Goal: Task Accomplishment & Management: Manage account settings

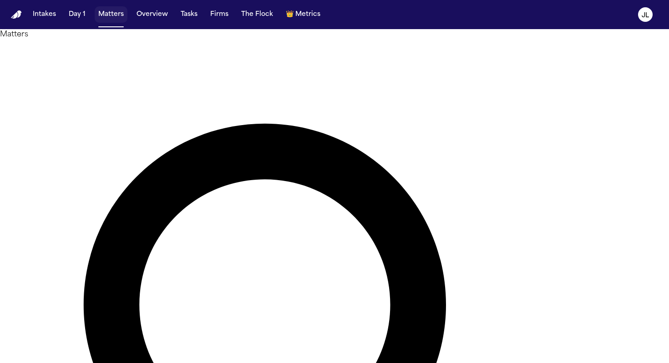
click at [102, 17] on button "Matters" at bounding box center [111, 14] width 33 height 16
paste input "**********"
type input "**********"
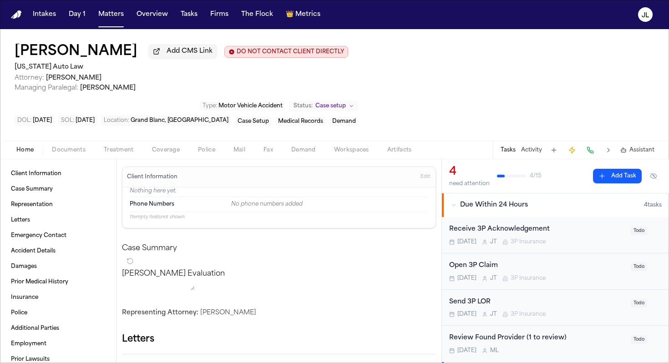
click at [168, 156] on button "Coverage" at bounding box center [166, 150] width 46 height 11
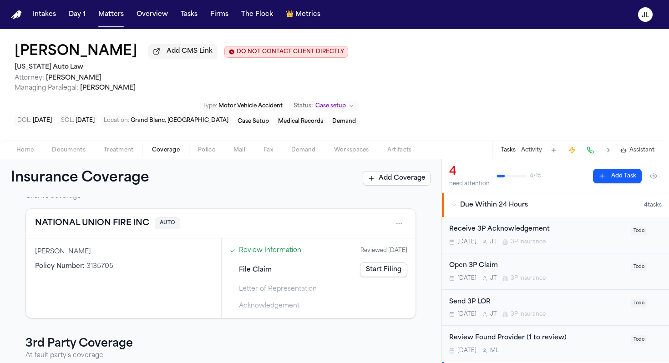
scroll to position [31, 0]
click at [117, 223] on button "NATIONAL UNION FIRE INC" at bounding box center [92, 224] width 114 height 13
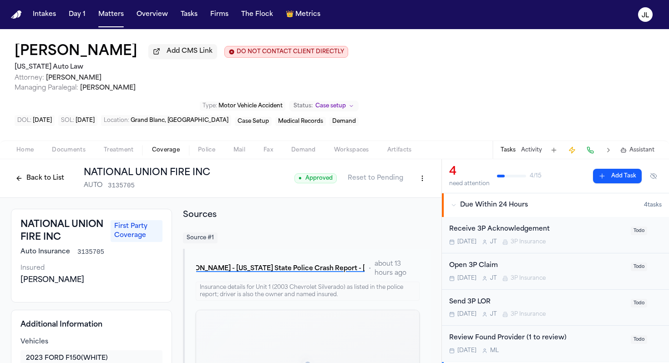
click at [57, 179] on button "Back to List" at bounding box center [40, 178] width 58 height 15
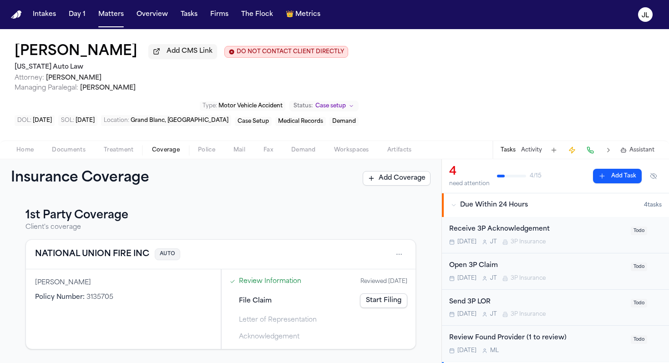
click at [114, 257] on button "NATIONAL UNION FIRE INC" at bounding box center [92, 254] width 114 height 13
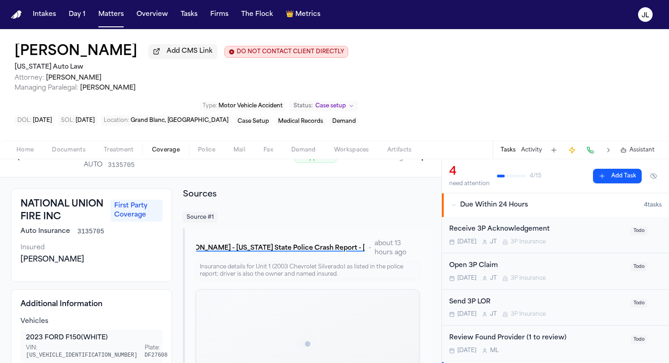
scroll to position [24, 0]
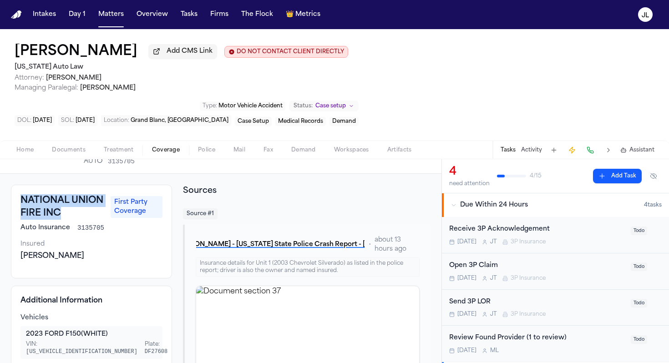
drag, startPoint x: 66, startPoint y: 215, endPoint x: 23, endPoint y: 208, distance: 43.9
click at [23, 208] on h3 "NATIONAL UNION FIRE INC" at bounding box center [62, 206] width 85 height 25
copy h3 "NATIONAL UNION FIRE INC"
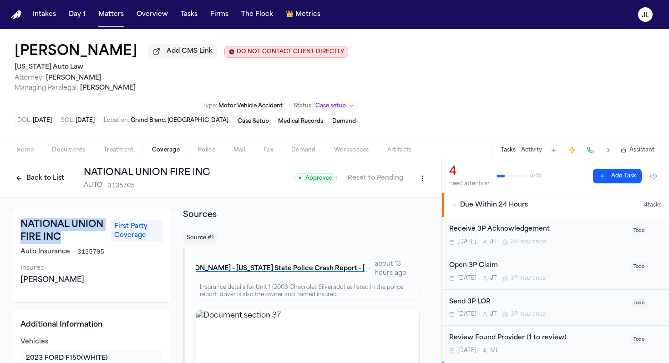
click at [423, 187] on html "Intakes Day 1 Matters Overview Tasks Firms The Flock 👑 Metrics JL Lismay Gonzal…" at bounding box center [334, 181] width 669 height 363
click at [409, 202] on div "Edit Coverage" at bounding box center [391, 200] width 76 height 15
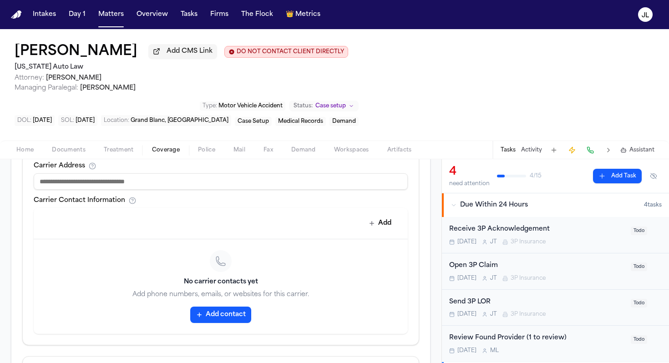
scroll to position [402, 0]
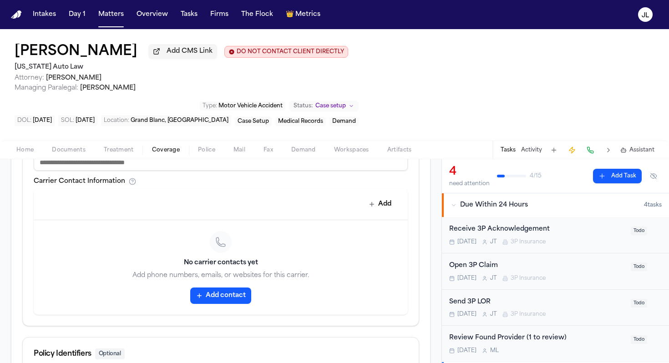
click at [215, 297] on button "Add contact" at bounding box center [220, 296] width 61 height 16
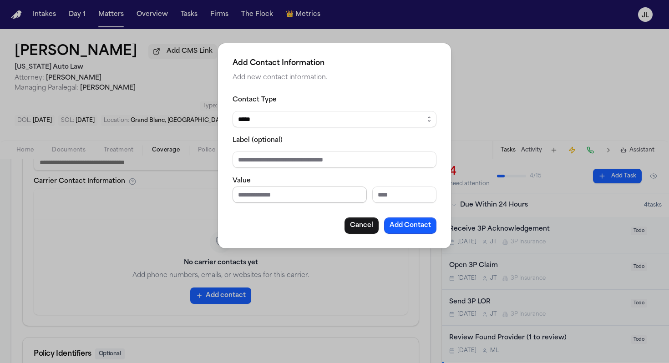
click at [297, 198] on input "Phone number" at bounding box center [300, 195] width 134 height 16
paste input "**********"
type input "**********"
click at [430, 215] on div "**********" at bounding box center [335, 164] width 204 height 140
click at [425, 226] on button "Add Contact" at bounding box center [410, 226] width 52 height 16
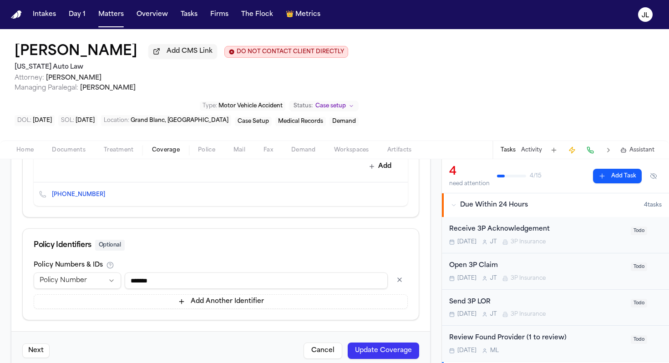
scroll to position [460, 0]
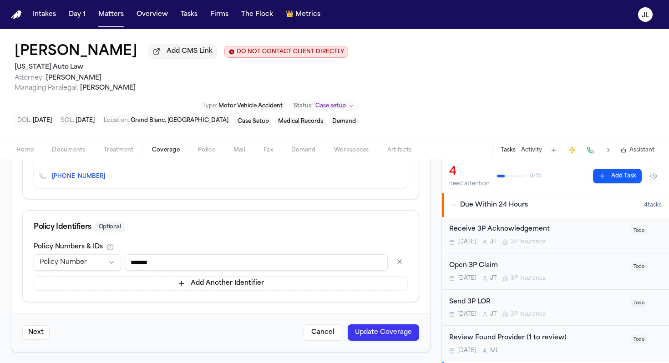
click at [378, 333] on button "Update Coverage" at bounding box center [383, 333] width 71 height 16
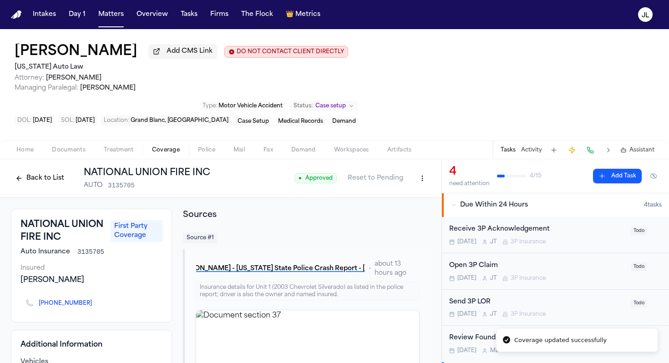
click at [22, 177] on button "Back to List" at bounding box center [40, 178] width 58 height 15
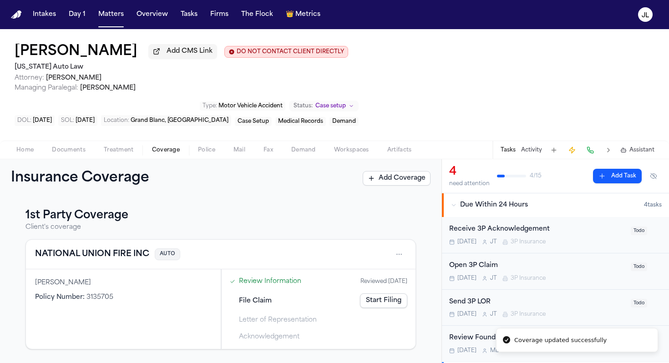
click at [395, 308] on link "Start Filing" at bounding box center [383, 301] width 47 height 15
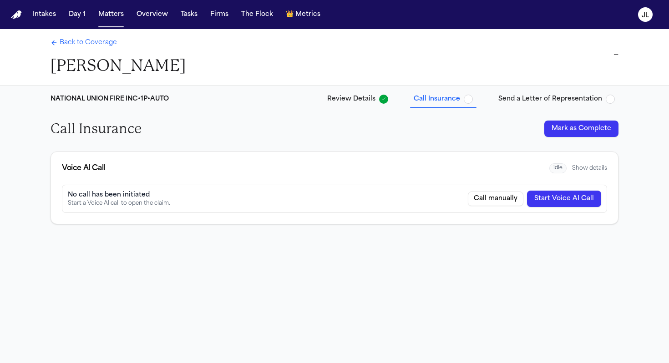
click at [597, 200] on button "Start Voice AI Call" at bounding box center [564, 199] width 74 height 16
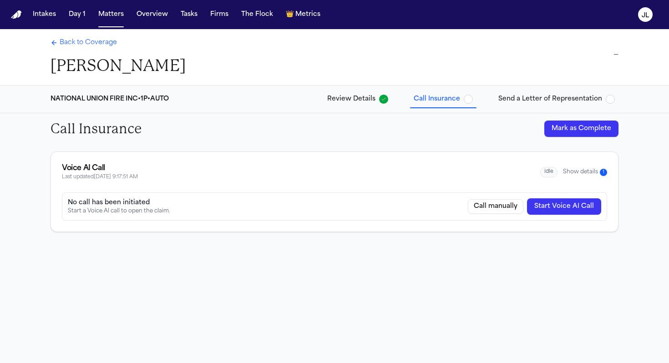
click at [80, 44] on span "Back to Coverage" at bounding box center [88, 42] width 57 height 9
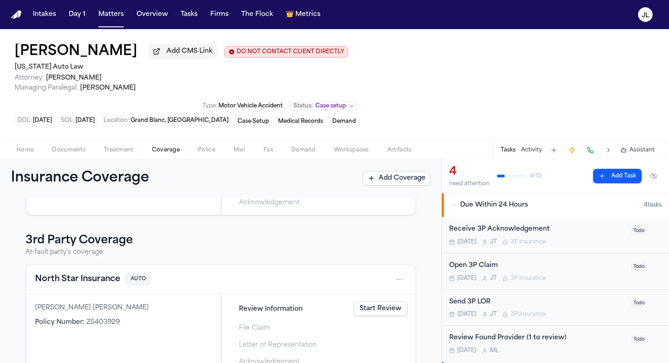
scroll to position [135, 0]
click at [86, 278] on button "North Star Insurance" at bounding box center [77, 278] width 85 height 13
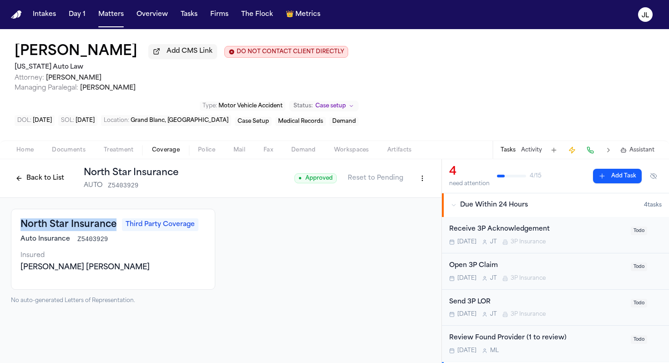
drag, startPoint x: 115, startPoint y: 227, endPoint x: 17, endPoint y: 226, distance: 98.3
click at [17, 228] on div "North Star Insurance Third Party Coverage Auto Insurance Z5403929 Insured Mason…" at bounding box center [113, 249] width 204 height 81
copy h3 "North Star Insurance"
click at [430, 185] on html "Intakes Day 1 Matters Overview Tasks Firms The Flock 👑 Metrics JL Lismay Gonzal…" at bounding box center [334, 181] width 669 height 363
click at [415, 192] on div "Edit Coverage Delete Coverage" at bounding box center [391, 208] width 81 height 34
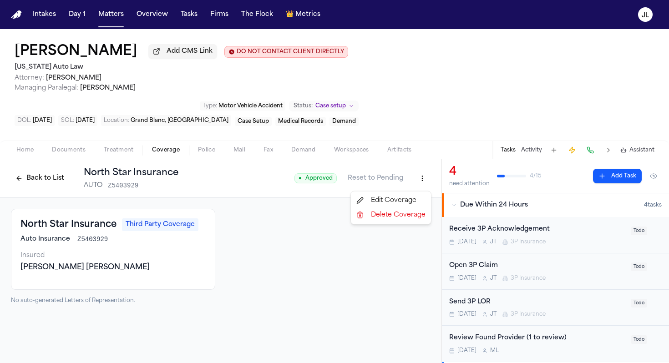
click at [412, 199] on div "Edit Coverage" at bounding box center [391, 200] width 76 height 15
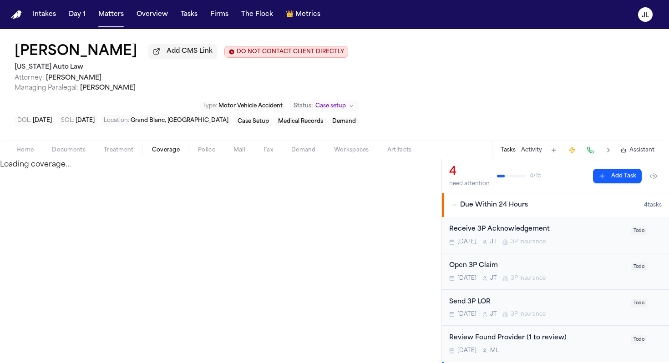
select select "**********"
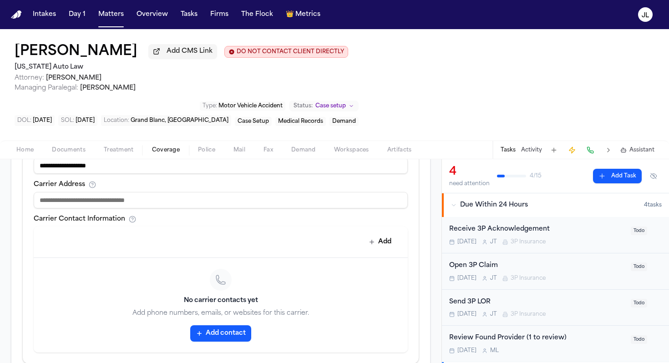
scroll to position [367, 0]
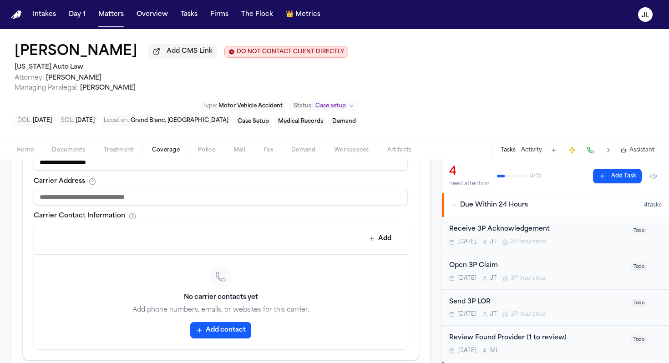
click at [218, 326] on button "Add contact" at bounding box center [220, 330] width 61 height 16
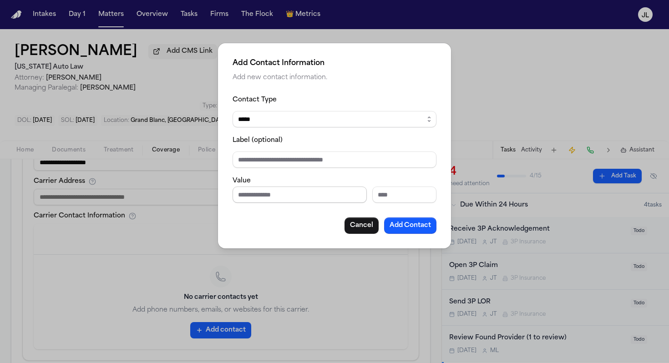
click at [273, 203] on input "Phone number" at bounding box center [300, 195] width 134 height 16
paste input "**********"
type input "**********"
click at [422, 230] on button "Add Contact" at bounding box center [410, 226] width 52 height 16
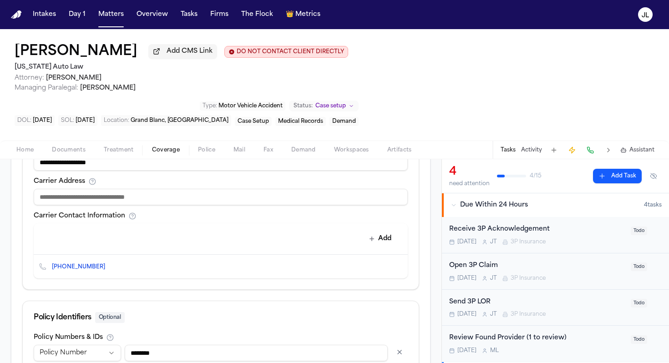
scroll to position [460, 0]
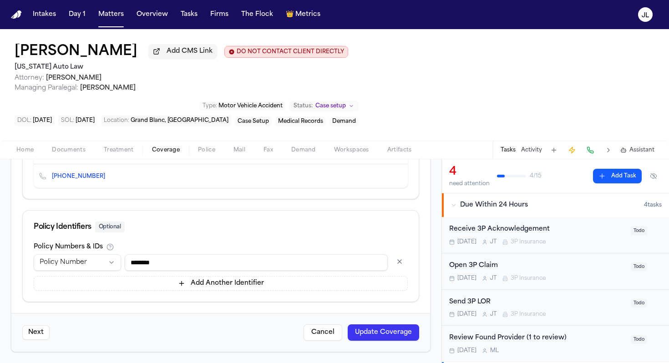
click at [366, 330] on button "Update Coverage" at bounding box center [383, 333] width 71 height 16
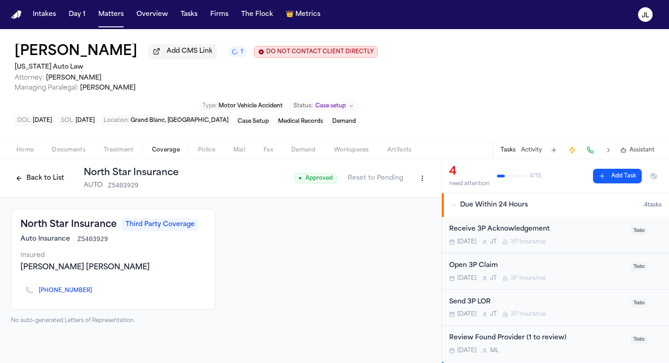
click at [95, 294] on icon "Copy to clipboard" at bounding box center [96, 291] width 3 height 3
click at [594, 155] on button at bounding box center [590, 150] width 13 height 13
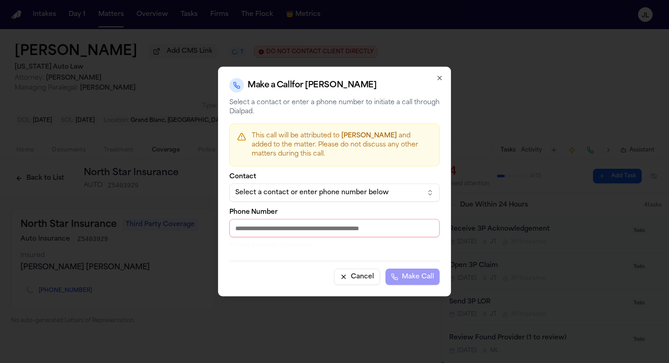
click at [327, 231] on input "Phone Number" at bounding box center [334, 228] width 210 height 18
paste input "**********"
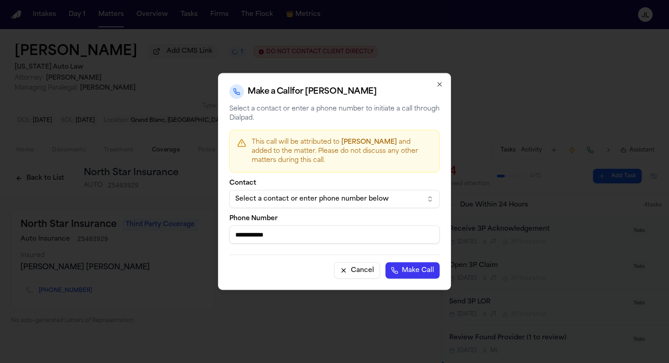
type input "**********"
click at [407, 271] on button "Make Call" at bounding box center [413, 271] width 54 height 16
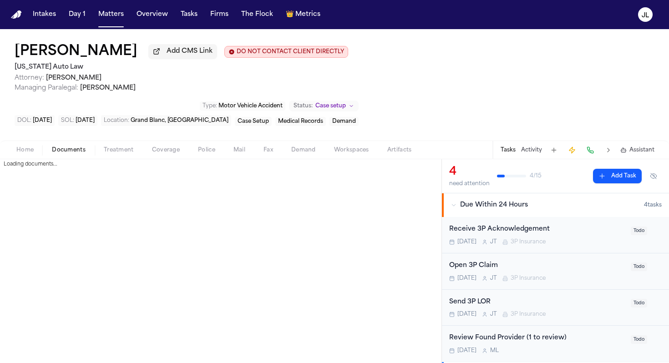
click at [71, 149] on span "Documents" at bounding box center [69, 150] width 34 height 7
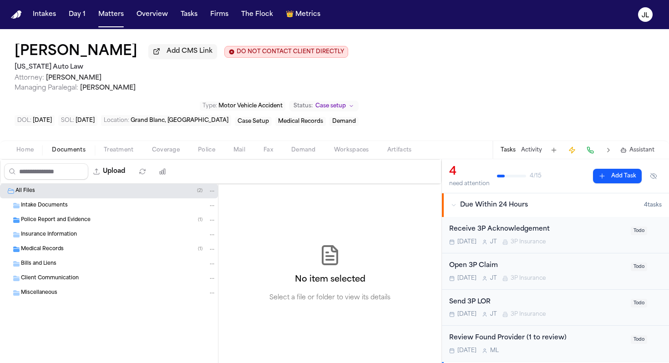
click at [51, 224] on span "Police Report and Evidence" at bounding box center [56, 221] width 70 height 8
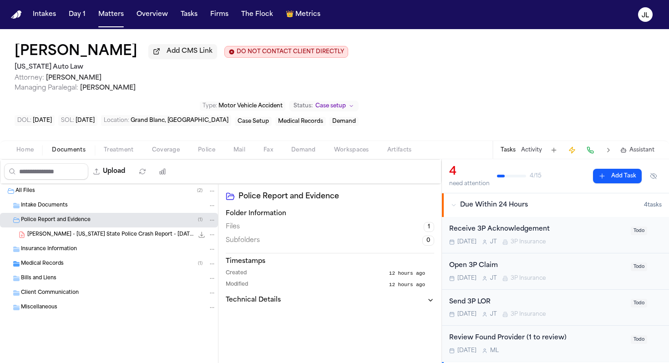
click at [56, 236] on span "[PERSON_NAME] - [US_STATE] State Police Crash Report - [DATE]" at bounding box center [110, 235] width 166 height 8
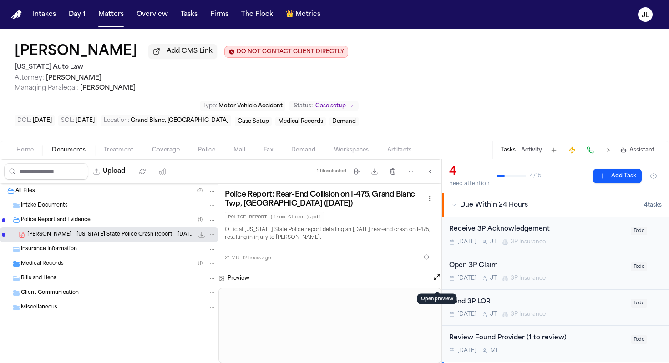
click at [433, 282] on button "Open preview" at bounding box center [436, 277] width 9 height 9
click at [592, 153] on button at bounding box center [590, 150] width 13 height 13
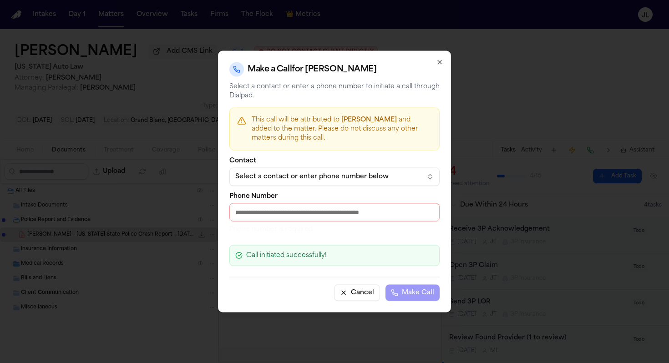
click at [281, 226] on p "Phone number is required" at bounding box center [334, 229] width 210 height 9
click at [281, 221] on input "Phone Number" at bounding box center [334, 212] width 210 height 18
paste input "**********"
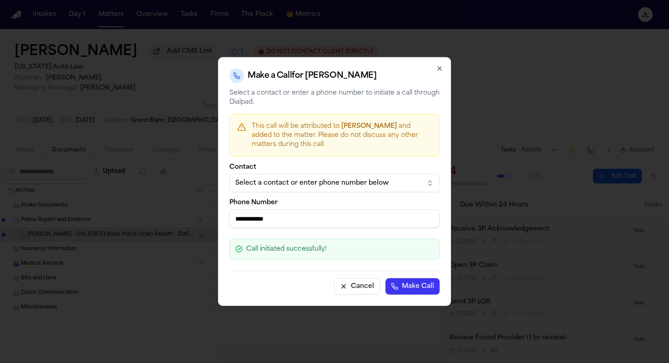
type input "**********"
click at [412, 285] on button "Make Call" at bounding box center [413, 287] width 54 height 16
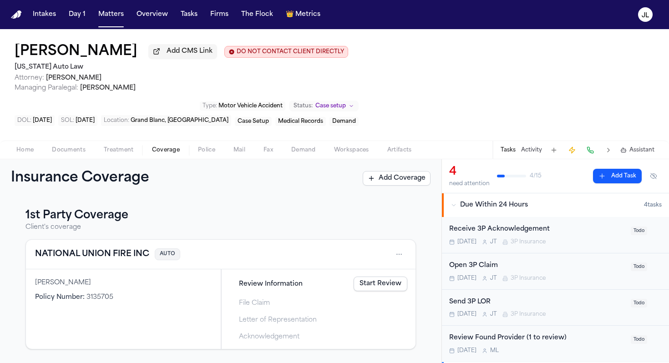
click at [168, 154] on span "Coverage" at bounding box center [166, 150] width 28 height 7
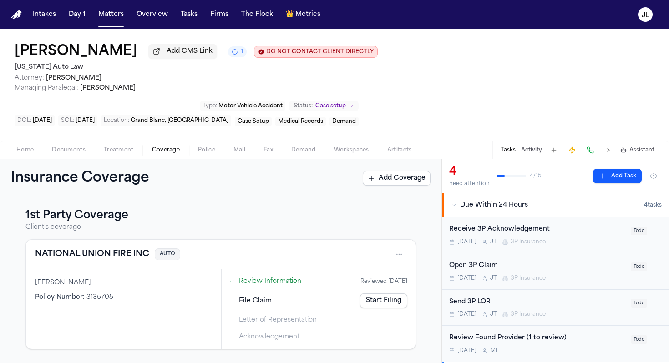
click at [118, 251] on button "NATIONAL UNION FIRE INC" at bounding box center [92, 254] width 114 height 13
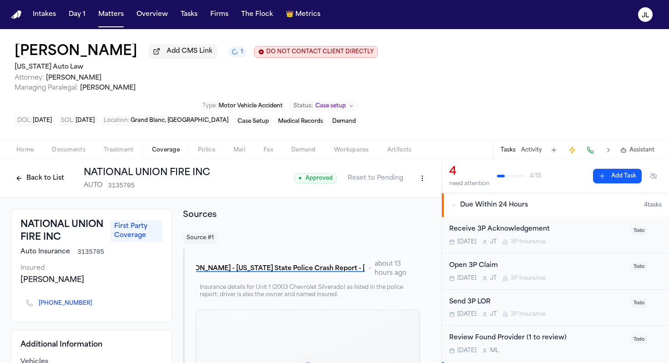
click at [51, 174] on button "Back to List" at bounding box center [40, 178] width 58 height 15
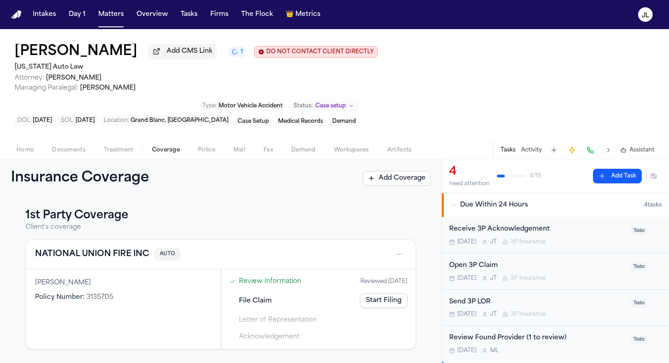
click at [381, 300] on link "Start Filing" at bounding box center [383, 301] width 47 height 15
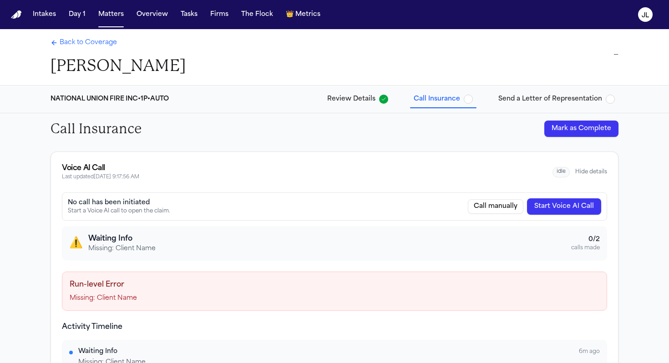
drag, startPoint x: 178, startPoint y: 67, endPoint x: 48, endPoint y: 73, distance: 129.9
click at [48, 72] on div "Back to Coverage Lismay Gonzalez —" at bounding box center [334, 57] width 583 height 56
copy h1 "[PERSON_NAME]"
click at [83, 36] on div "Back to Coverage Lismay Gonzalez —" at bounding box center [334, 57] width 583 height 56
click at [82, 42] on span "Back to Coverage" at bounding box center [88, 42] width 57 height 9
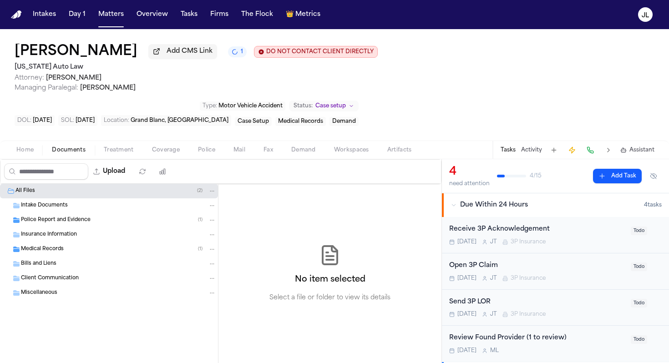
click at [66, 154] on span "Documents" at bounding box center [69, 150] width 34 height 7
click at [39, 155] on button "Home" at bounding box center [25, 150] width 36 height 11
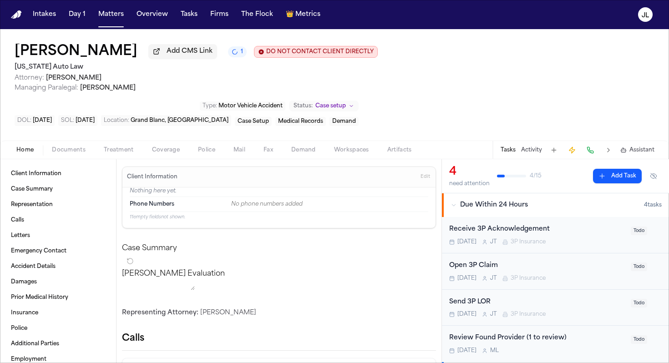
click at [430, 184] on button "Edit" at bounding box center [425, 177] width 15 height 15
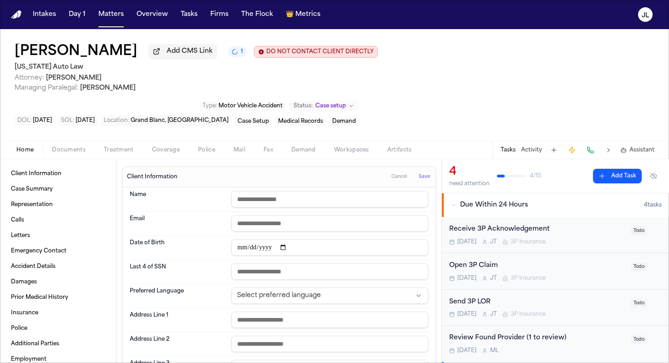
click at [247, 208] on input "text" at bounding box center [329, 199] width 197 height 16
paste input "**********"
type input "**********"
click at [432, 179] on button "Save" at bounding box center [424, 177] width 17 height 15
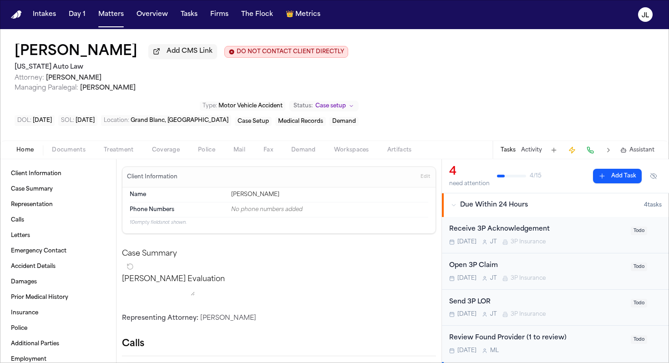
click at [176, 154] on span "Coverage" at bounding box center [166, 150] width 28 height 7
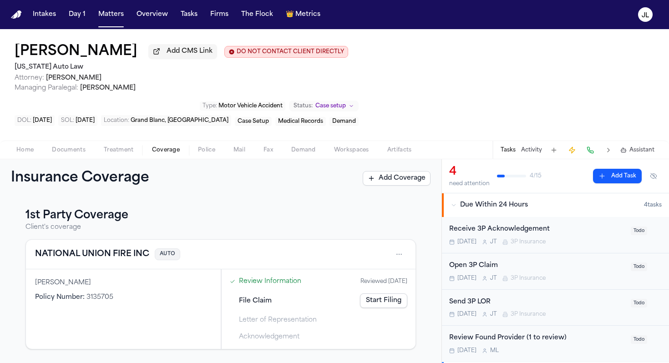
click at [394, 301] on link "Start Filing" at bounding box center [383, 301] width 47 height 15
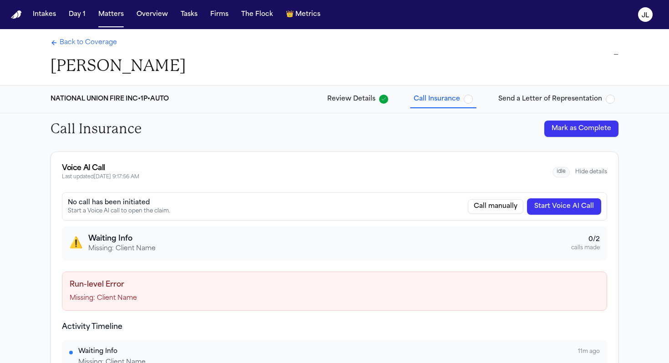
click at [551, 204] on button "Start Voice AI Call" at bounding box center [564, 206] width 74 height 16
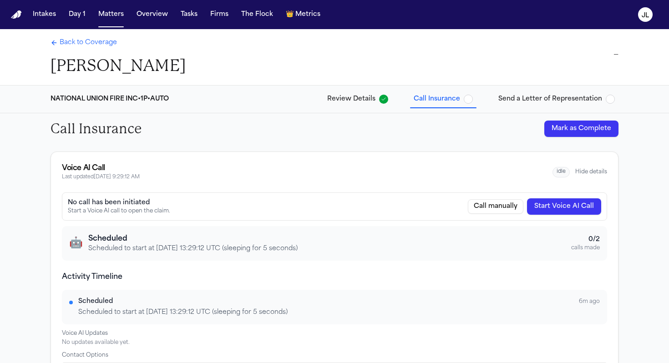
click at [582, 168] on button "Hide details" at bounding box center [591, 171] width 32 height 7
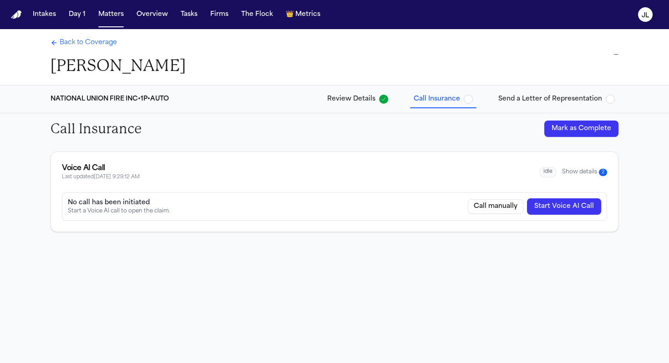
click at [581, 168] on button "Show details 2" at bounding box center [584, 172] width 45 height 8
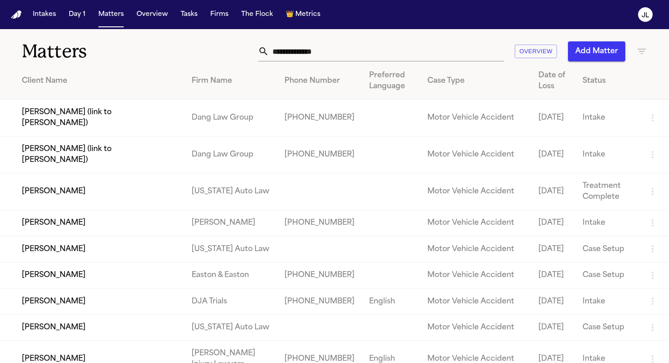
click at [353, 55] on input "text" at bounding box center [386, 51] width 235 height 20
paste input "**********"
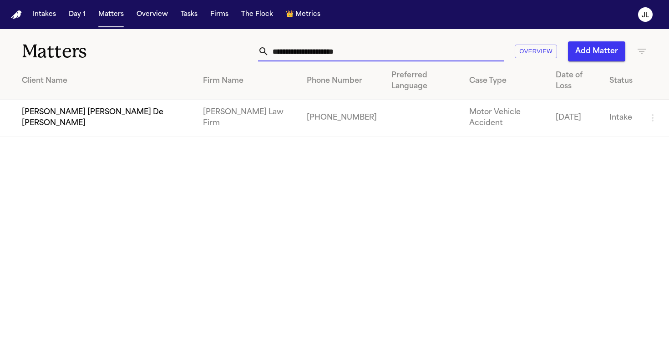
type input "**********"
click at [82, 110] on td "Jennifer Mabel De León Rivas" at bounding box center [98, 118] width 196 height 37
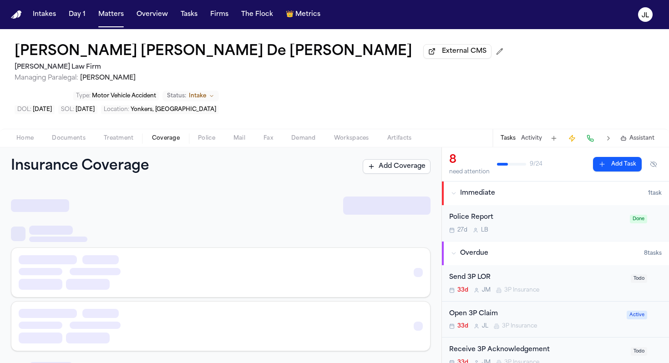
click at [162, 135] on span "Coverage" at bounding box center [166, 138] width 28 height 7
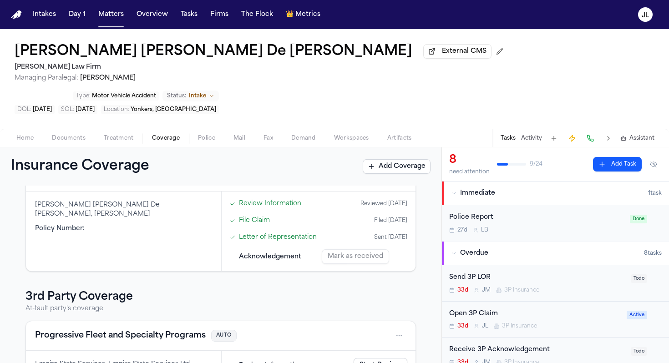
scroll to position [180, 0]
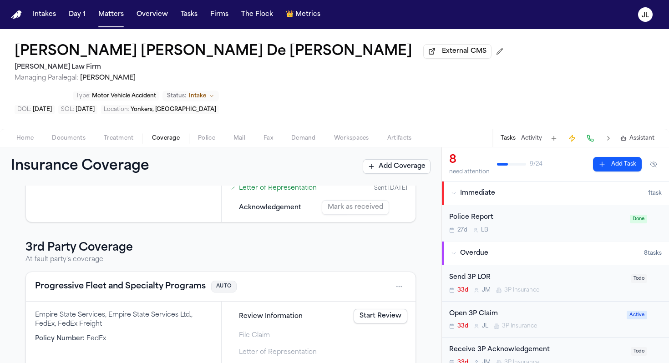
click at [92, 280] on button "Progressive Fleet and Specialty Programs" at bounding box center [120, 286] width 171 height 13
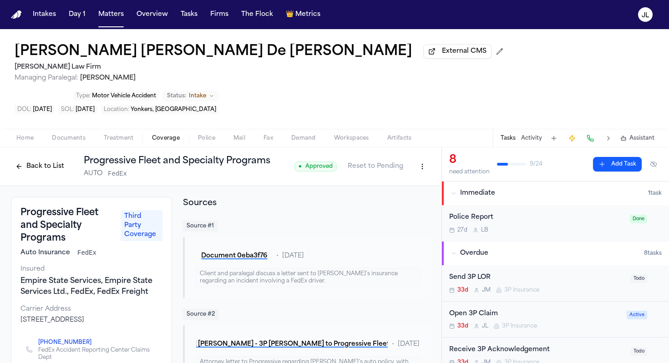
click at [32, 159] on button "Back to List" at bounding box center [40, 166] width 58 height 15
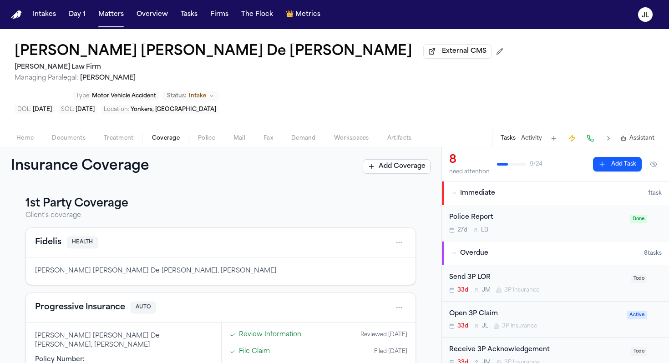
scroll to position [180, 0]
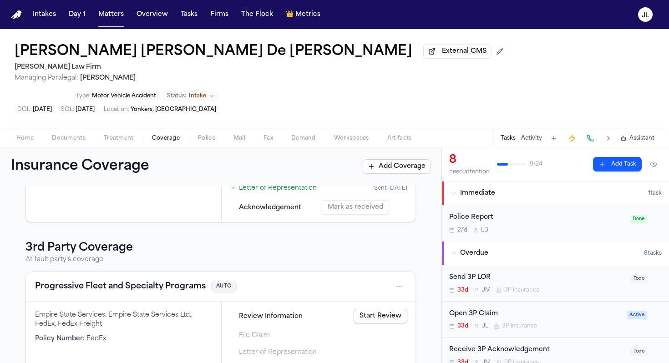
click at [176, 280] on button "Progressive Fleet and Specialty Programs" at bounding box center [120, 286] width 171 height 13
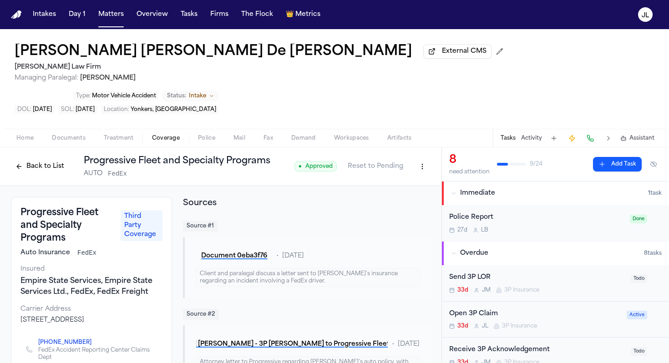
click at [430, 141] on html "Intakes Day 1 Matters Overview Tasks Firms The Flock 👑 Metrics JL Jennifer Mabe…" at bounding box center [334, 181] width 669 height 363
click at [411, 160] on div "Edit Coverage" at bounding box center [391, 157] width 76 height 15
select select "**********"
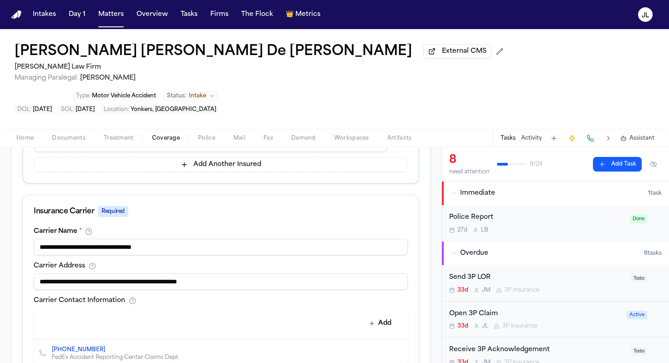
scroll to position [337, 0]
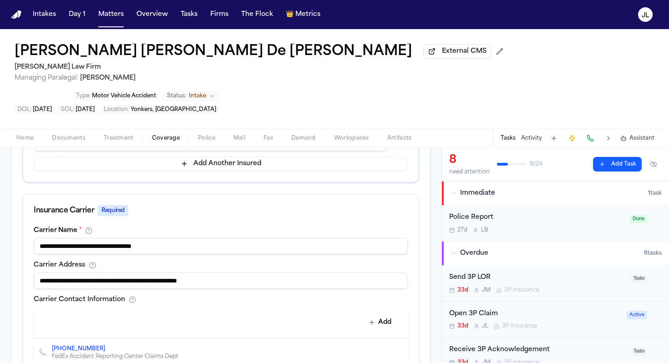
drag, startPoint x: 195, startPoint y: 220, endPoint x: 51, endPoint y: 218, distance: 143.9
click at [51, 238] on input "**********" at bounding box center [221, 246] width 374 height 16
type input "**********"
drag, startPoint x: 233, startPoint y: 251, endPoint x: 0, endPoint y: 229, distance: 234.2
click at [0, 229] on div "**********" at bounding box center [221, 199] width 442 height 683
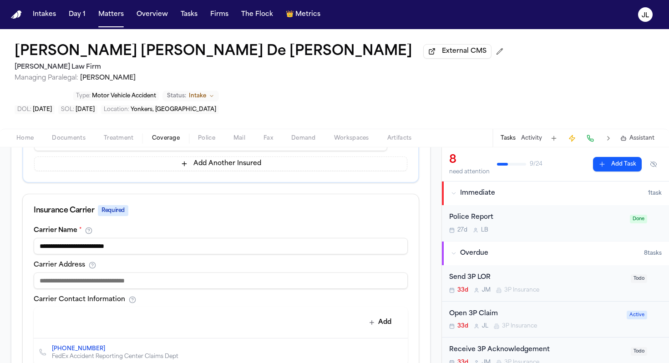
click at [398, 349] on icon "Delete contact" at bounding box center [396, 352] width 6 height 6
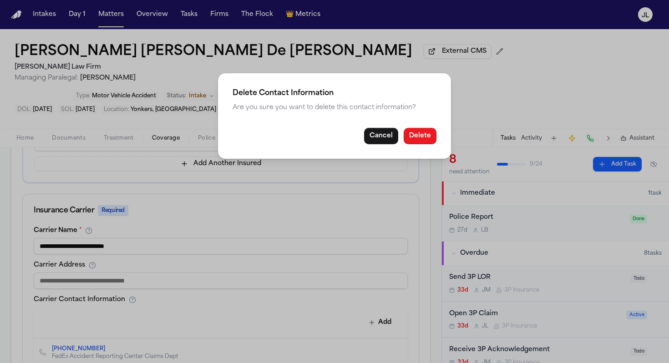
click at [432, 142] on button "Delete" at bounding box center [420, 136] width 33 height 16
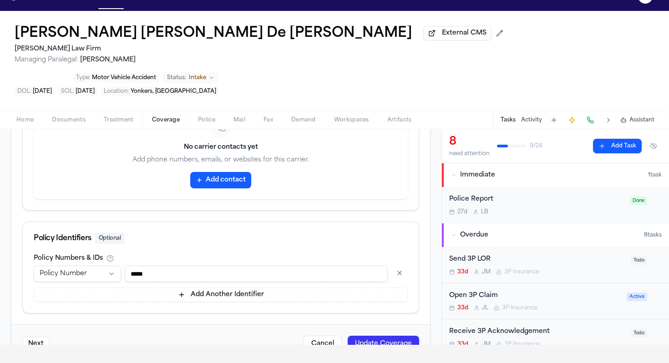
scroll to position [26, 0]
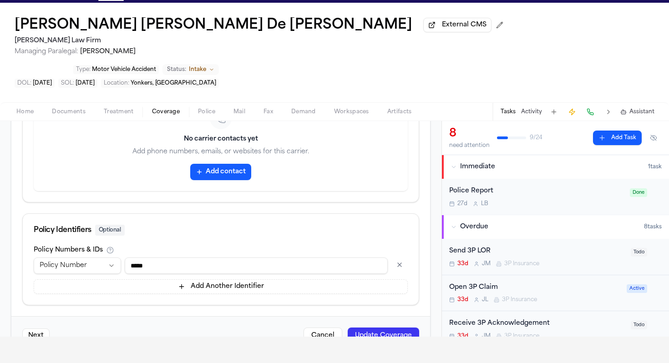
click at [401, 258] on button "button" at bounding box center [400, 265] width 16 height 15
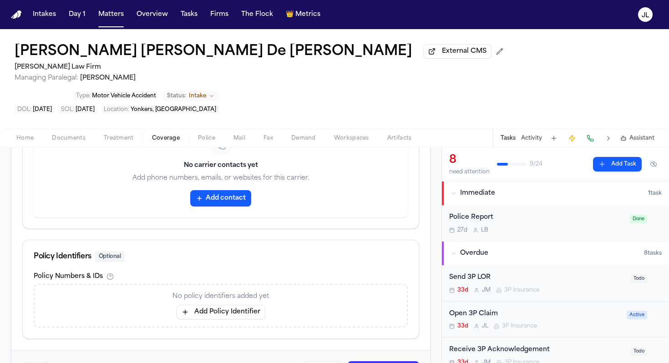
click at [388, 361] on button "Update Coverage" at bounding box center [383, 369] width 71 height 16
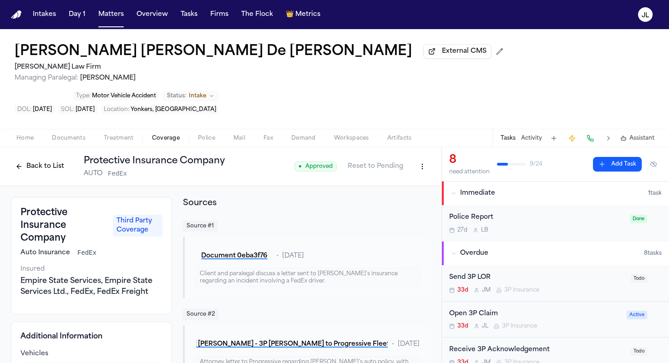
click at [422, 155] on div "Back to List Protective Insurance Company AUTO FedEx ● Approved Reset to Pending" at bounding box center [221, 167] width 420 height 24
click at [422, 131] on html "Intakes Day 1 Matters Overview Tasks Firms The Flock 👑 Metrics JL Jennifer Mabe…" at bounding box center [334, 181] width 669 height 363
click at [276, 212] on html "Intakes Day 1 Matters Overview Tasks Firms The Flock 👑 Metrics JL Jennifer Mabe…" at bounding box center [334, 181] width 669 height 363
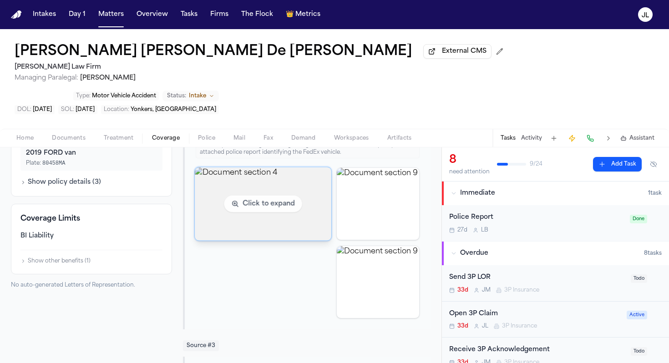
scroll to position [219, 0]
click at [299, 194] on img "View document section 4" at bounding box center [263, 202] width 137 height 73
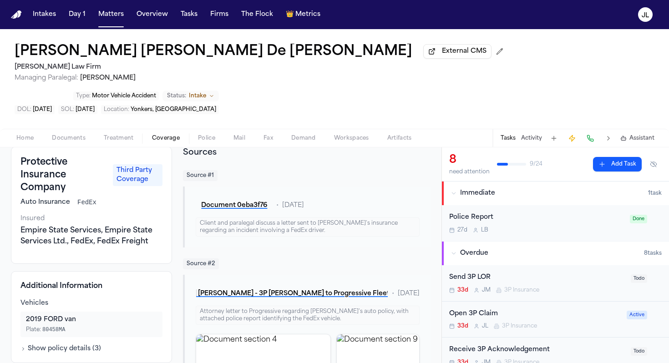
scroll to position [0, 0]
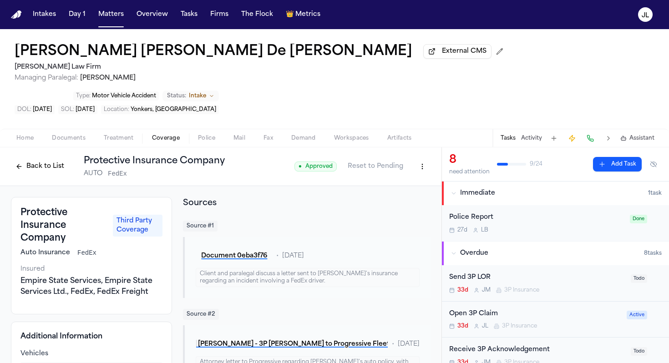
click at [418, 142] on html "Intakes Day 1 Matters Overview Tasks Firms The Flock 👑 Metrics JL Jennifer Mabe…" at bounding box center [334, 181] width 669 height 363
click at [411, 157] on div "Edit Coverage" at bounding box center [391, 157] width 76 height 15
select select "**********"
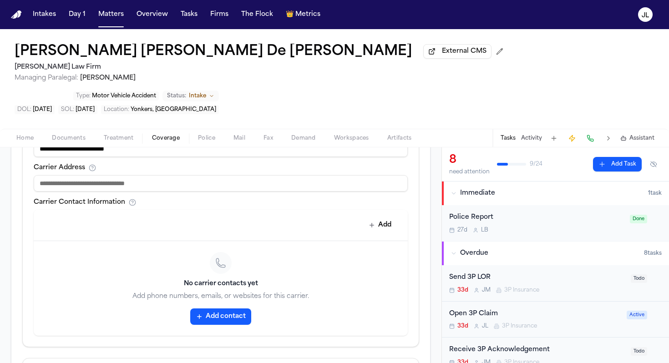
scroll to position [436, 0]
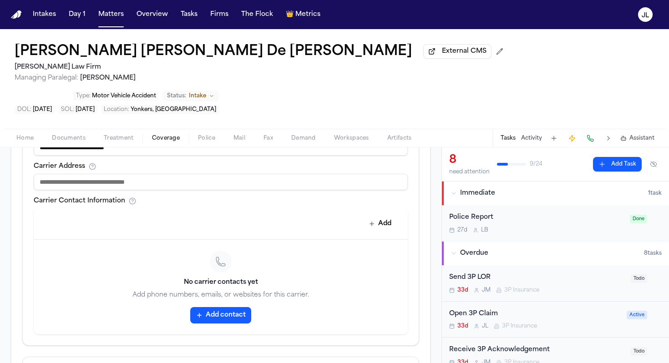
click at [154, 174] on input at bounding box center [221, 182] width 374 height 16
paste input "**********"
type input "**********"
click at [224, 307] on button "Add contact" at bounding box center [220, 315] width 61 height 16
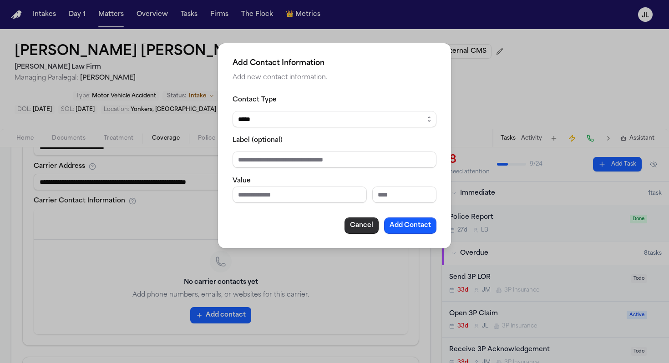
click at [358, 233] on button "Cancel" at bounding box center [362, 226] width 34 height 16
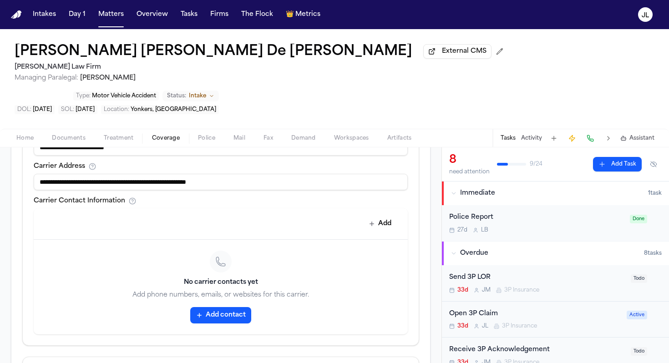
click at [274, 174] on input "**********" at bounding box center [221, 182] width 374 height 16
drag, startPoint x: 267, startPoint y: 155, endPoint x: 150, endPoint y: 151, distance: 117.1
click at [150, 174] on input "**********" at bounding box center [221, 182] width 374 height 16
click at [218, 307] on button "Add contact" at bounding box center [220, 315] width 61 height 16
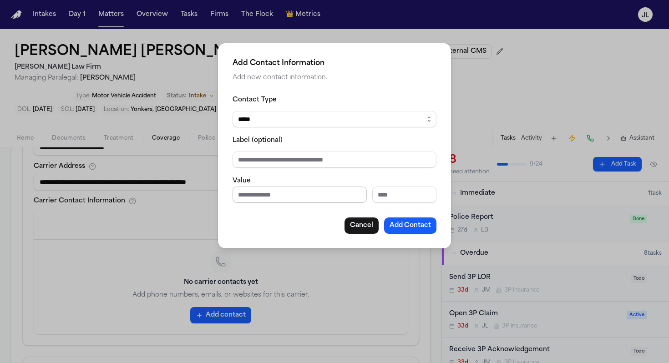
click at [257, 189] on input "Phone number" at bounding box center [300, 195] width 134 height 16
paste input "**********"
type input "**********"
click at [287, 121] on select "***** ***** ******* *** *****" at bounding box center [335, 119] width 204 height 16
select select "*****"
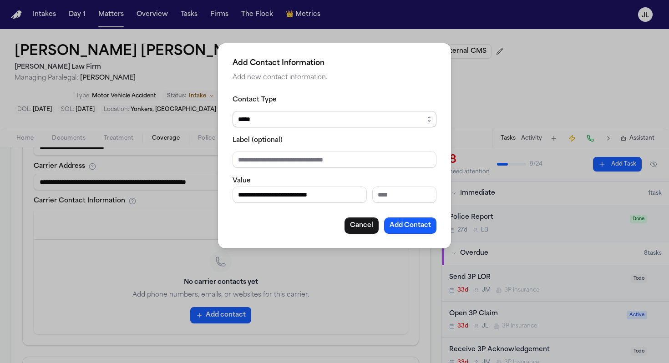
click at [233, 111] on select "***** ***** ******* *** *****" at bounding box center [335, 119] width 204 height 16
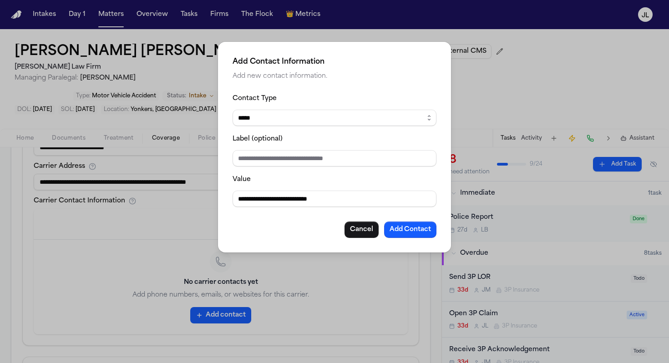
click at [417, 240] on div "**********" at bounding box center [334, 147] width 233 height 211
click at [414, 232] on button "Add Contact" at bounding box center [410, 230] width 52 height 16
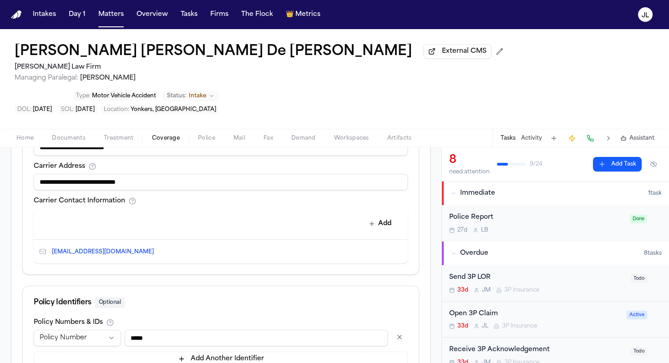
drag, startPoint x: 159, startPoint y: 153, endPoint x: 106, endPoint y: 150, distance: 53.4
click at [106, 174] on input "**********" at bounding box center [221, 182] width 374 height 16
type input "**********"
click at [390, 216] on button "Add" at bounding box center [380, 224] width 33 height 16
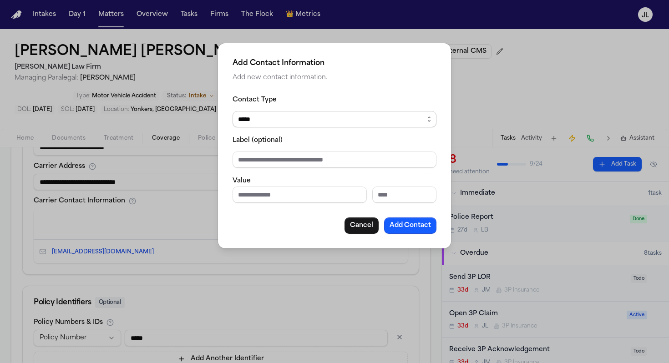
click at [254, 125] on select "***** ***** ******* *** *****" at bounding box center [335, 119] width 204 height 16
select select "***"
click at [233, 111] on select "***** ***** ******* *** *****" at bounding box center [335, 119] width 204 height 16
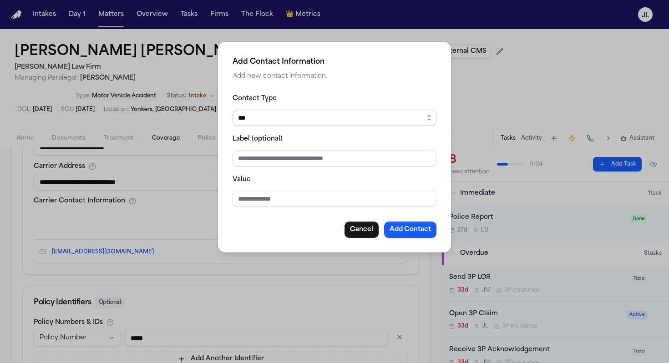
click at [250, 191] on input "Value" at bounding box center [335, 199] width 204 height 16
paste input "**********"
type input "**********"
click at [417, 236] on button "Add Contact" at bounding box center [410, 230] width 52 height 16
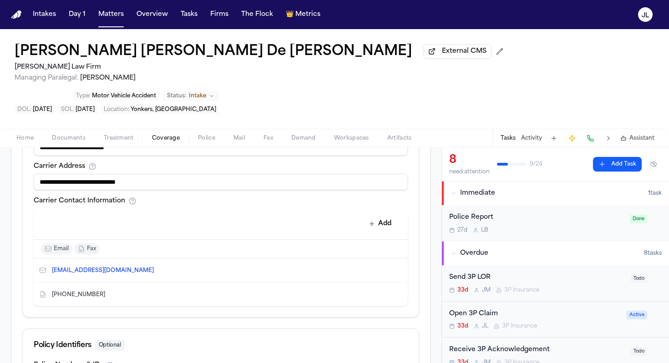
drag, startPoint x: 99, startPoint y: 153, endPoint x: 48, endPoint y: 151, distance: 51.0
click at [48, 174] on input "**********" at bounding box center [221, 182] width 374 height 16
click at [387, 216] on button "Add" at bounding box center [380, 224] width 33 height 16
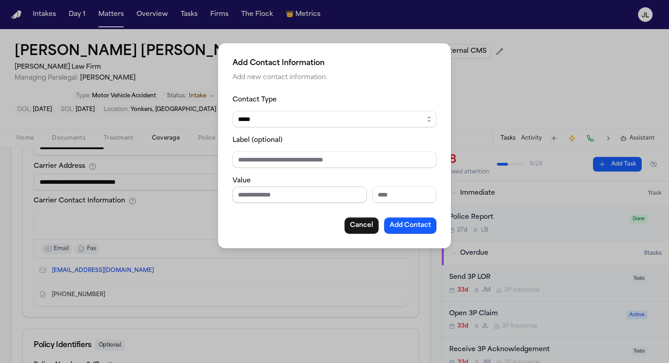
click at [296, 197] on input "Phone number" at bounding box center [300, 195] width 134 height 16
paste input "**********"
type input "**********"
click at [422, 223] on button "Add Contact" at bounding box center [410, 226] width 52 height 16
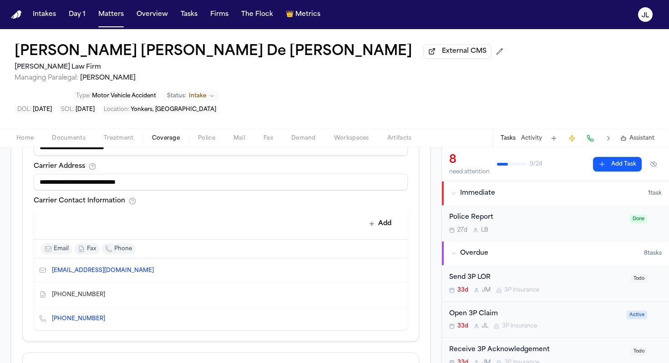
drag, startPoint x: 361, startPoint y: 149, endPoint x: 0, endPoint y: 153, distance: 360.6
click at [0, 153] on div "**********" at bounding box center [221, 132] width 442 height 747
click at [107, 316] on icon "Copy to clipboard" at bounding box center [109, 318] width 5 height 5
click at [592, 132] on button at bounding box center [590, 138] width 13 height 13
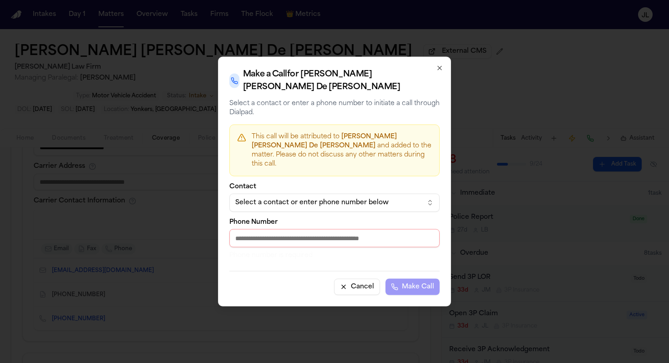
click at [342, 229] on input "Phone Number" at bounding box center [334, 238] width 210 height 18
paste input "**********"
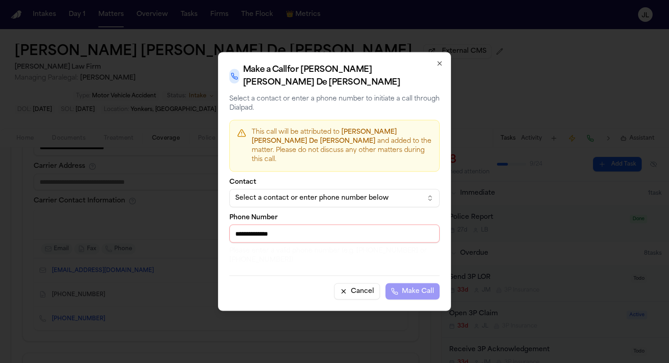
drag, startPoint x: 240, startPoint y: 228, endPoint x: 229, endPoint y: 228, distance: 11.4
click at [229, 228] on input "**********" at bounding box center [334, 234] width 210 height 18
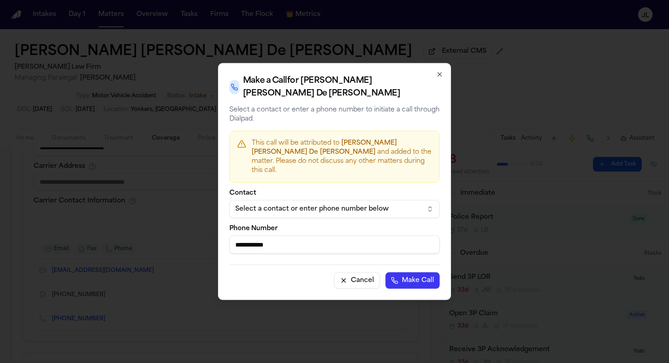
type input "**********"
click at [432, 273] on button "Make Call" at bounding box center [413, 281] width 54 height 16
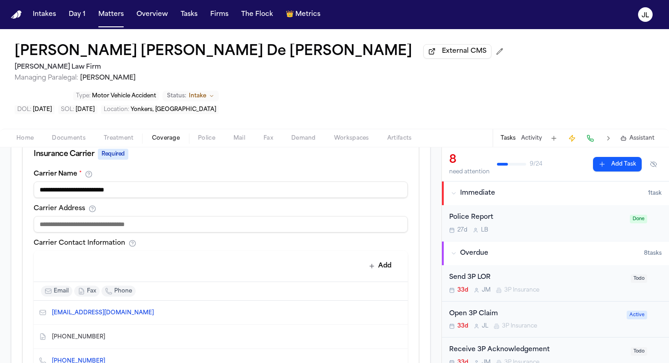
scroll to position [549, 0]
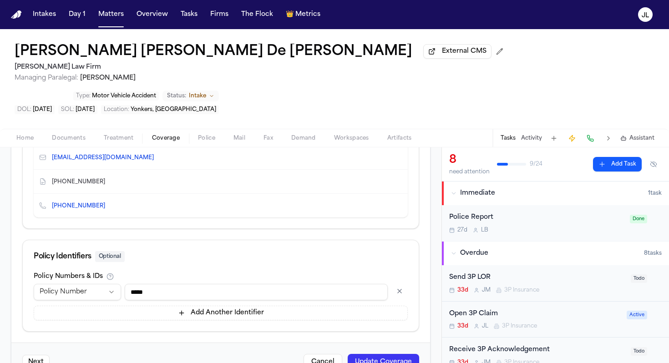
click at [375, 354] on button "Update Coverage" at bounding box center [383, 362] width 71 height 16
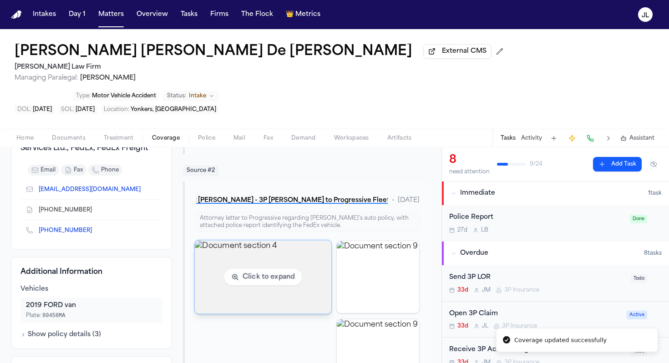
scroll to position [147, 0]
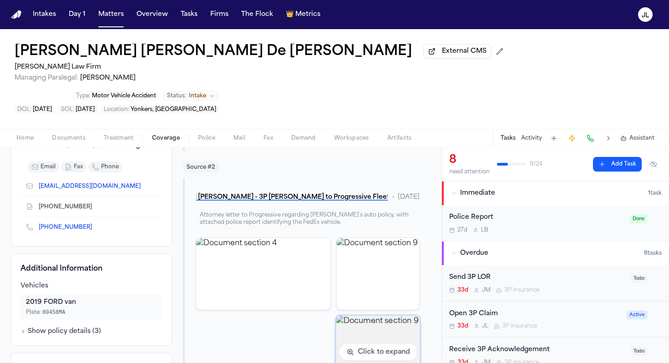
click at [361, 315] on img "View document section 9" at bounding box center [378, 351] width 84 height 73
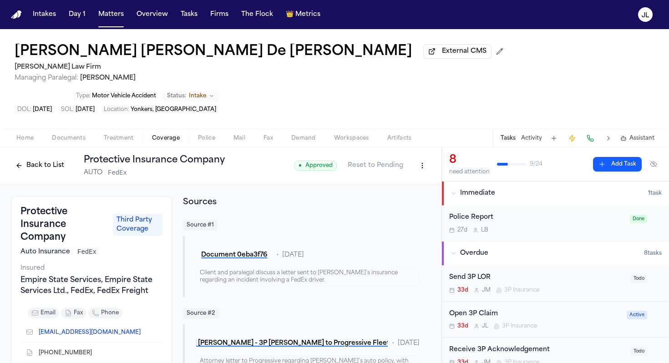
scroll to position [0, 0]
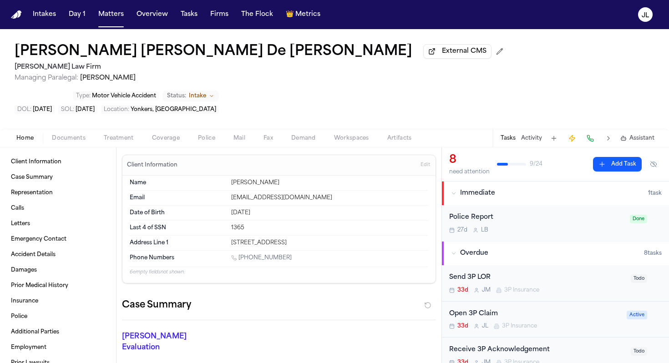
click at [32, 135] on span "Home" at bounding box center [24, 138] width 17 height 7
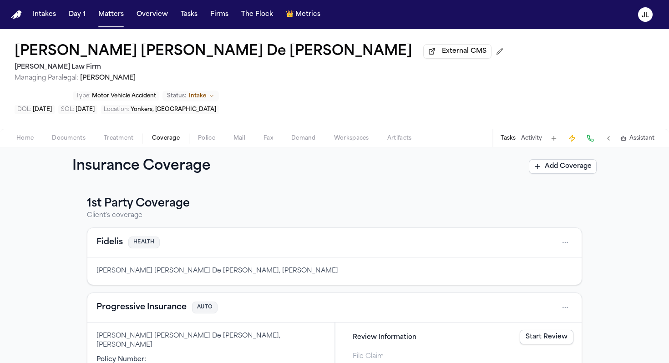
click at [165, 135] on span "Coverage" at bounding box center [166, 138] width 28 height 7
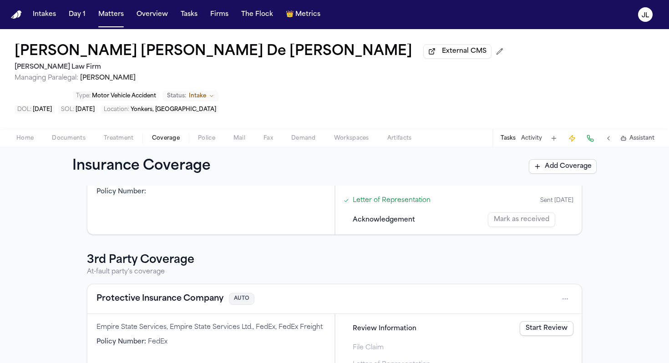
scroll to position [180, 0]
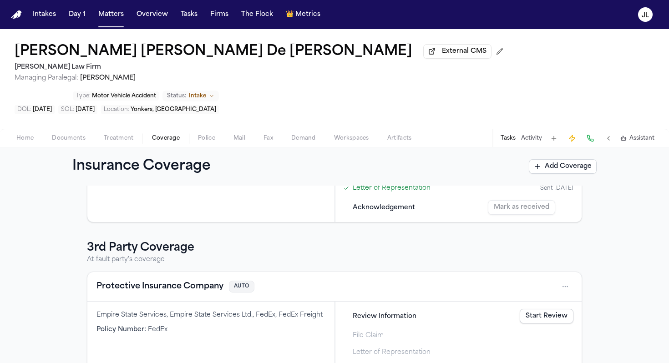
click at [149, 280] on button "Protective Insurance Company" at bounding box center [160, 286] width 127 height 13
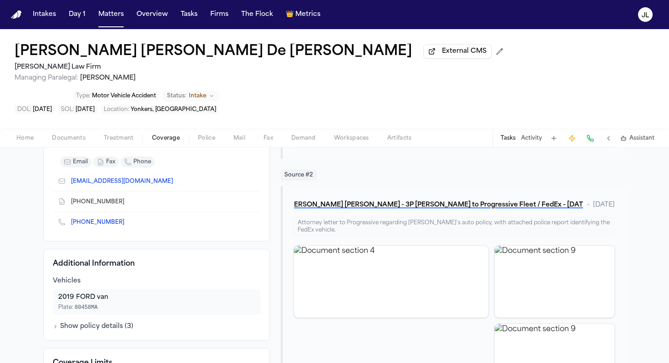
scroll to position [150, 0]
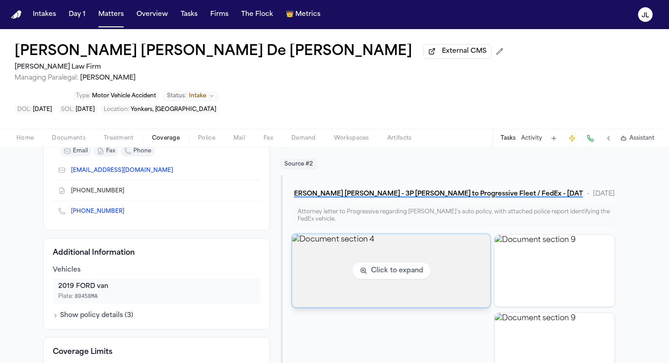
click at [454, 234] on img "View document section 4" at bounding box center [391, 270] width 198 height 73
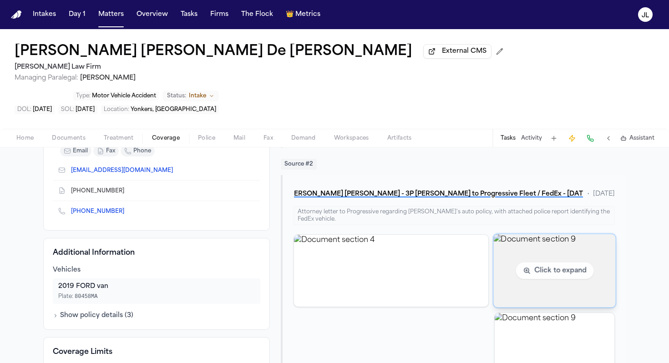
click at [537, 238] on img "View document section 9" at bounding box center [554, 270] width 122 height 73
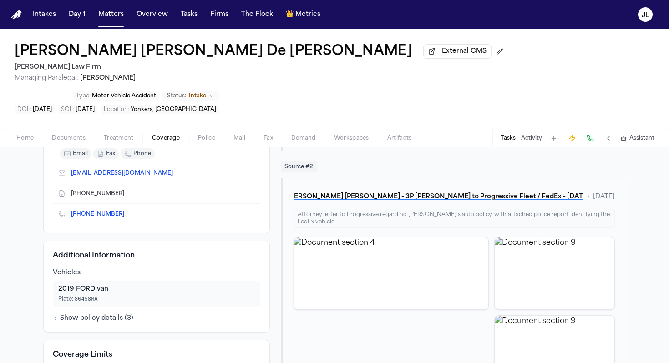
scroll to position [0, 0]
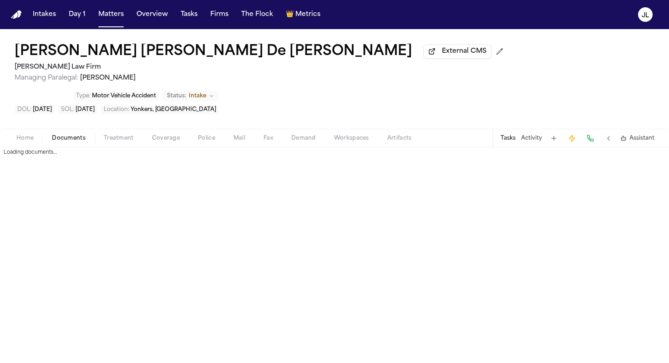
click at [65, 135] on span "Documents" at bounding box center [69, 138] width 34 height 7
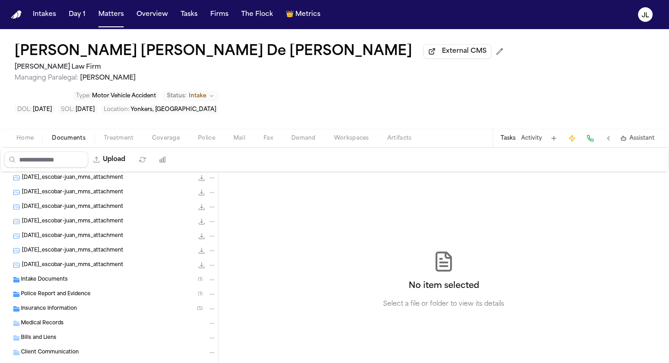
scroll to position [295, 0]
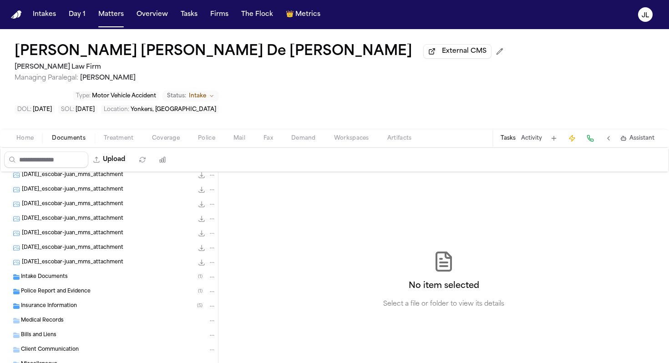
click at [54, 288] on span "Police Report and Evidence" at bounding box center [56, 292] width 70 height 8
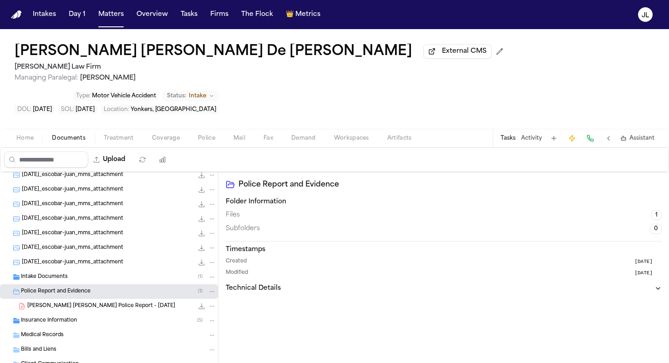
click at [56, 303] on span "J. De Leon Rivas - Yonkers Police Report - 8.13.25" at bounding box center [101, 307] width 148 height 8
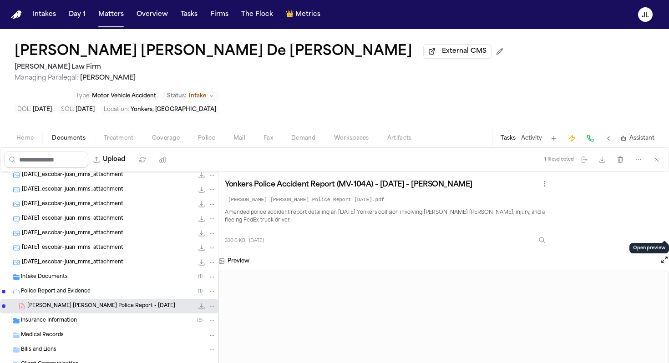
click at [664, 255] on button "Open preview" at bounding box center [664, 259] width 9 height 9
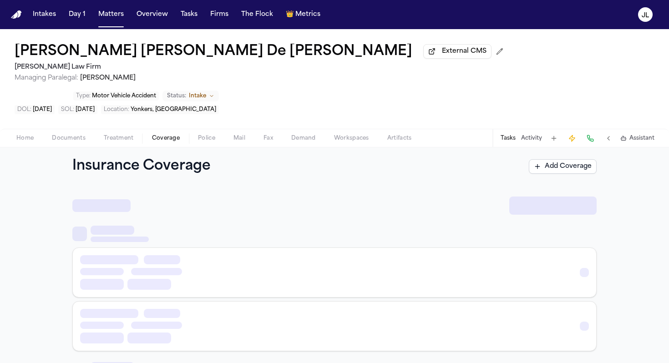
click at [163, 135] on span "Coverage" at bounding box center [166, 138] width 28 height 7
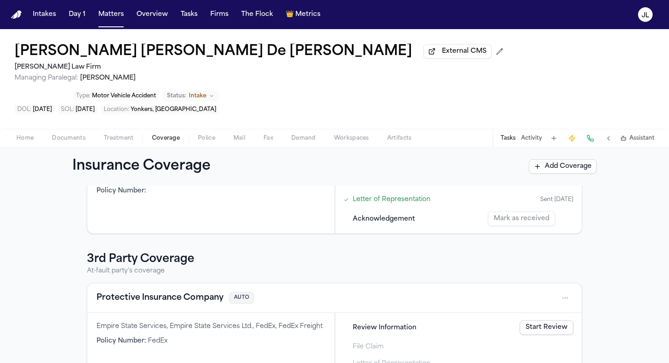
scroll to position [180, 0]
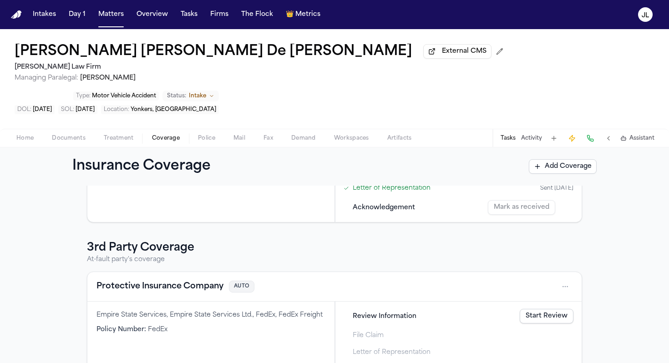
click at [180, 280] on button "Protective Insurance Company" at bounding box center [160, 286] width 127 height 13
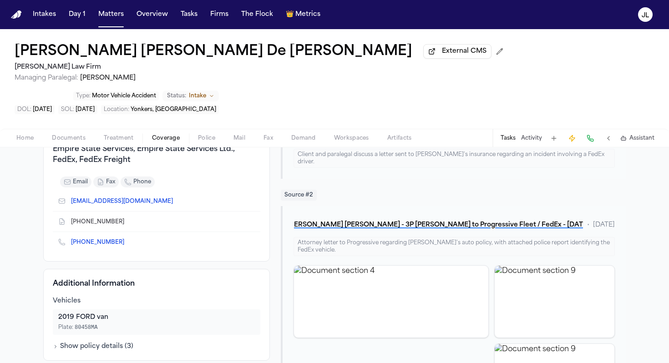
scroll to position [127, 0]
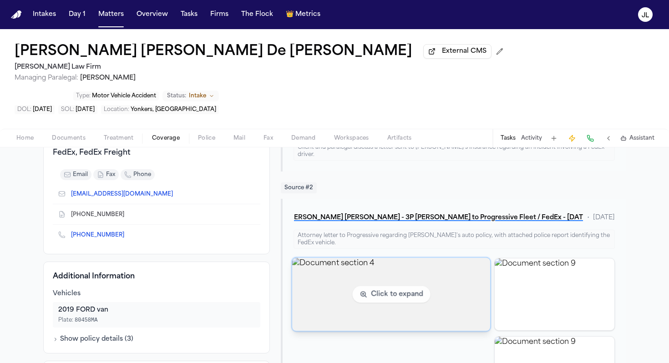
click at [383, 274] on img "View document section 4" at bounding box center [391, 294] width 198 height 73
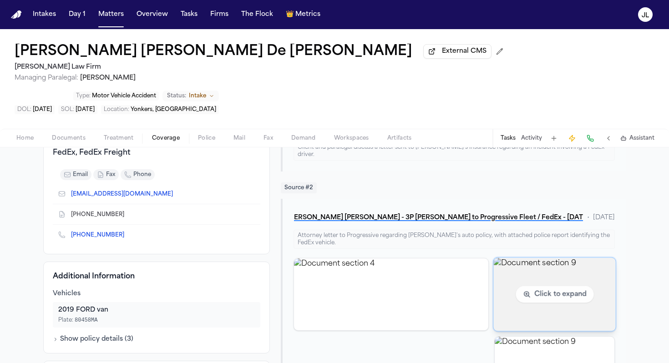
click at [534, 286] on img "View document section 9" at bounding box center [554, 294] width 122 height 73
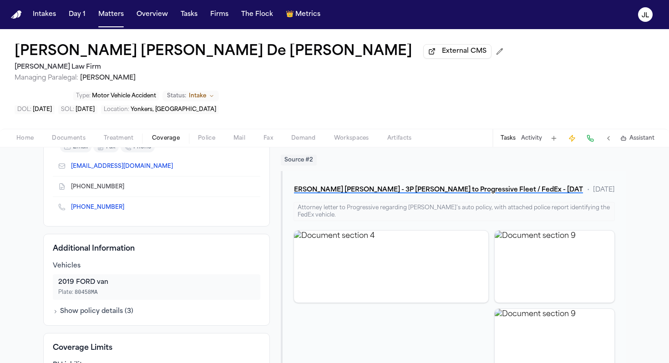
scroll to position [158, 0]
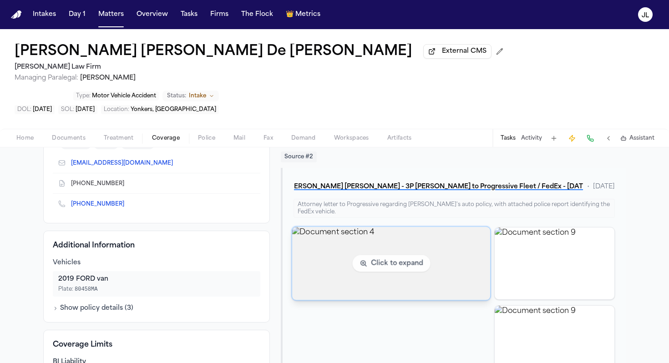
click at [457, 228] on img "View document section 4" at bounding box center [391, 263] width 198 height 73
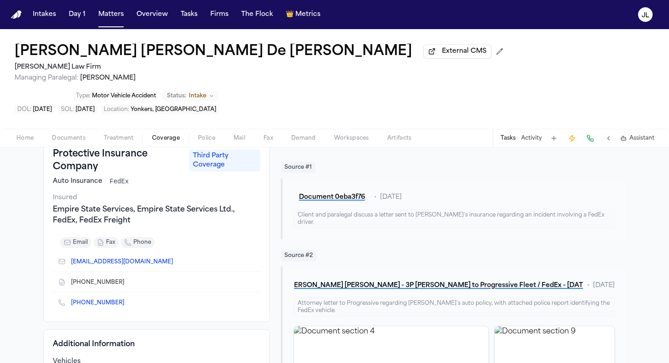
scroll to position [0, 0]
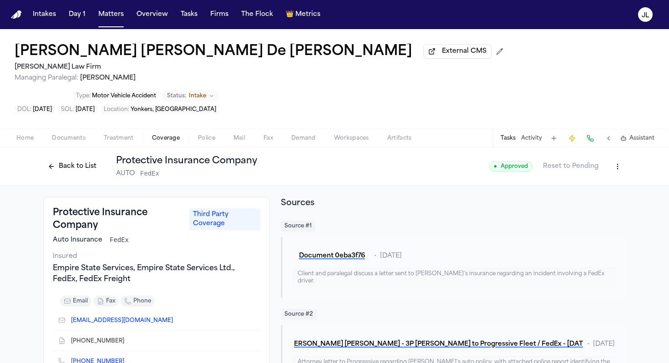
click at [19, 135] on span "Home" at bounding box center [24, 138] width 17 height 7
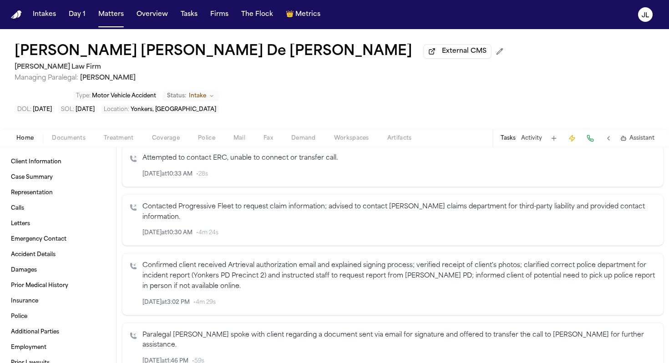
scroll to position [448, 0]
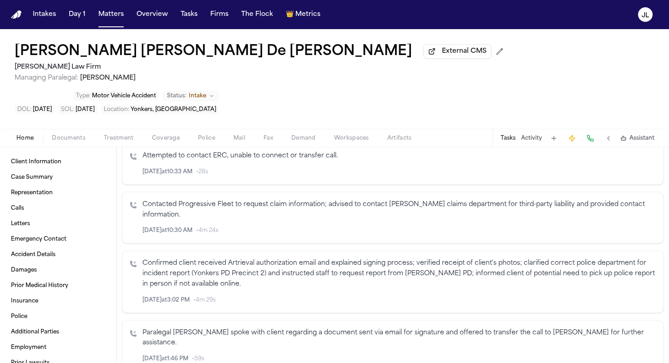
click at [74, 135] on span "Documents" at bounding box center [69, 138] width 34 height 7
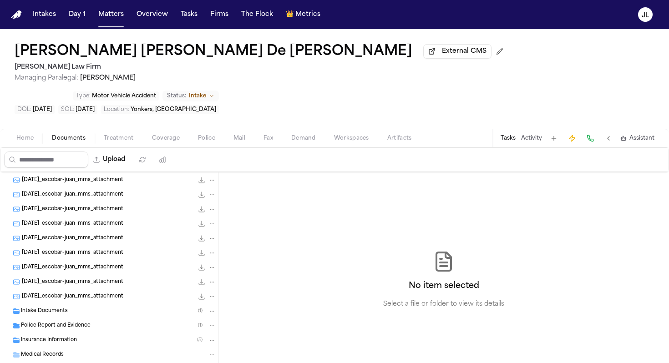
scroll to position [295, 0]
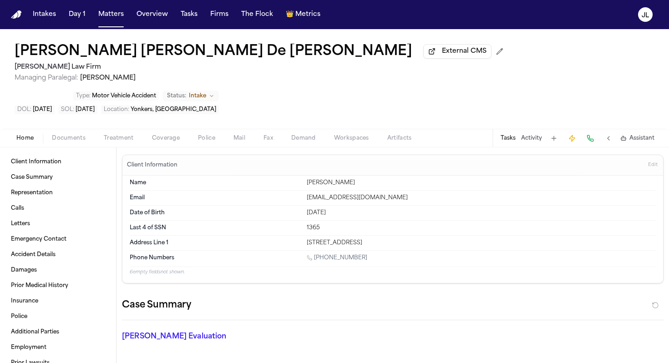
click at [34, 133] on button "Home" at bounding box center [25, 138] width 36 height 11
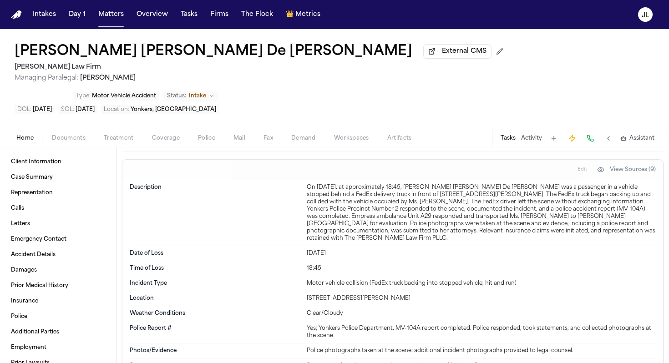
scroll to position [1153, 0]
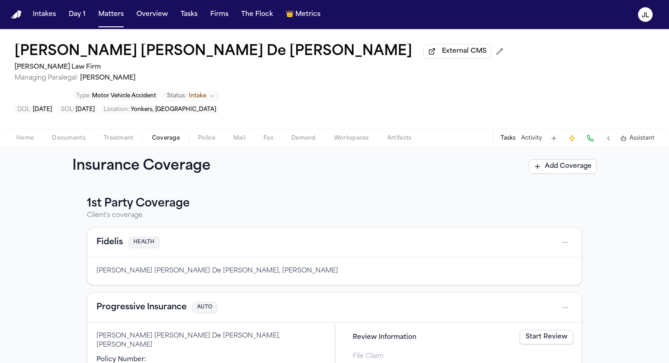
click at [163, 135] on span "Coverage" at bounding box center [166, 138] width 28 height 7
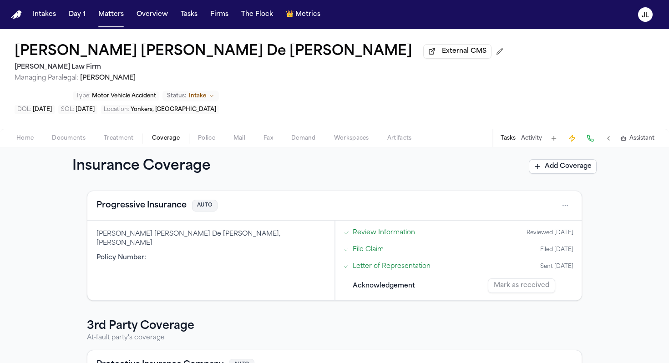
scroll to position [180, 0]
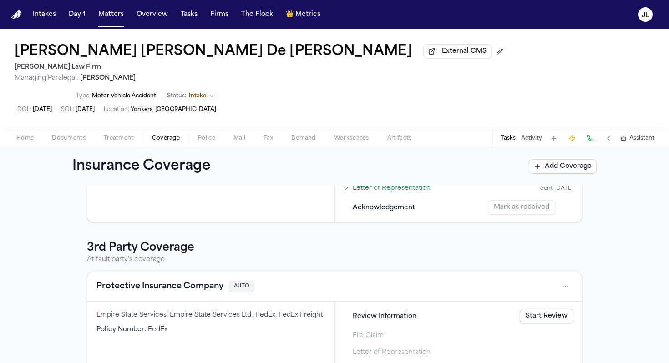
click at [158, 280] on button "Protective Insurance Company" at bounding box center [160, 286] width 127 height 13
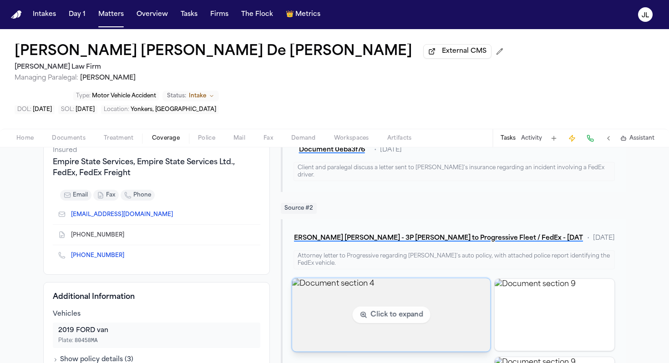
scroll to position [110, 0]
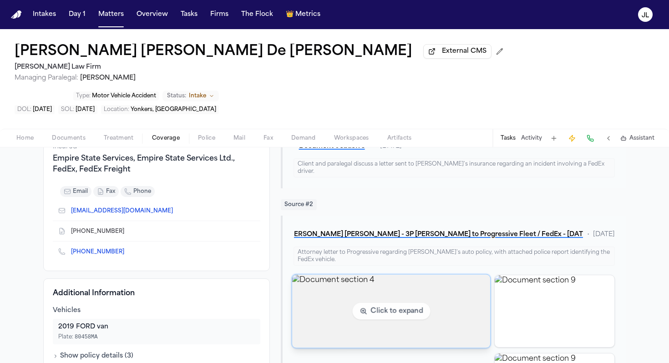
click at [338, 283] on img "View document section 4" at bounding box center [391, 311] width 198 height 73
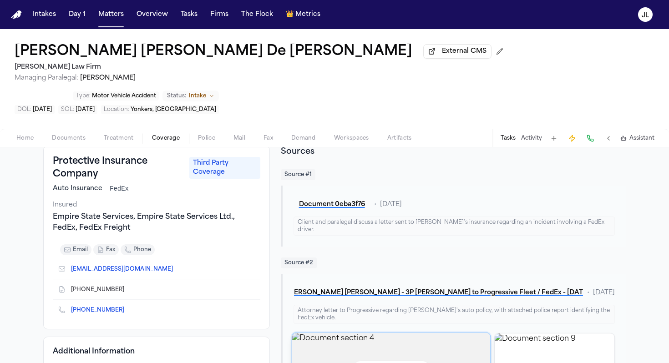
scroll to position [52, 0]
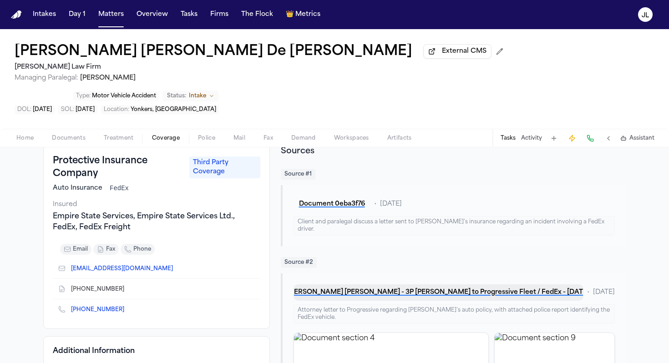
click at [435, 285] on button "J. De León Rivas - 3P LOR to Progressive Fleet / FedEx - 9.8.25" at bounding box center [439, 293] width 290 height 16
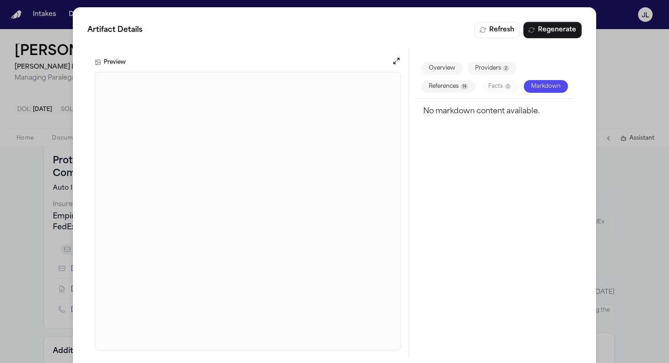
scroll to position [16, 0]
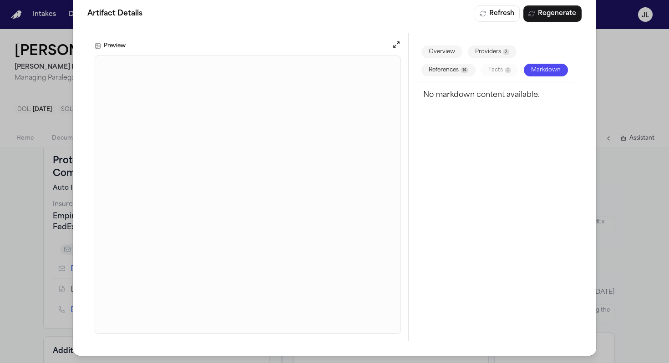
click at [627, 185] on div "Artifact Details Refresh Regenerate Preview Overview Providers 2 References 14 …" at bounding box center [334, 174] width 669 height 380
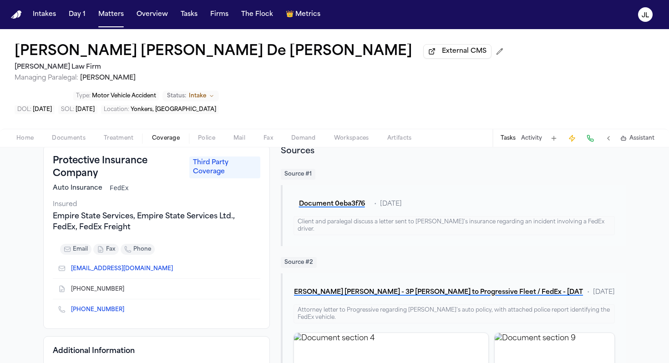
click at [24, 135] on span "Home" at bounding box center [24, 138] width 17 height 7
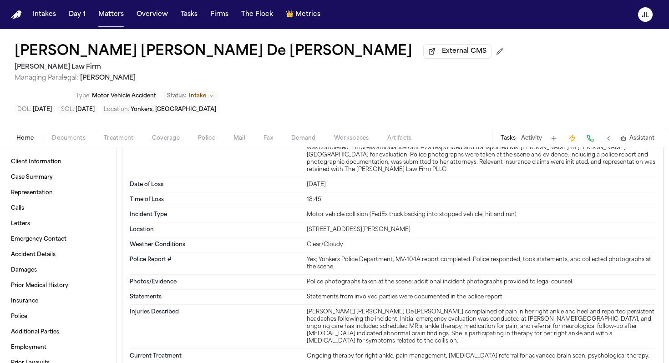
scroll to position [1227, 0]
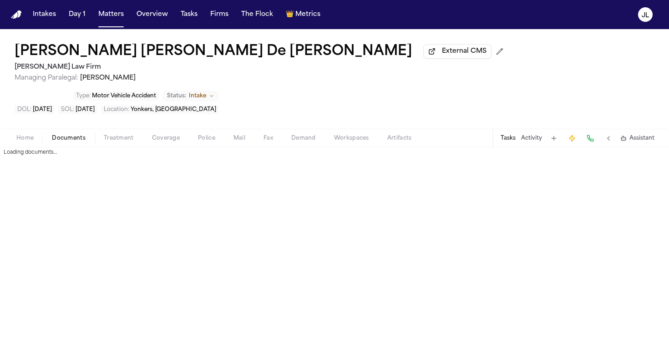
click at [82, 135] on span "Documents" at bounding box center [69, 138] width 34 height 7
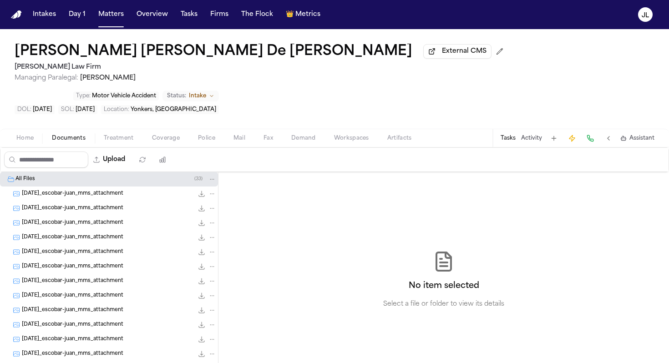
click at [32, 135] on span "Home" at bounding box center [24, 138] width 17 height 7
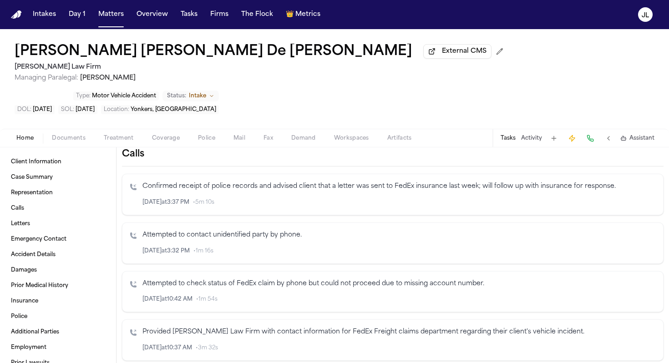
scroll to position [246, 0]
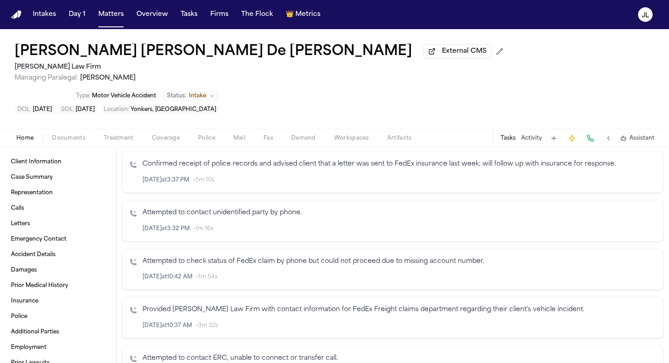
click at [63, 135] on span "Documents" at bounding box center [69, 138] width 34 height 7
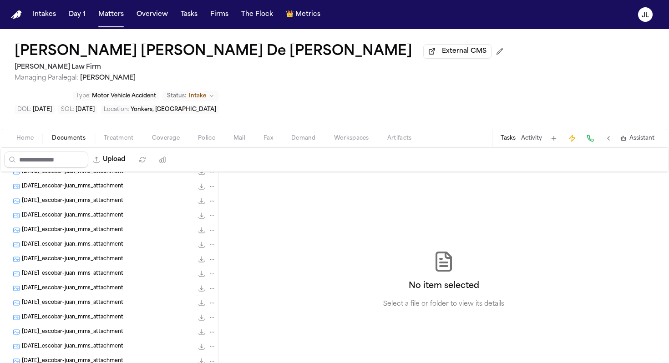
scroll to position [295, 0]
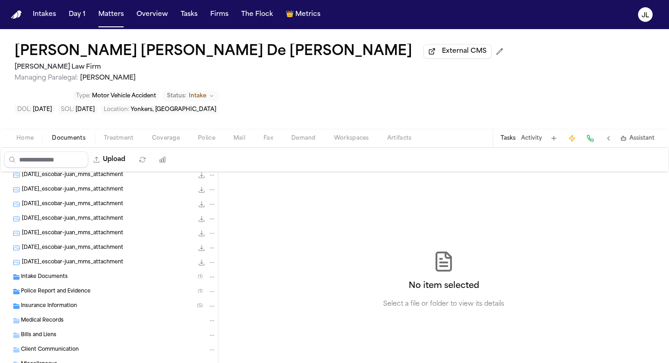
click at [63, 303] on span "Insurance Information" at bounding box center [49, 307] width 56 height 8
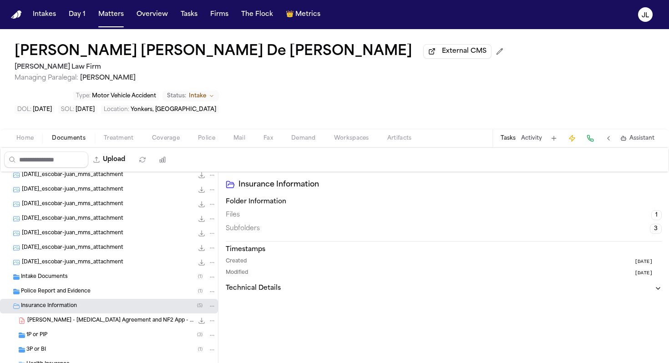
click at [68, 346] on div "3P or BI ( 1 )" at bounding box center [121, 350] width 190 height 8
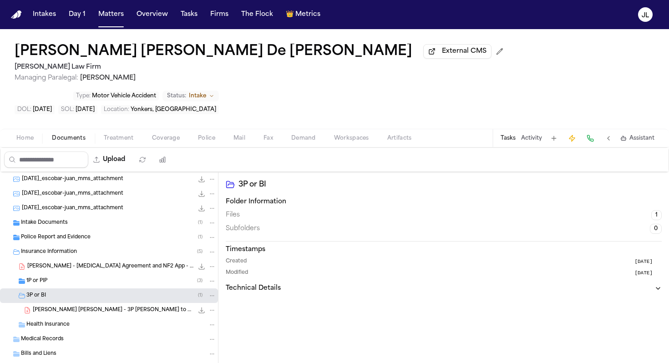
scroll to position [350, 0]
click at [105, 306] on span "J. De León Rivas - 3P LOR to Progressive Fleet / FedEx - 9.8.25" at bounding box center [113, 310] width 161 height 8
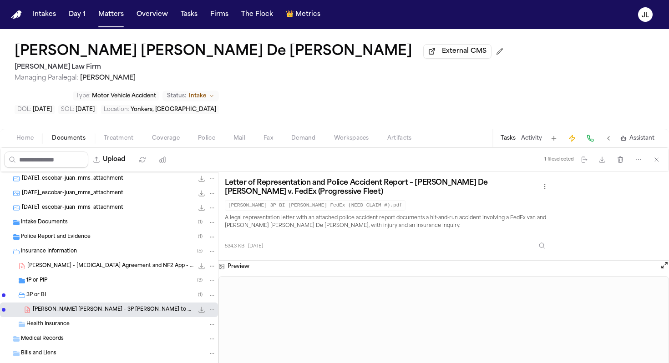
click at [663, 261] on button "Open preview" at bounding box center [664, 265] width 9 height 9
click at [59, 135] on span "Documents" at bounding box center [69, 138] width 34 height 7
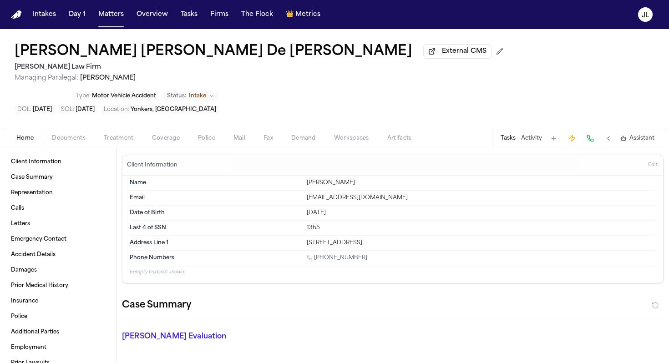
click at [25, 135] on span "Home" at bounding box center [24, 138] width 17 height 7
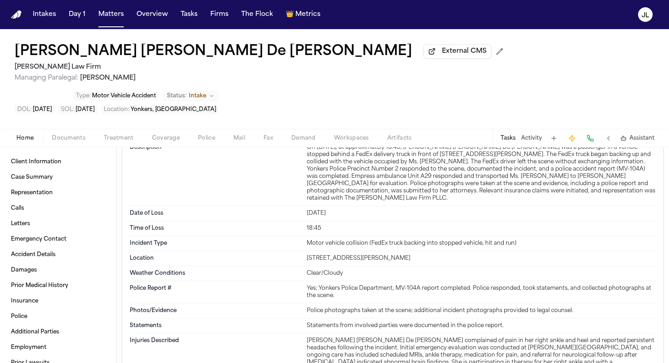
scroll to position [1214, 0]
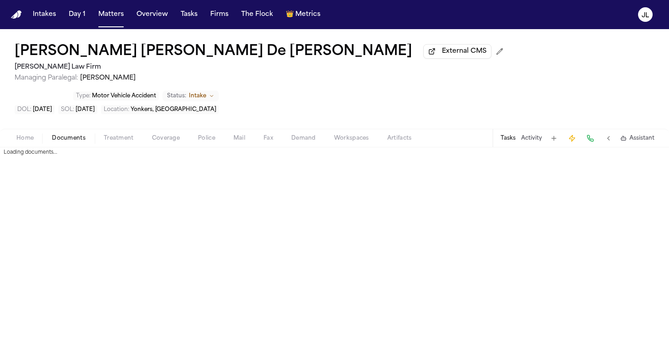
click at [60, 135] on span "Documents" at bounding box center [69, 138] width 34 height 7
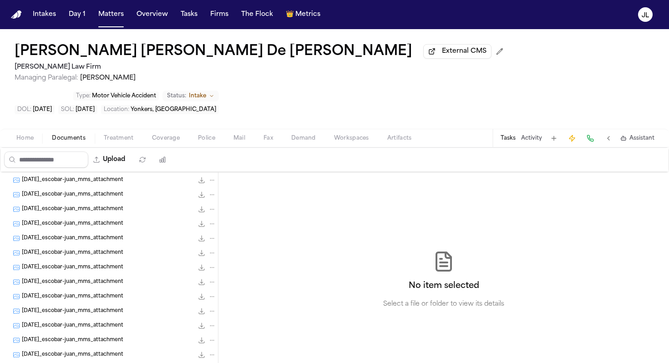
scroll to position [140, 0]
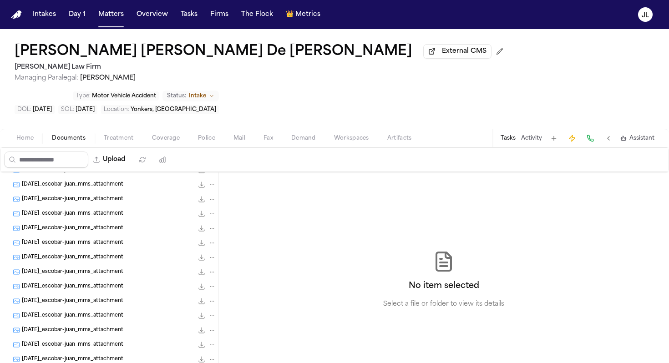
click at [53, 253] on div "2025-08-25_escobar-juan_mms_attachment 99.8 KB • JPG" at bounding box center [119, 257] width 194 height 9
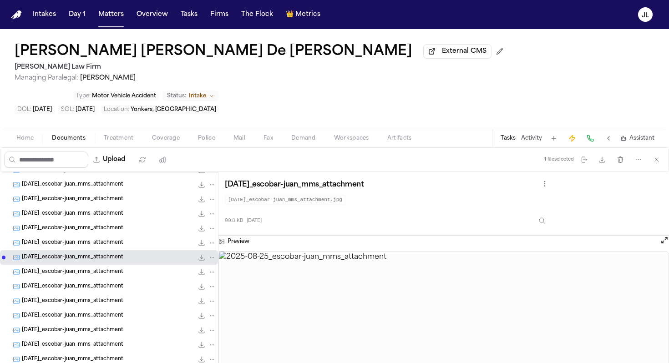
click at [63, 280] on div "2025-08-25_escobar-juan_mms_attachment 45.6 KB • JPG" at bounding box center [109, 287] width 218 height 15
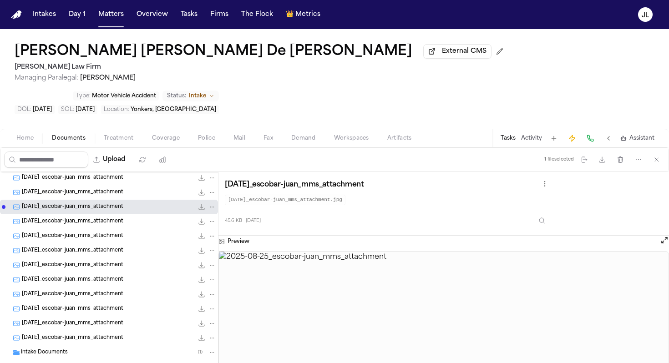
scroll to position [285, 0]
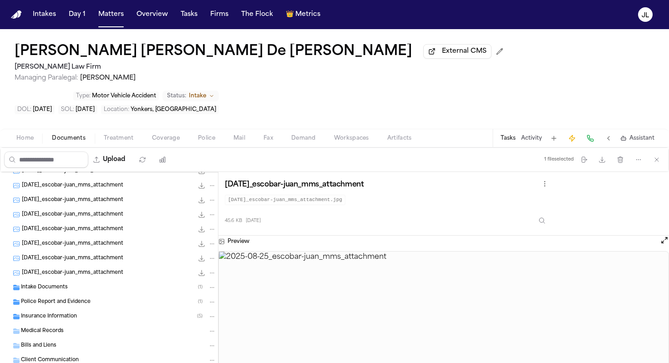
click at [69, 237] on div "2025-08-25_escobar-juan_mms_attachment 29.2 KB • JPG" at bounding box center [109, 244] width 218 height 15
click at [71, 255] on span "2025-08-25_escobar-juan_mms_attachment" at bounding box center [73, 259] width 102 height 8
click at [86, 197] on span "2025-08-25_escobar-juan_mms_attachment" at bounding box center [73, 201] width 102 height 8
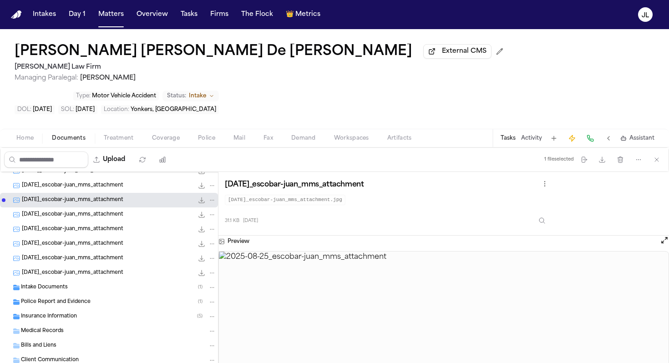
click at [85, 211] on span "2025-08-25_escobar-juan_mms_attachment" at bounding box center [73, 215] width 102 height 8
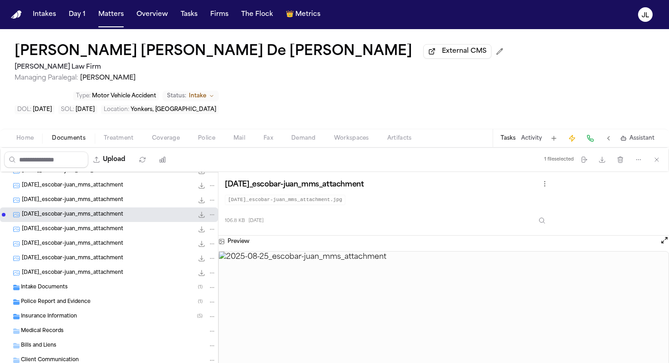
click at [89, 226] on span "2025-08-25_escobar-juan_mms_attachment" at bounding box center [73, 230] width 102 height 8
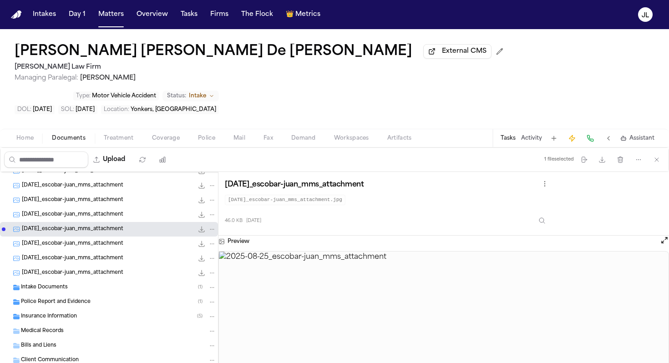
click at [91, 240] on span "2025-08-25_escobar-juan_mms_attachment" at bounding box center [73, 244] width 102 height 8
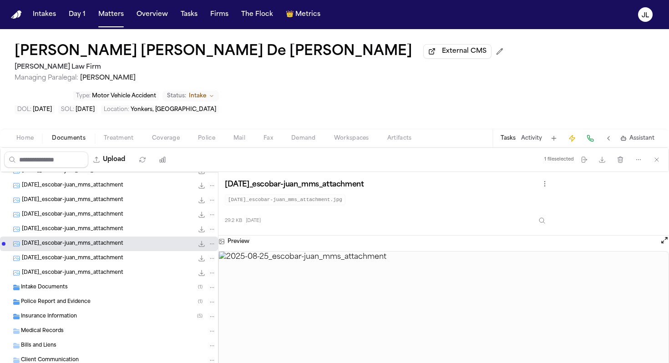
click at [93, 255] on span "2025-08-25_escobar-juan_mms_attachment" at bounding box center [73, 259] width 102 height 8
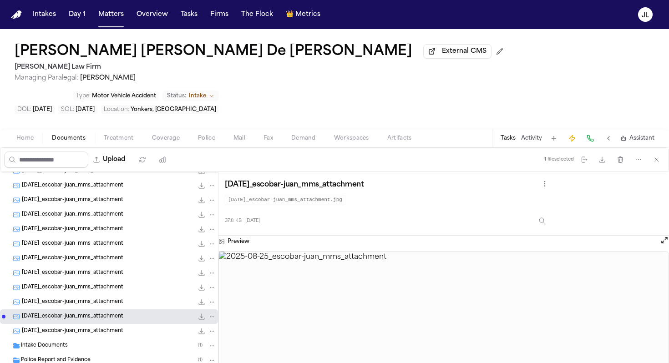
scroll to position [226, 0]
click at [93, 252] on div "2025-08-25_escobar-juan_mms_attachment 31.1 KB • JPG" at bounding box center [109, 259] width 218 height 15
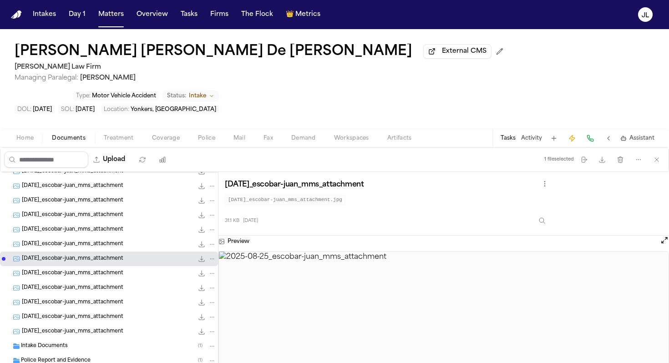
click at [94, 237] on div "2025-08-25_escobar-juan_mms_attachment 38.3 KB • JPG" at bounding box center [109, 244] width 218 height 15
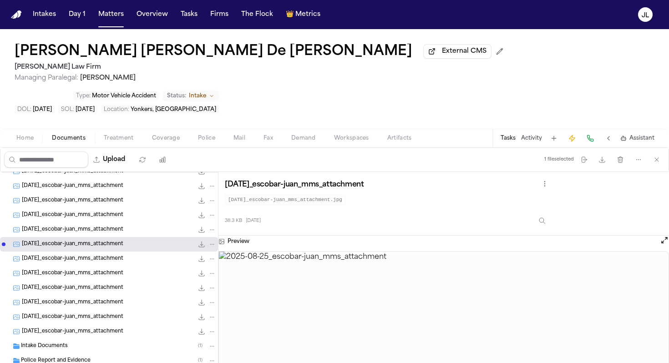
click at [94, 226] on span "2025-08-25_escobar-juan_mms_attachment" at bounding box center [73, 230] width 102 height 8
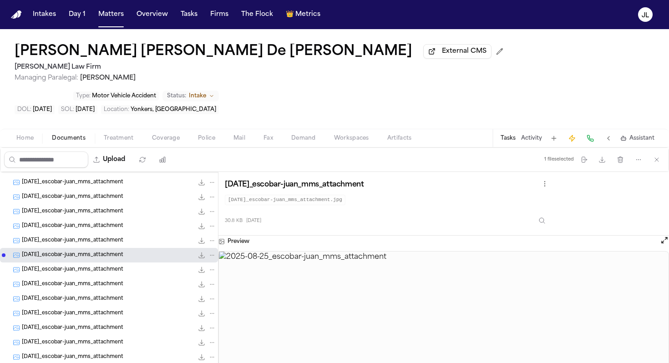
scroll to position [200, 0]
click at [94, 223] on span "2025-08-25_escobar-juan_mms_attachment" at bounding box center [73, 227] width 102 height 8
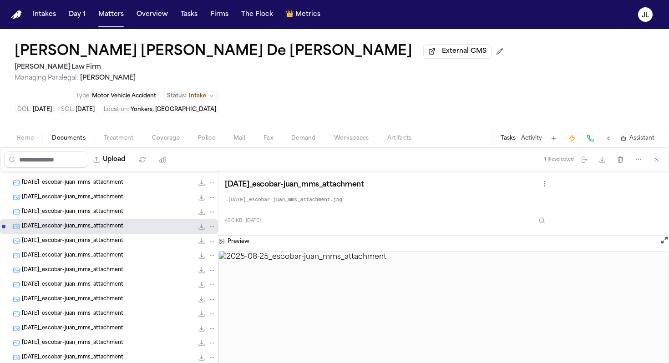
click at [94, 209] on span "2025-08-25_escobar-juan_mms_attachment" at bounding box center [73, 213] width 102 height 8
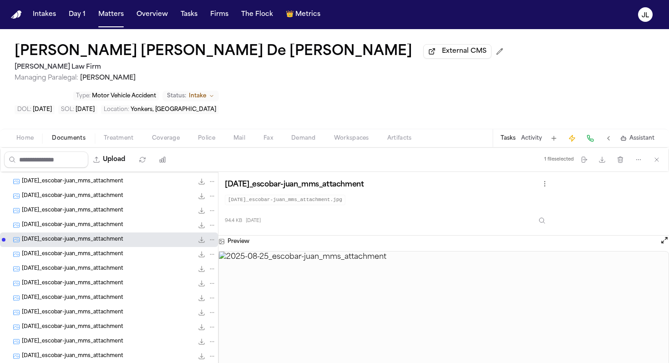
scroll to position [172, 0]
click at [95, 208] on span "2025-08-25_escobar-juan_mms_attachment" at bounding box center [73, 212] width 102 height 8
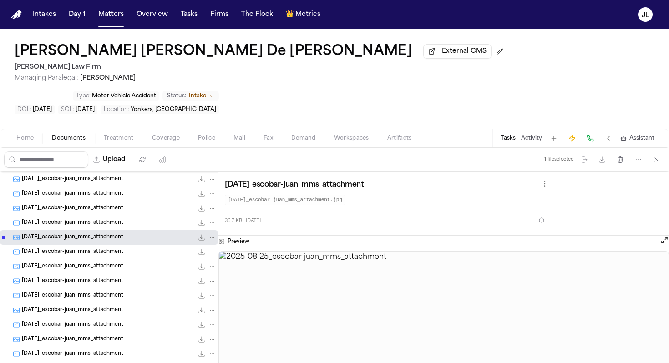
click at [95, 201] on div "2025-08-25_escobar-juan_mms_attachment 121.2 KB • JPG" at bounding box center [109, 208] width 218 height 15
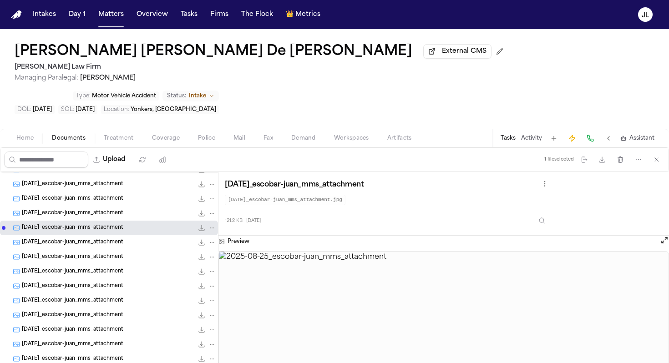
click at [95, 210] on span "2025-08-25_escobar-juan_mms_attachment" at bounding box center [73, 214] width 102 height 8
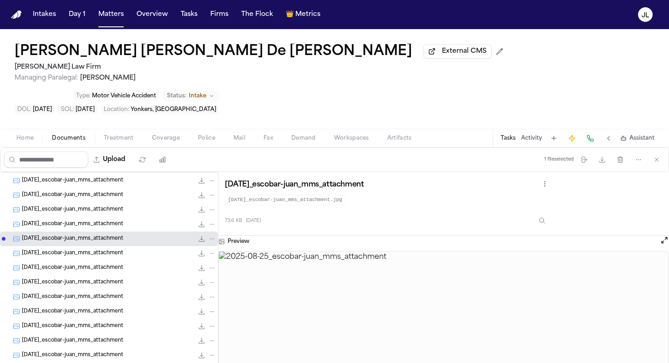
click at [95, 206] on span "2025-08-25_escobar-juan_mms_attachment" at bounding box center [73, 210] width 102 height 8
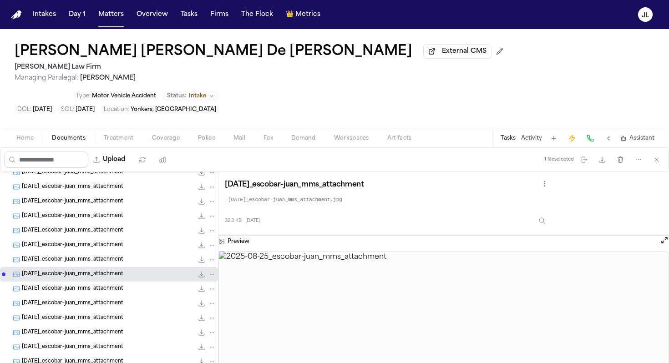
scroll to position [36, 0]
click at [97, 213] on span "2025-08-25_escobar-juan_mms_attachment" at bounding box center [73, 217] width 102 height 8
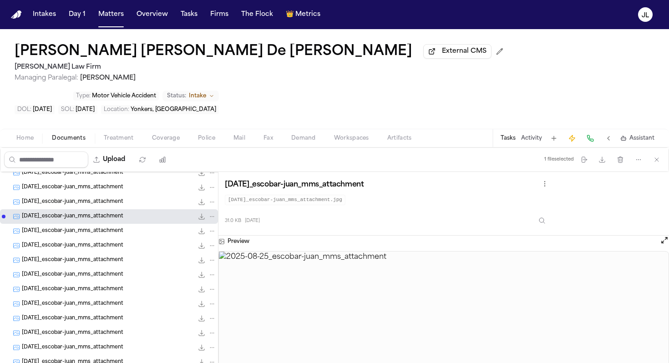
click at [94, 184] on span "2025-08-25_escobar-juan_mms_attachment" at bounding box center [73, 188] width 102 height 8
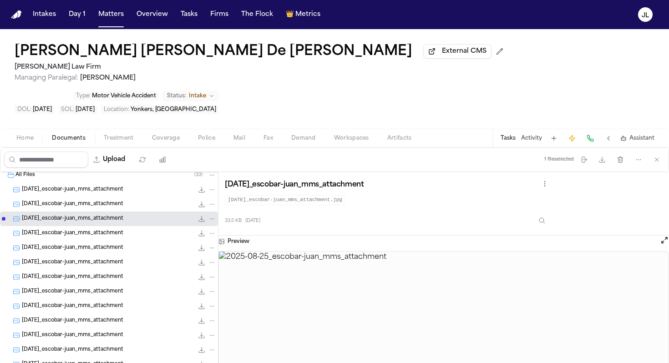
scroll to position [0, 0]
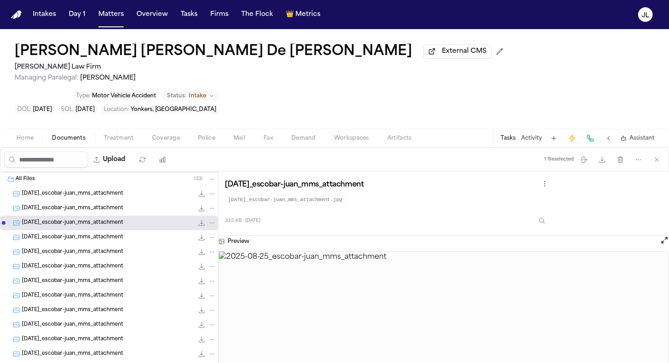
click at [92, 201] on div "2025-08-25_escobar-juan_mms_attachment 35.5 KB • JPG" at bounding box center [109, 208] width 218 height 15
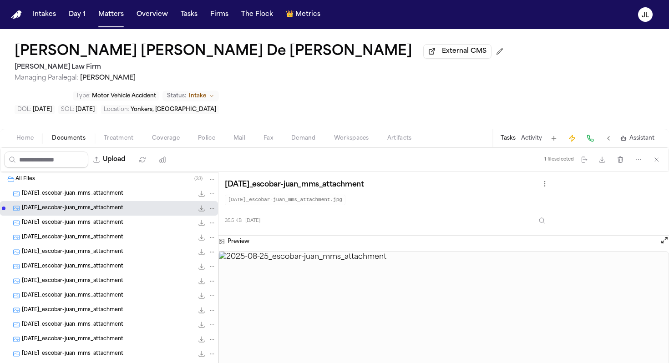
click at [91, 189] on div "2025-08-25_escobar-juan_mms_attachment 33.1 KB • JPG" at bounding box center [119, 193] width 194 height 9
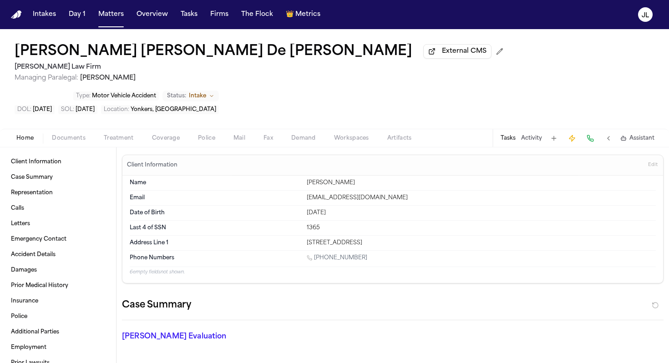
click at [31, 135] on span "Home" at bounding box center [24, 138] width 17 height 7
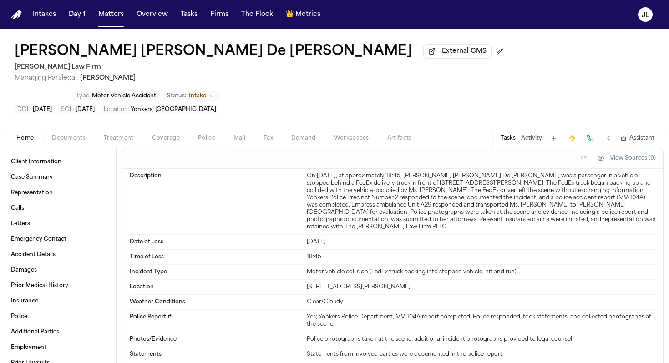
scroll to position [1078, 0]
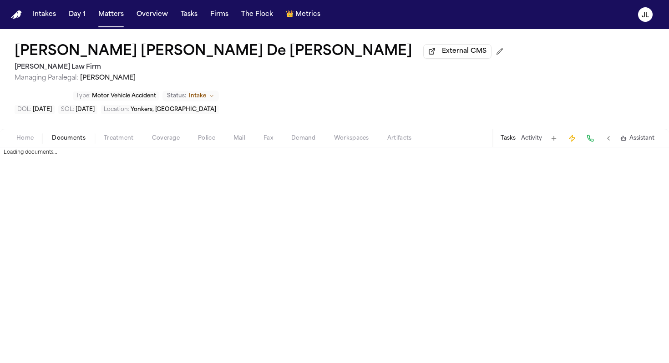
click at [56, 135] on span "Documents" at bounding box center [69, 138] width 34 height 7
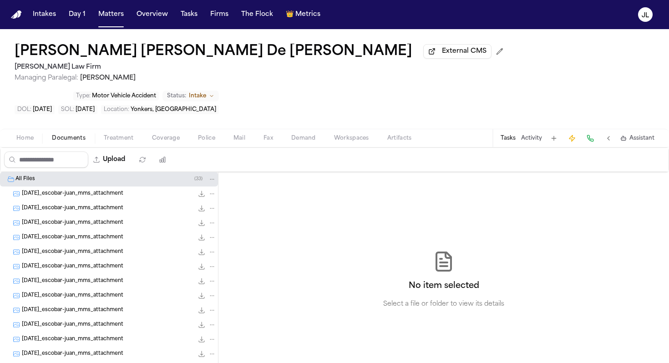
click at [58, 219] on span "2025-08-25_escobar-juan_mms_attachment" at bounding box center [73, 223] width 102 height 8
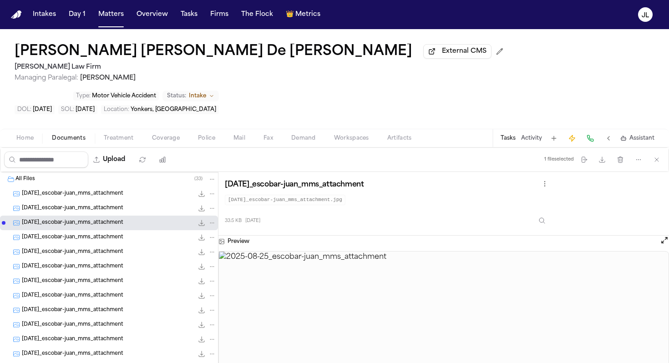
click at [60, 234] on span "2025-08-25_escobar-juan_mms_attachment" at bounding box center [73, 238] width 102 height 8
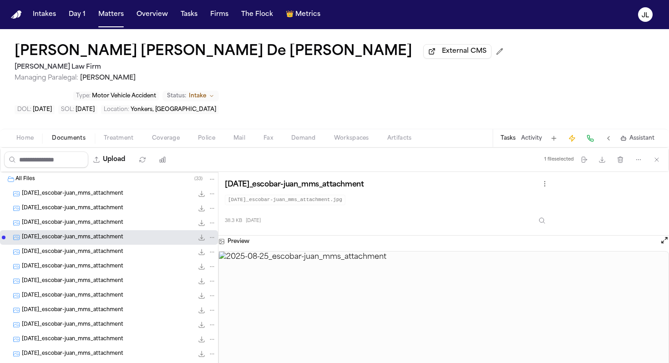
click at [61, 263] on span "2025-08-25_escobar-juan_mms_attachment" at bounding box center [73, 267] width 102 height 8
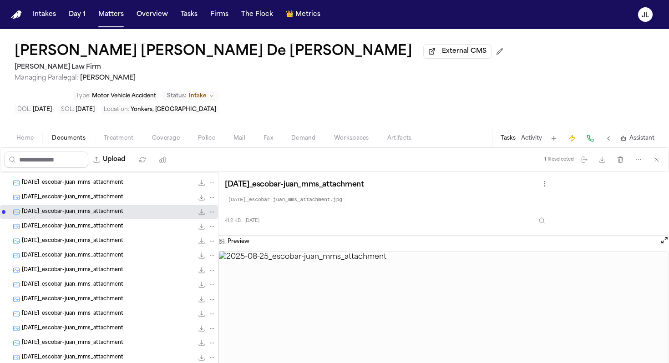
scroll to position [56, 0]
click at [71, 222] on span "2025-08-25_escobar-juan_mms_attachment" at bounding box center [73, 226] width 102 height 8
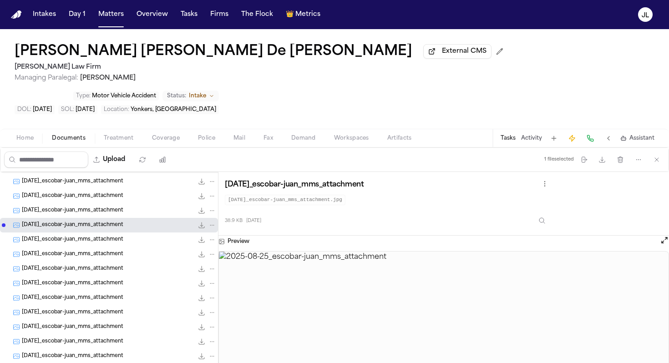
click at [67, 236] on span "2025-08-25_escobar-juan_mms_attachment" at bounding box center [73, 240] width 102 height 8
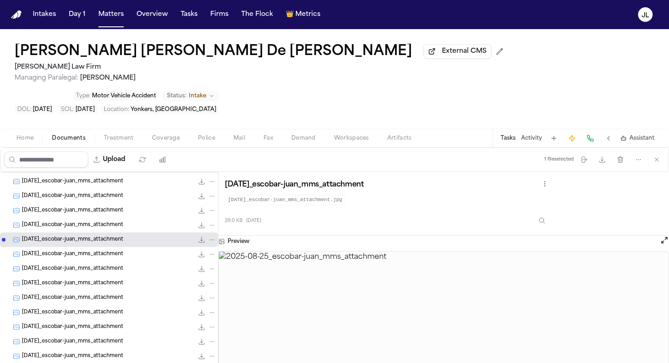
click at [63, 251] on span "2025-08-25_escobar-juan_mms_attachment" at bounding box center [73, 255] width 102 height 8
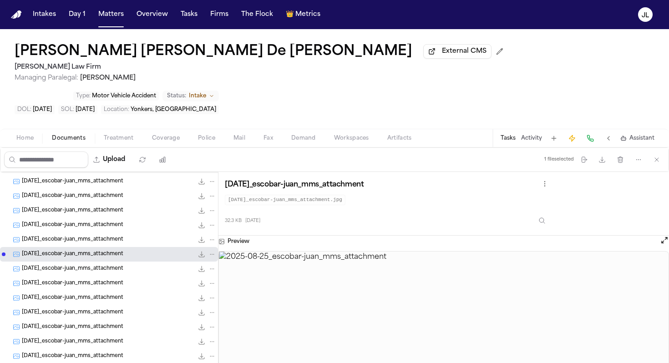
click at [60, 262] on div "2025-08-25_escobar-juan_mms_attachment 31.3 KB • JPG" at bounding box center [109, 269] width 218 height 15
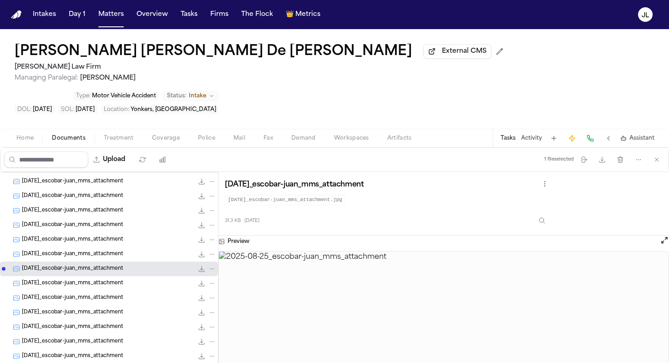
click at [60, 280] on span "2025-08-25_escobar-juan_mms_attachment" at bounding box center [73, 284] width 102 height 8
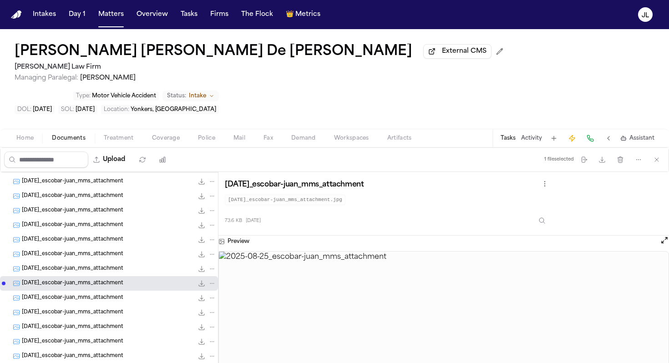
click at [60, 262] on div "2025-08-25_escobar-juan_mms_attachment 31.3 KB • JPG" at bounding box center [109, 269] width 218 height 15
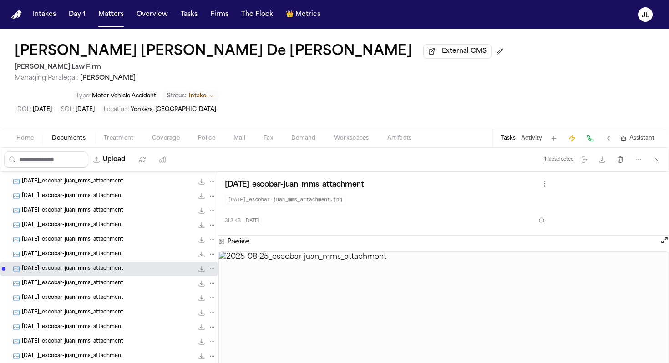
click at [60, 294] on div "2025-08-25_escobar-juan_mms_attachment 121.2 KB • JPG" at bounding box center [119, 298] width 194 height 9
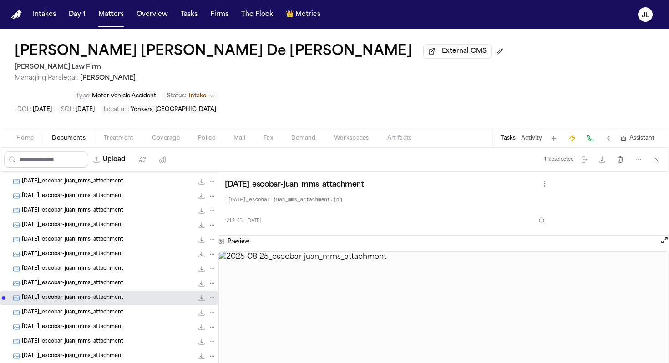
click at [58, 309] on span "2025-08-25_escobar-juan_mms_attachment" at bounding box center [73, 313] width 102 height 8
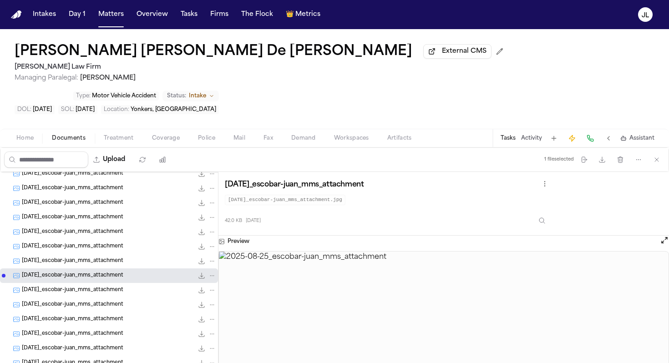
scroll to position [94, 0]
click at [58, 297] on div "2025-08-25_escobar-juan_mms_attachment 99.8 KB • JPG" at bounding box center [109, 304] width 218 height 15
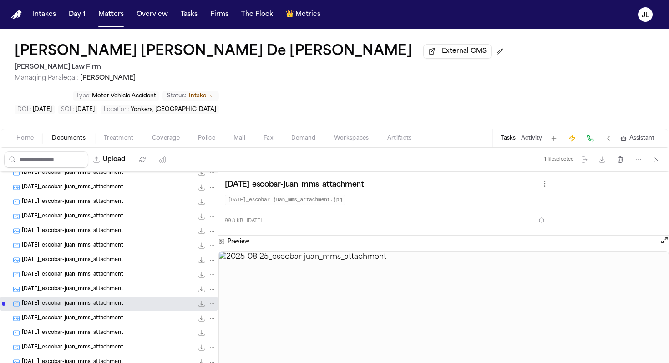
click at [57, 330] on span "2025-08-25_escobar-juan_mms_attachment" at bounding box center [73, 334] width 102 height 8
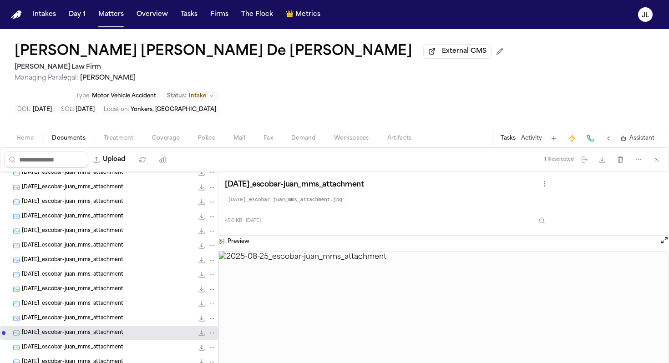
click at [57, 341] on div "2025-08-25_escobar-juan_mms_attachment 105.3 KB • JPG" at bounding box center [109, 348] width 218 height 15
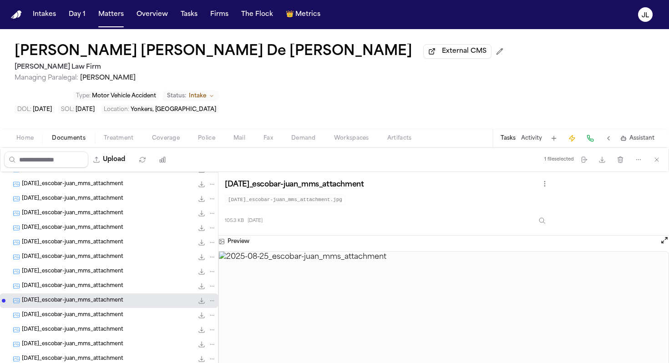
scroll to position [144, 0]
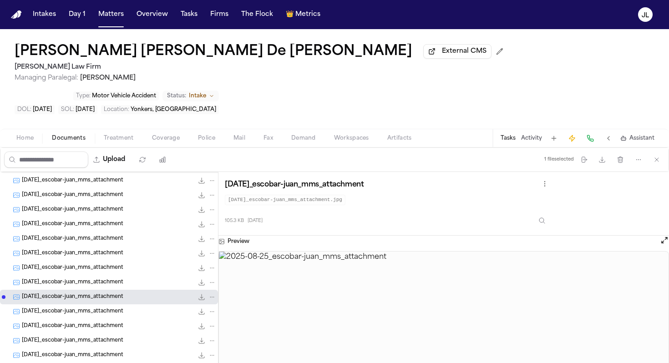
click at [69, 308] on span "2025-08-25_escobar-juan_mms_attachment" at bounding box center [73, 312] width 102 height 8
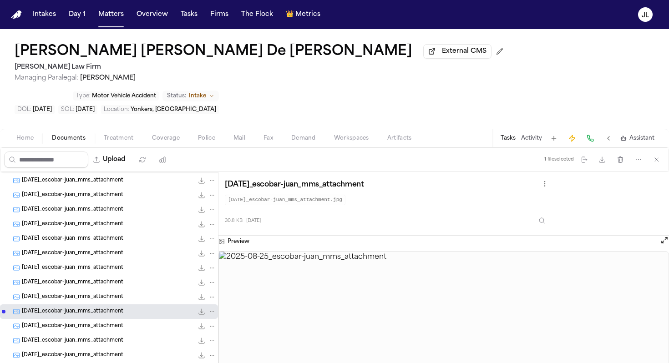
click at [70, 305] on div "2025-08-25_escobar-juan_mms_attachment 30.8 KB • JPG" at bounding box center [109, 312] width 218 height 15
click at [70, 290] on div "2025-08-25_escobar-juan_mms_attachment 105.3 KB • JPG" at bounding box center [109, 297] width 218 height 15
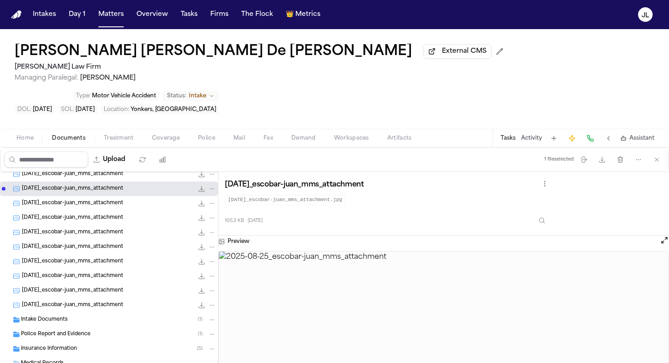
scroll to position [295, 0]
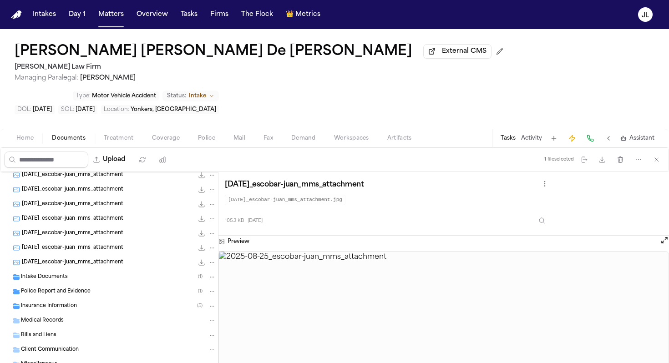
click at [69, 299] on div "Insurance Information ( 5 )" at bounding box center [109, 306] width 218 height 15
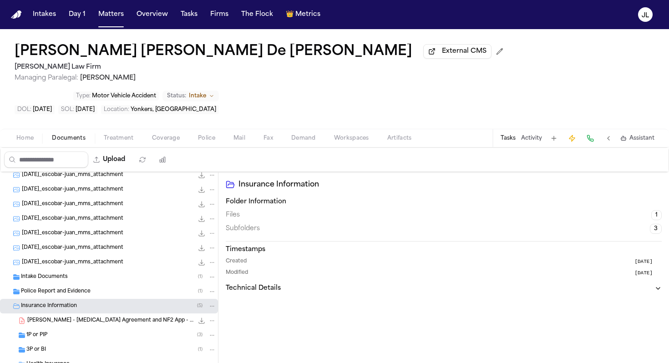
click at [69, 288] on span "Police Report and Evidence" at bounding box center [56, 292] width 70 height 8
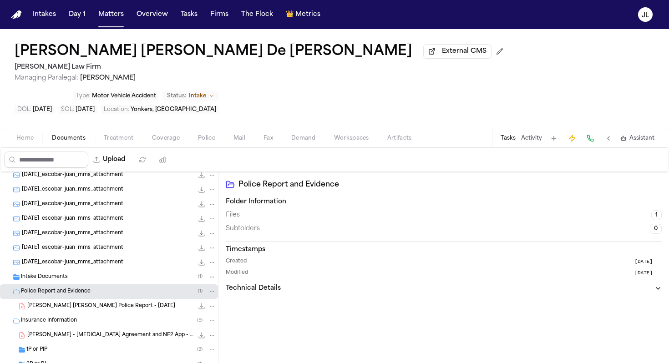
click at [63, 361] on div "3P or BI ( 1 )" at bounding box center [121, 365] width 190 height 8
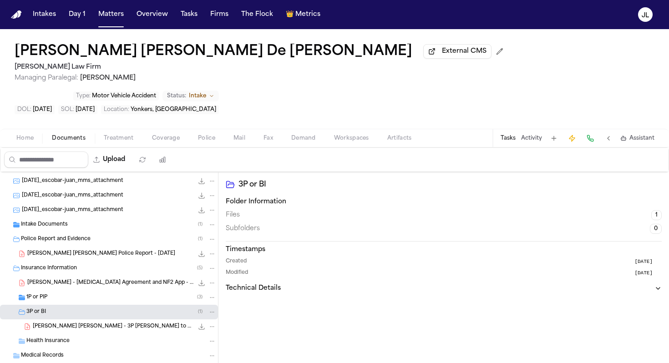
scroll to position [383, 0]
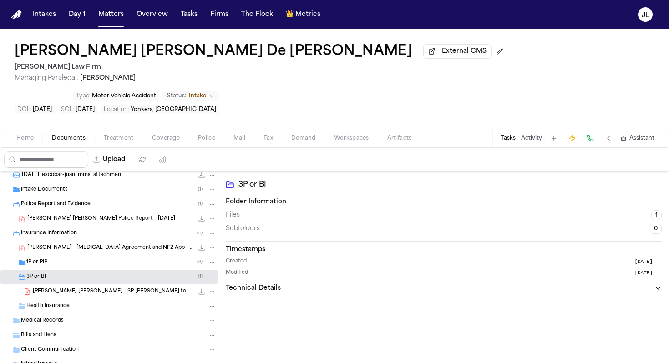
click at [101, 288] on span "J. De León Rivas - 3P LOR to Progressive Fleet / FedEx - 9.8.25" at bounding box center [113, 292] width 161 height 8
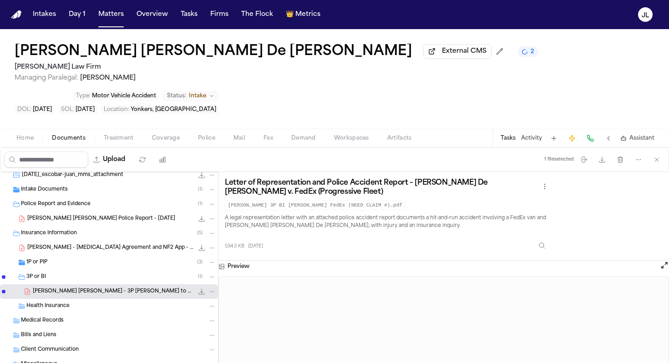
click at [174, 135] on span "Coverage" at bounding box center [166, 138] width 28 height 7
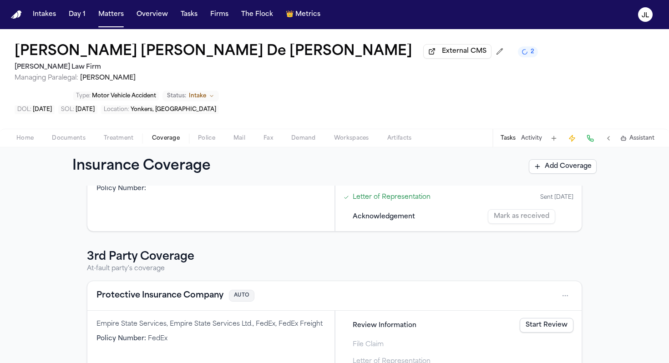
scroll to position [172, 0]
click at [197, 280] on div "Protective Insurance Company AUTO" at bounding box center [334, 295] width 494 height 30
click at [197, 289] on button "Protective Insurance Company" at bounding box center [160, 295] width 127 height 13
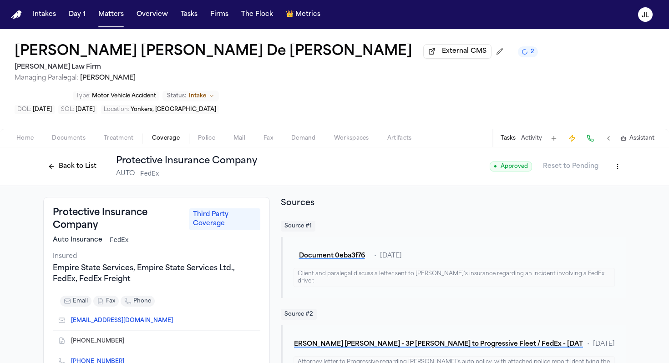
click at [617, 137] on html "Intakes Day 1 Matters Overview Tasks Firms The Flock 👑 Metrics JL Jennifer Mabe…" at bounding box center [334, 181] width 669 height 363
click at [603, 154] on div "Edit Coverage" at bounding box center [586, 157] width 76 height 15
select select "**********"
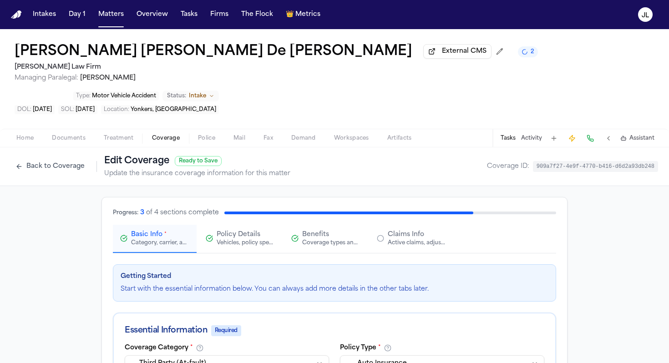
click at [408, 230] on span "Claims Info" at bounding box center [406, 234] width 36 height 9
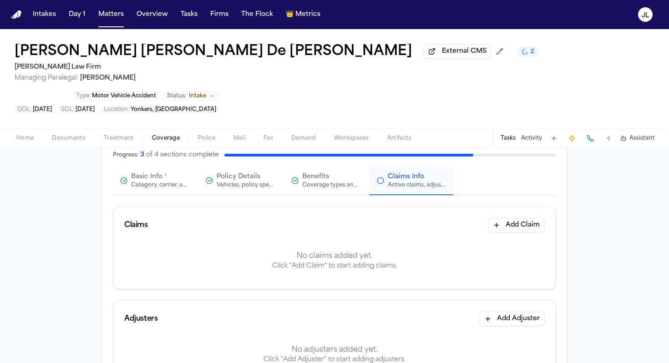
scroll to position [59, 0]
click at [520, 217] on button "Add Claim" at bounding box center [516, 224] width 57 height 15
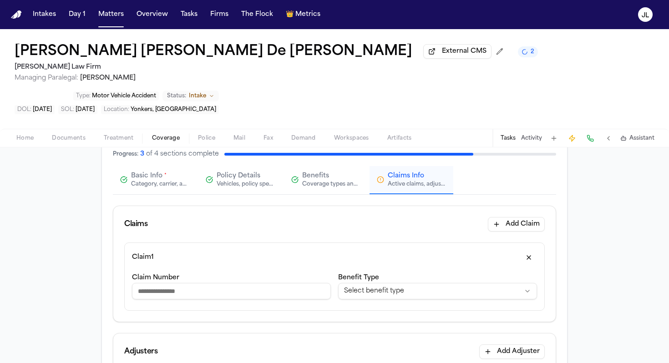
click at [211, 283] on input "Claim Number" at bounding box center [231, 291] width 199 height 16
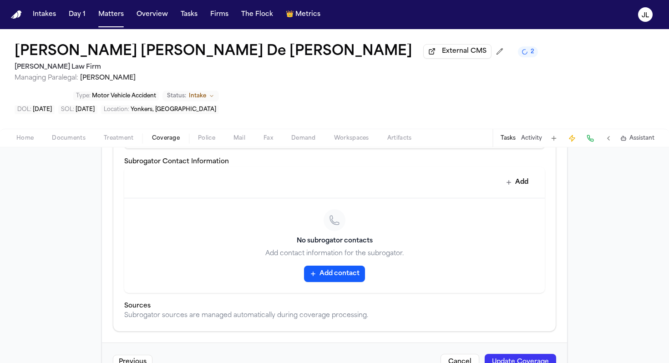
type input "**********"
click at [538, 354] on button "Update Coverage" at bounding box center [520, 362] width 71 height 16
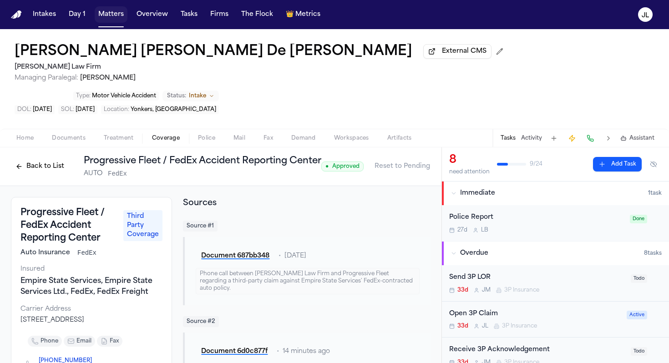
click at [114, 13] on button "Matters" at bounding box center [111, 14] width 33 height 16
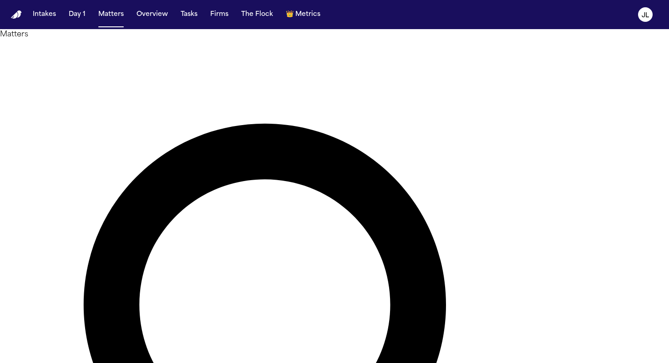
type input "*****"
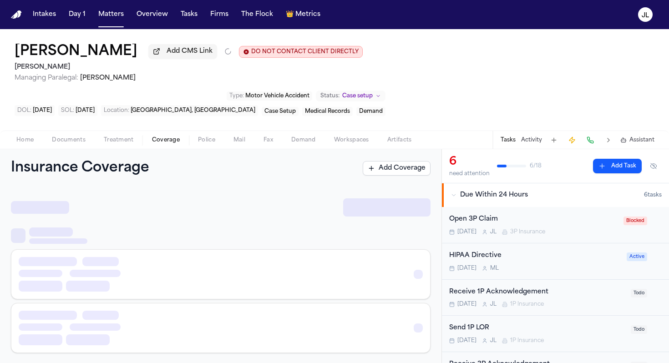
click at [164, 142] on span "Coverage" at bounding box center [166, 140] width 28 height 7
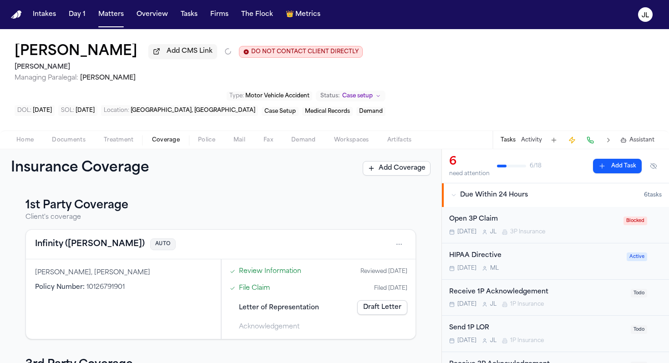
scroll to position [21, 0]
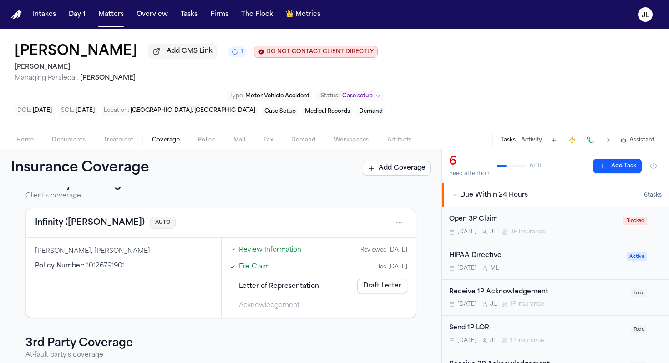
click at [98, 229] on button "Infinity (Kemper)" at bounding box center [90, 223] width 110 height 13
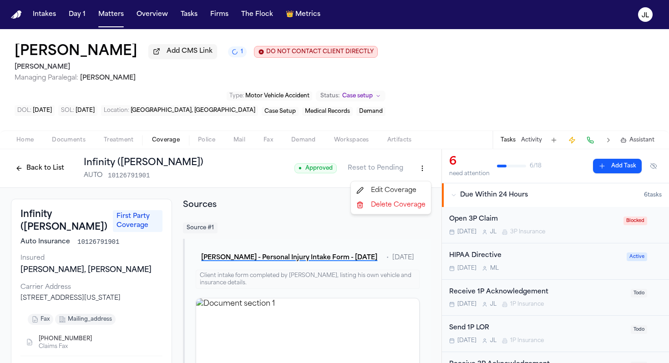
click at [422, 174] on html "Intakes Day 1 Matters Overview Tasks Firms The Flock 👑 Metrics JL Cassius Matth…" at bounding box center [334, 181] width 669 height 363
click at [411, 189] on div "Edit Coverage" at bounding box center [391, 190] width 76 height 15
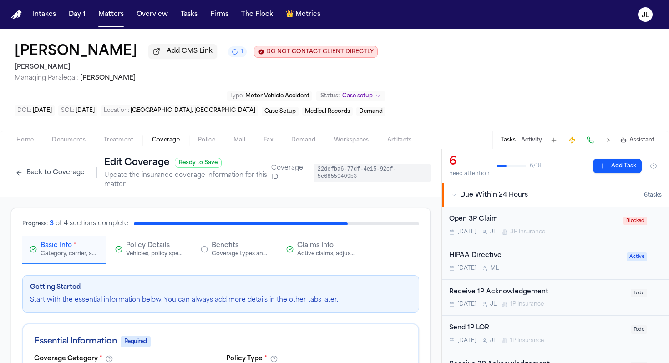
click at [316, 258] on div "Active claims, adjusters, and subrogation details" at bounding box center [326, 253] width 58 height 7
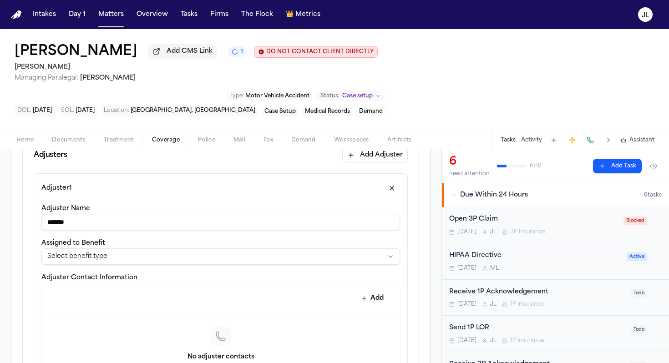
scroll to position [256, 0]
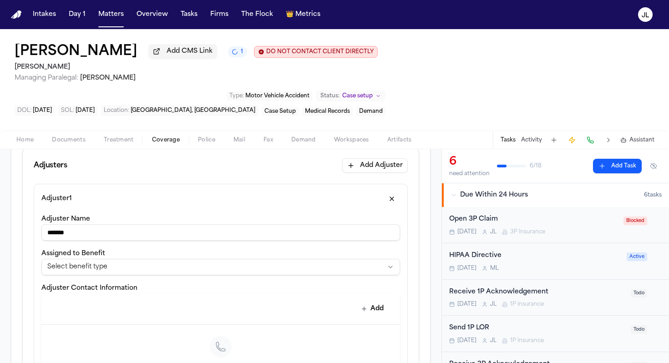
click at [395, 205] on button "button" at bounding box center [392, 199] width 16 height 15
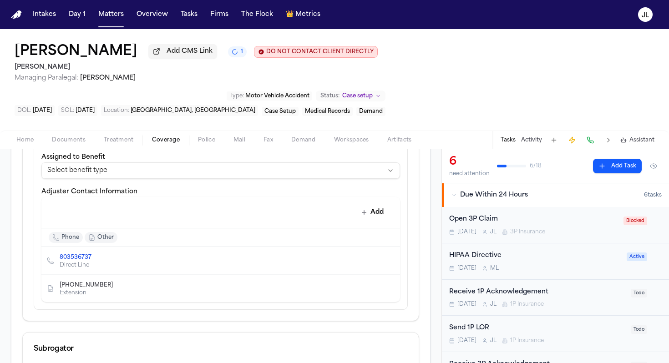
scroll to position [356, 0]
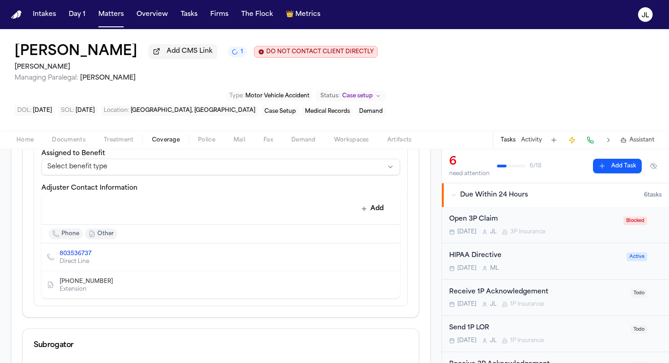
click at [116, 285] on icon "Copy to clipboard" at bounding box center [117, 282] width 3 height 3
click at [390, 288] on icon "Delete contact" at bounding box center [388, 284] width 5 height 5
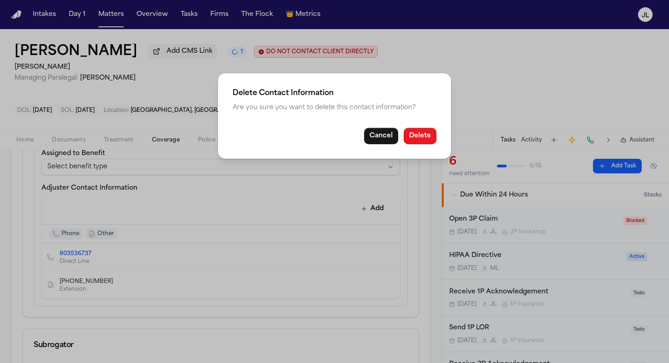
click at [424, 136] on button "Delete" at bounding box center [420, 136] width 33 height 16
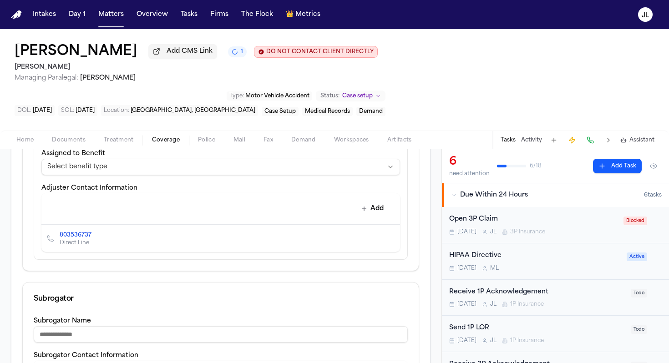
click at [376, 242] on icon "Edit contact" at bounding box center [374, 238] width 6 height 6
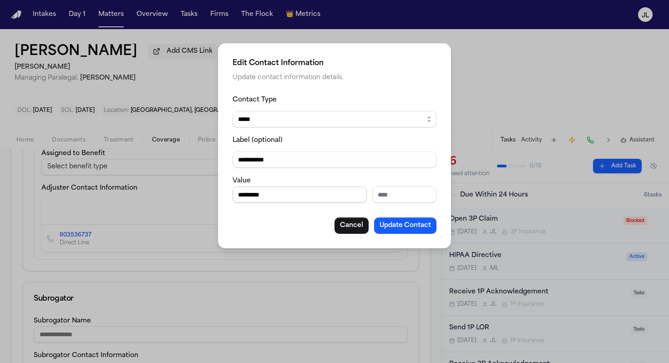
click at [302, 199] on input "*********" at bounding box center [300, 195] width 134 height 16
click at [392, 195] on input "Extension" at bounding box center [404, 195] width 64 height 16
paste input "Extension"
type input "**********"
drag, startPoint x: 300, startPoint y: 195, endPoint x: 278, endPoint y: 195, distance: 22.3
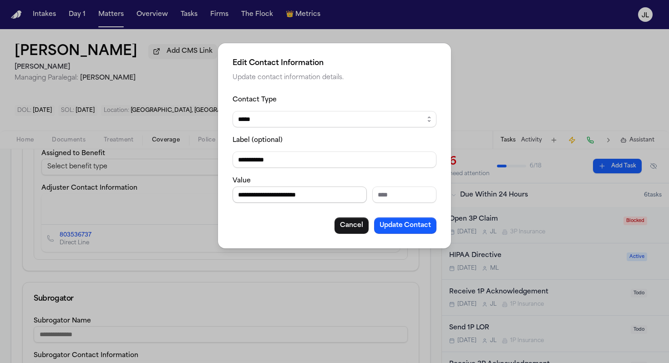
click at [278, 195] on input "**********" at bounding box center [300, 195] width 134 height 16
click at [332, 199] on input "**********" at bounding box center [300, 195] width 134 height 16
drag, startPoint x: 322, startPoint y: 194, endPoint x: 299, endPoint y: 194, distance: 23.2
click at [299, 194] on input "**********" at bounding box center [300, 195] width 134 height 16
click at [375, 192] on input "Extension" at bounding box center [404, 195] width 64 height 16
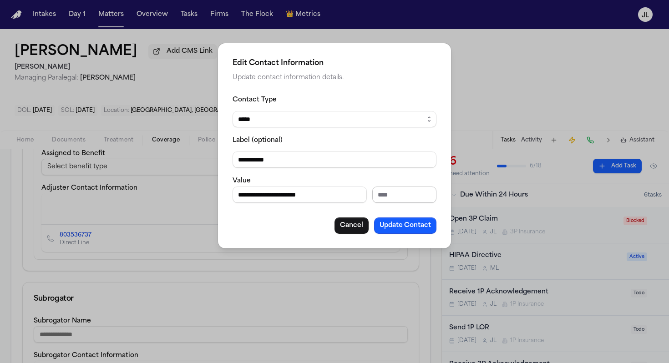
paste input "******"
type input "******"
drag, startPoint x: 324, startPoint y: 199, endPoint x: 278, endPoint y: 198, distance: 46.4
click at [278, 198] on input "**********" at bounding box center [300, 195] width 134 height 16
type input "**********"
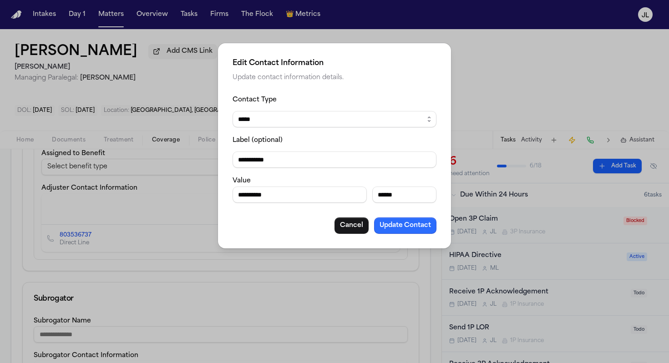
click at [396, 225] on button "Update Contact" at bounding box center [405, 226] width 62 height 16
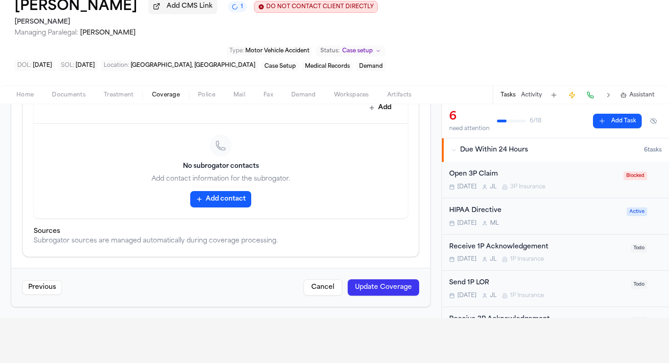
scroll to position [92, 0]
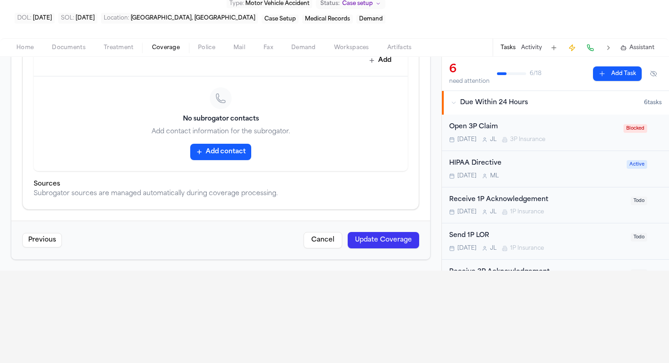
click at [390, 238] on button "Update Coverage" at bounding box center [383, 240] width 71 height 16
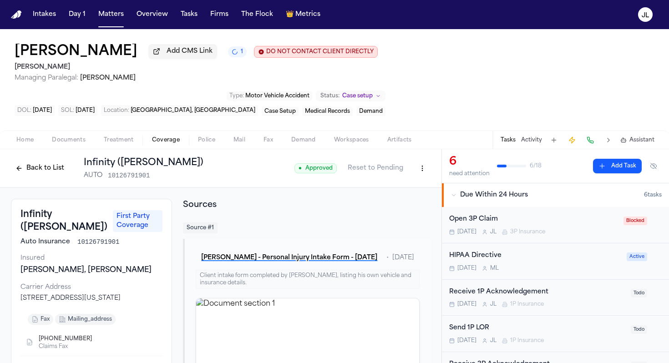
click at [44, 165] on button "Back to List" at bounding box center [40, 168] width 58 height 15
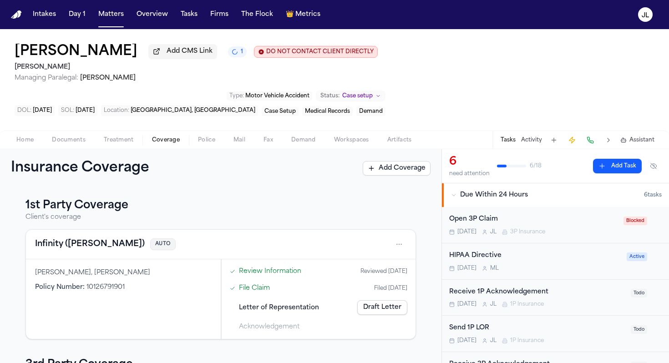
click at [78, 240] on div "Infinity (Kemper) AUTO" at bounding box center [220, 244] width 371 height 15
click at [78, 243] on button "Infinity (Kemper)" at bounding box center [90, 244] width 110 height 13
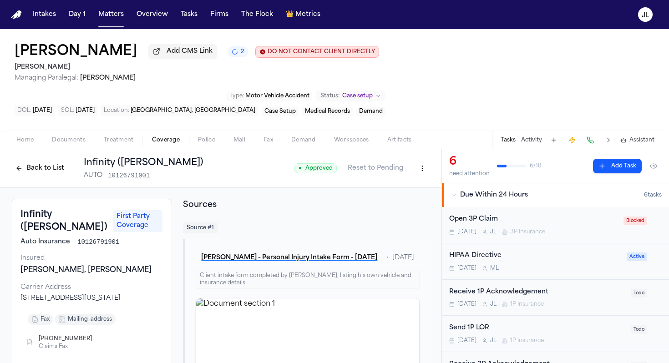
click at [29, 172] on button "Back to List" at bounding box center [40, 168] width 58 height 15
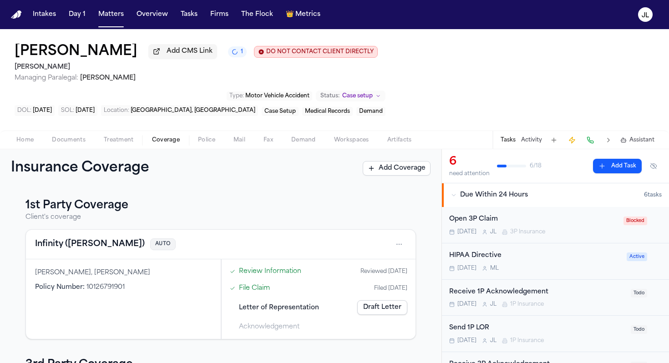
click at [73, 246] on button "Infinity (Kemper)" at bounding box center [90, 244] width 110 height 13
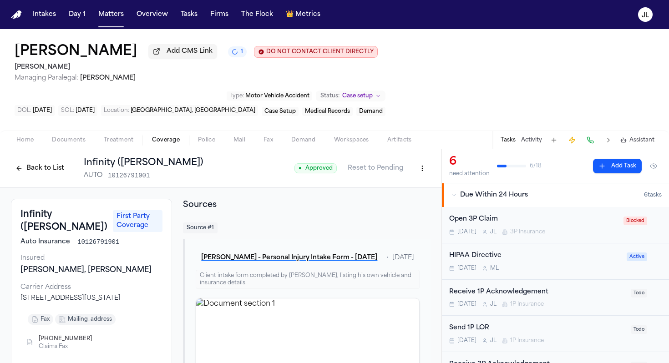
click at [41, 173] on button "Back to List" at bounding box center [40, 168] width 58 height 15
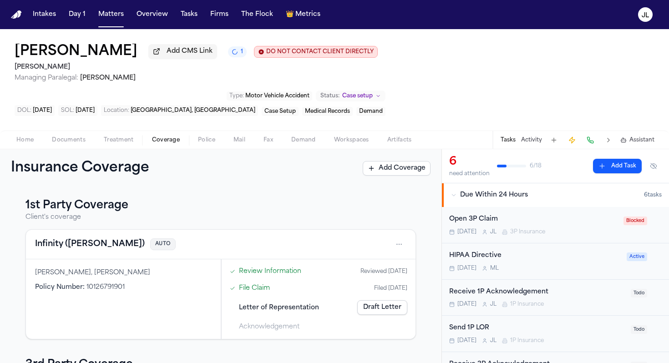
scroll to position [149, 0]
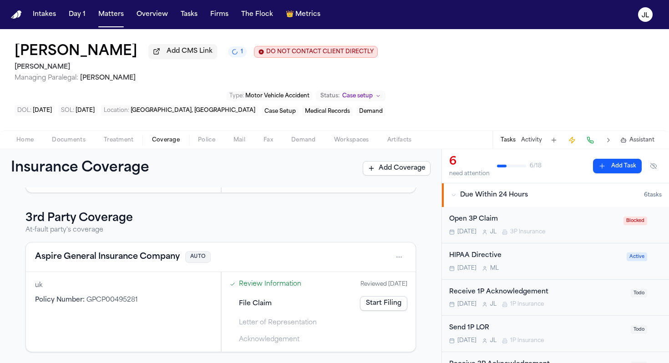
click at [86, 257] on button "Aspire General Insurance Company" at bounding box center [107, 257] width 145 height 13
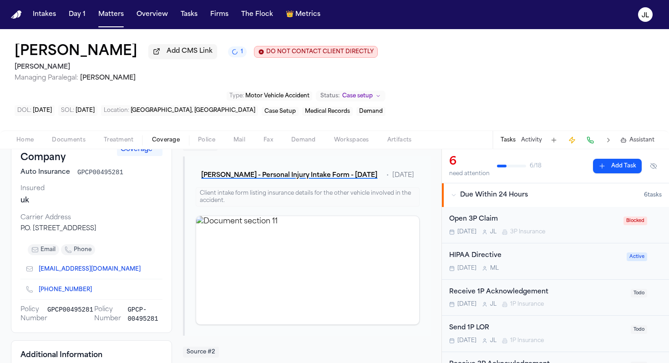
scroll to position [81, 0]
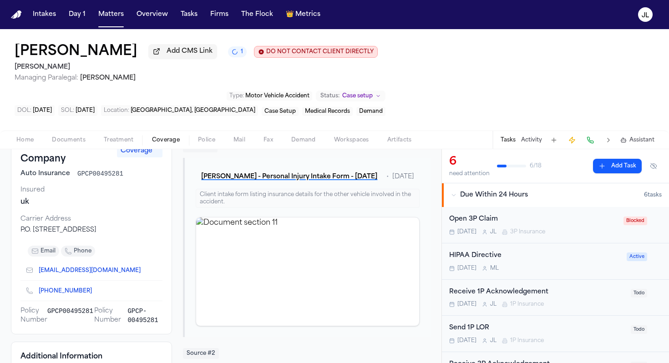
click at [95, 294] on icon "Copy to clipboard" at bounding box center [96, 292] width 3 height 3
click at [593, 144] on button at bounding box center [590, 140] width 13 height 13
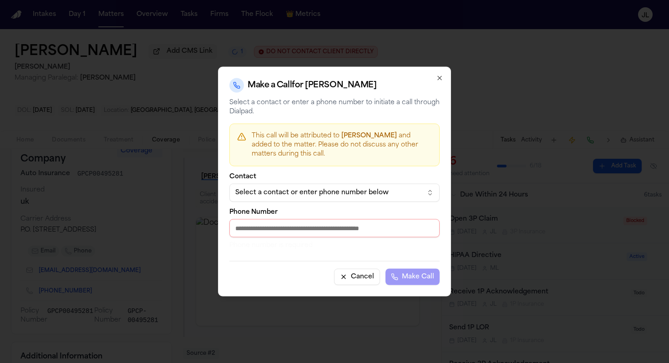
click at [329, 232] on input "Phone Number" at bounding box center [334, 228] width 210 height 18
paste input "**********"
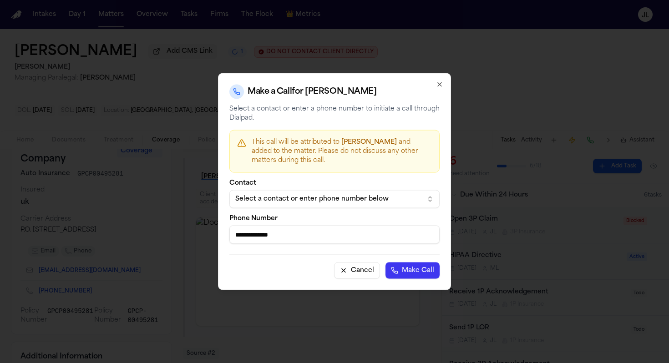
type input "**********"
click at [420, 267] on button "Make Call" at bounding box center [413, 271] width 54 height 16
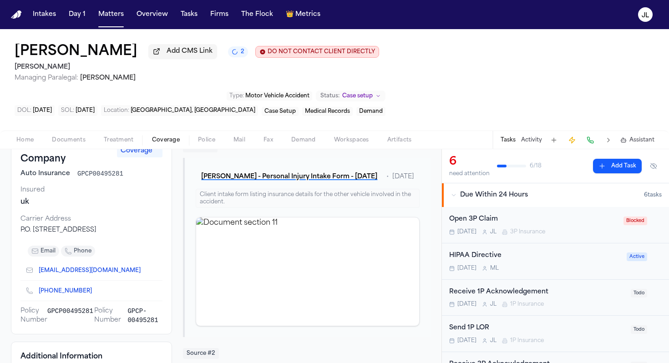
scroll to position [0, 0]
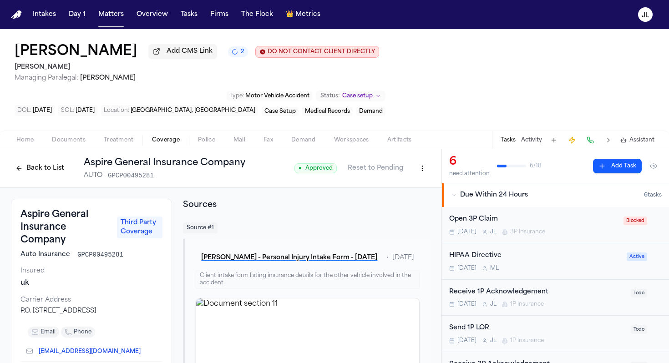
click at [34, 173] on button "Back to List" at bounding box center [40, 168] width 58 height 15
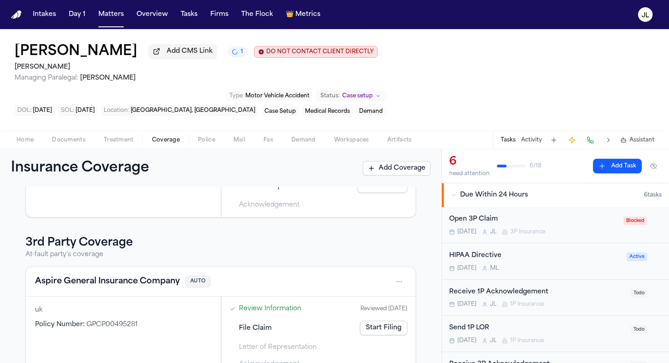
scroll to position [149, 0]
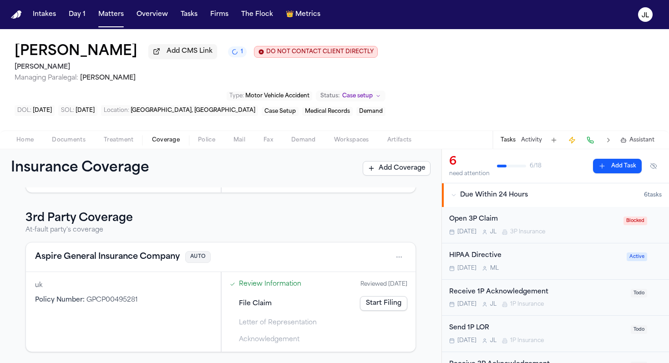
click at [130, 259] on button "Aspire General Insurance Company" at bounding box center [107, 257] width 145 height 13
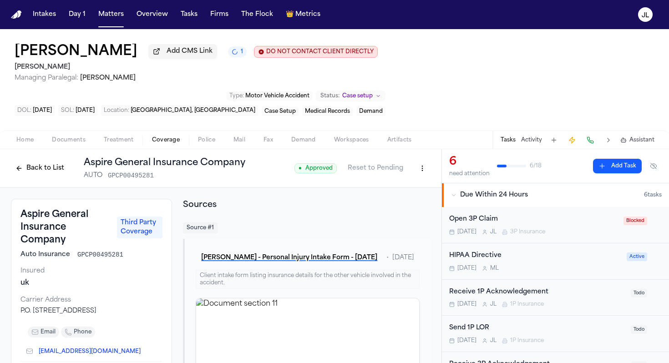
click at [33, 172] on button "Back to List" at bounding box center [40, 168] width 58 height 15
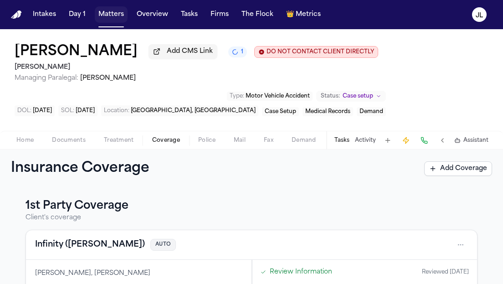
click at [111, 15] on button "Matters" at bounding box center [111, 14] width 33 height 16
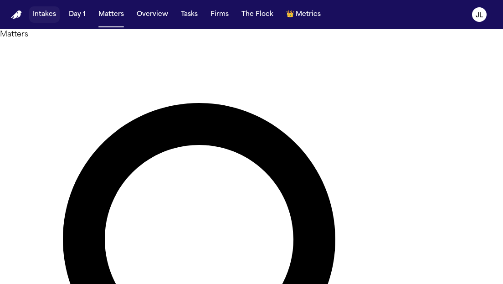
click at [31, 14] on button "Intakes" at bounding box center [44, 14] width 31 height 16
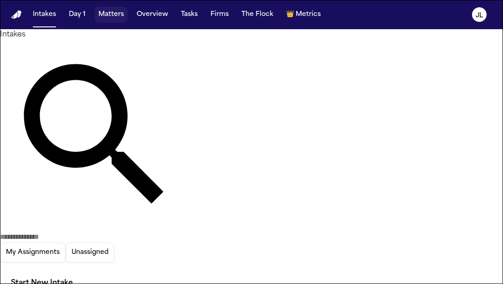
click at [117, 21] on button "Matters" at bounding box center [111, 14] width 33 height 16
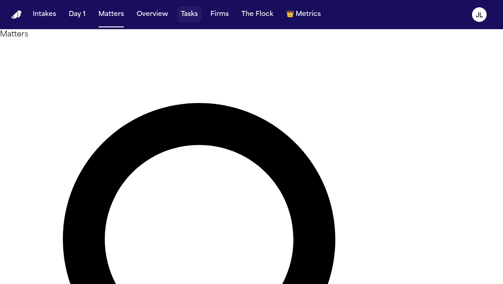
click at [192, 15] on button "Tasks" at bounding box center [189, 14] width 24 height 16
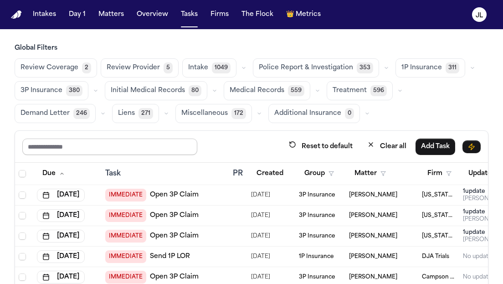
click at [136, 142] on input "text" at bounding box center [109, 146] width 175 height 16
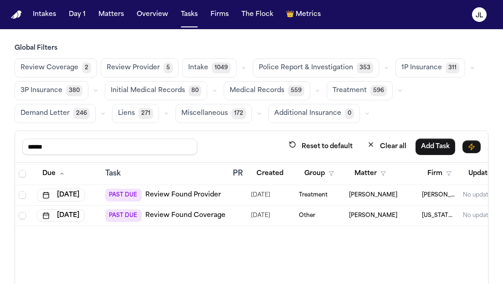
click at [150, 216] on link "Review Found Coverage" at bounding box center [185, 215] width 80 height 9
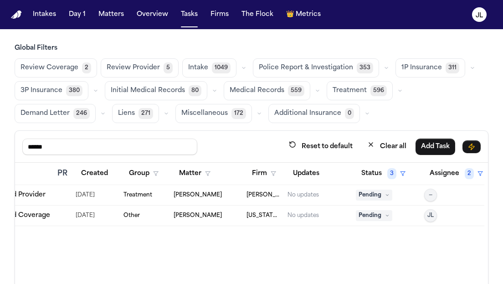
drag, startPoint x: 69, startPoint y: 151, endPoint x: 5, endPoint y: 147, distance: 63.4
click at [4, 150] on div "Global Filters Review Coverage 2 Review Provider 5 Intake 1049 Police Report & …" at bounding box center [251, 195] width 503 height 303
type input "****"
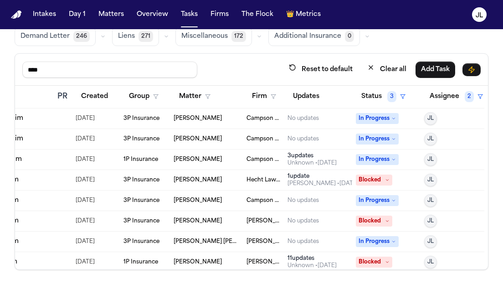
scroll to position [205, 175]
click at [380, 91] on button "Status 3" at bounding box center [383, 96] width 55 height 16
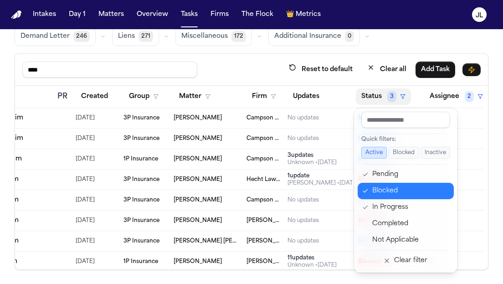
click at [383, 198] on button "Blocked" at bounding box center [405, 191] width 96 height 16
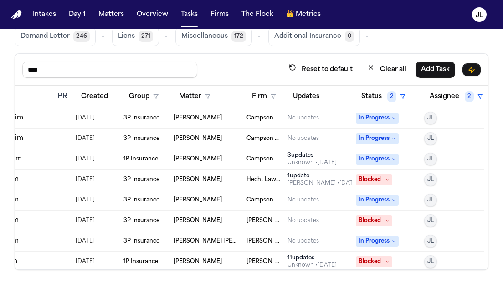
scroll to position [146, 175]
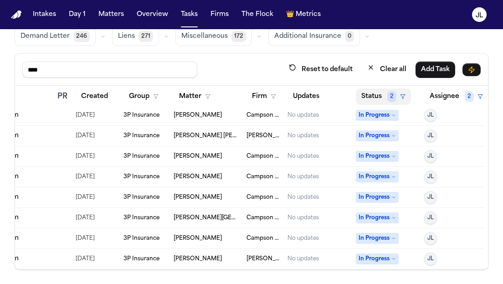
click at [388, 100] on span "2" at bounding box center [391, 96] width 9 height 11
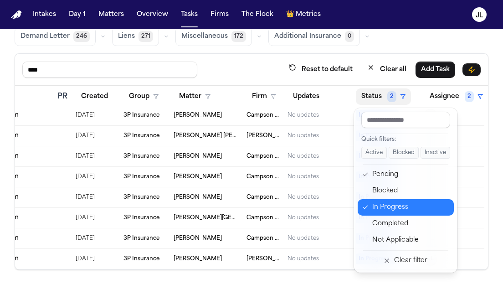
click at [394, 205] on div "In Progress" at bounding box center [410, 207] width 76 height 11
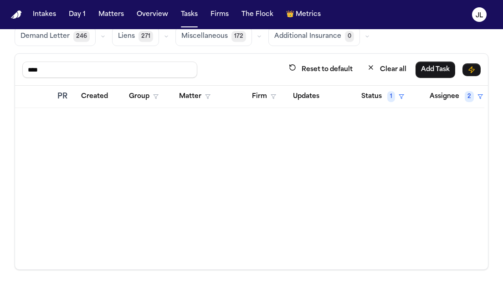
scroll to position [0, 175]
click at [385, 98] on button "Status 1" at bounding box center [383, 96] width 54 height 16
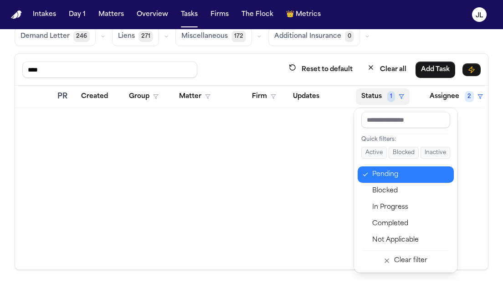
click at [385, 172] on div "Pending" at bounding box center [410, 174] width 76 height 11
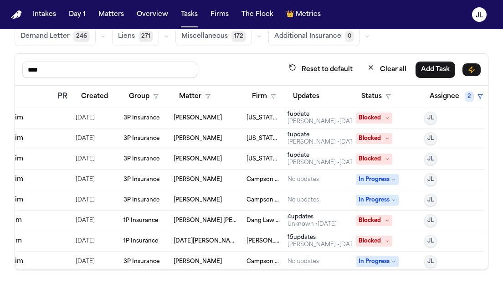
scroll to position [0, 0]
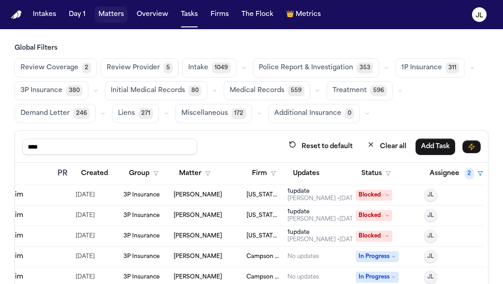
click at [104, 21] on button "Matters" at bounding box center [111, 14] width 33 height 16
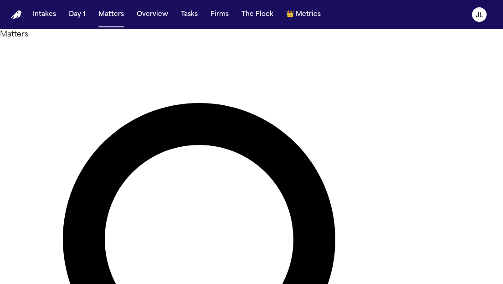
drag, startPoint x: 189, startPoint y: 55, endPoint x: 159, endPoint y: 56, distance: 30.5
type input "*******"
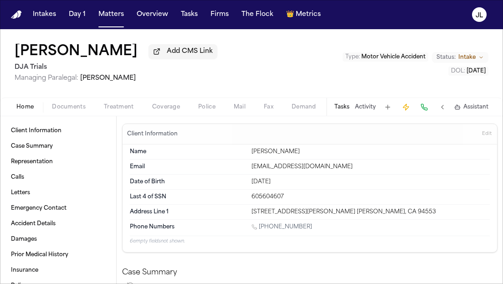
click at [158, 111] on span "Coverage" at bounding box center [166, 106] width 28 height 7
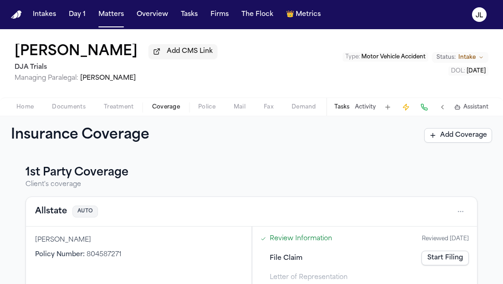
click at [61, 211] on button "Allstate" at bounding box center [51, 211] width 32 height 13
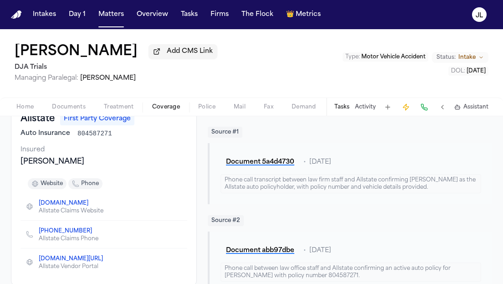
scroll to position [88, 0]
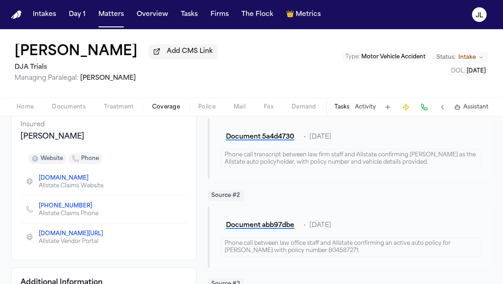
click at [95, 209] on icon "Copy to clipboard" at bounding box center [96, 206] width 3 height 3
click at [428, 109] on button at bounding box center [423, 107] width 13 height 13
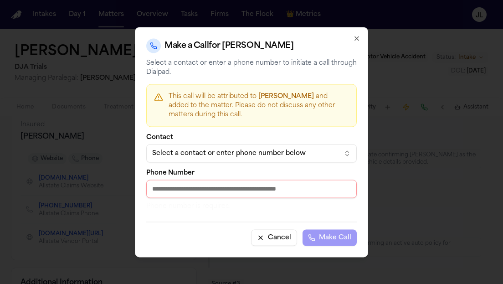
click at [178, 180] on input "Phone Number" at bounding box center [251, 188] width 210 height 18
paste input "**********"
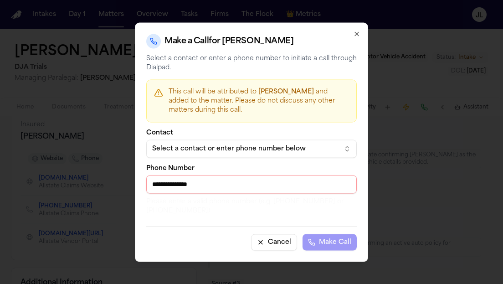
drag, startPoint x: 160, startPoint y: 187, endPoint x: 141, endPoint y: 187, distance: 19.1
click at [141, 187] on div "**********" at bounding box center [251, 141] width 233 height 239
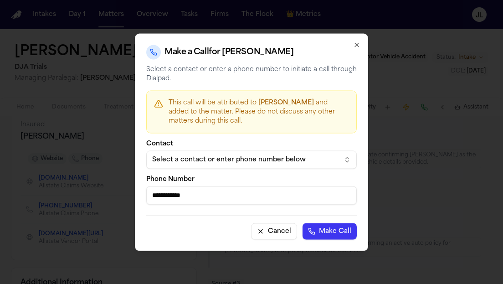
type input "**********"
click at [302, 223] on button "Make Call" at bounding box center [329, 231] width 54 height 16
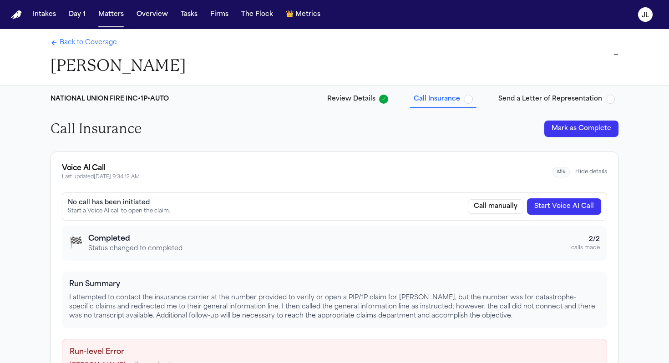
click at [570, 209] on button "Start Voice AI Call" at bounding box center [564, 206] width 74 height 16
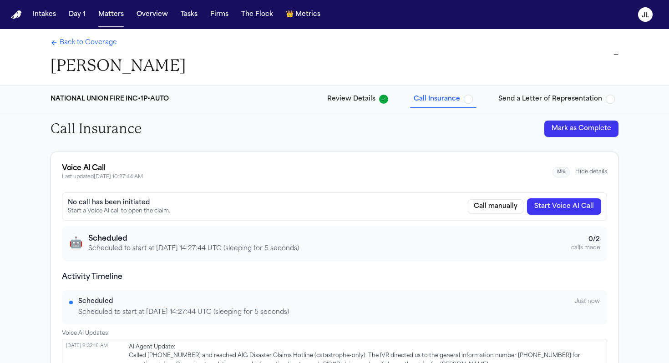
click at [81, 51] on div "Back to Coverage [PERSON_NAME]" at bounding box center [118, 57] width 135 height 38
click at [84, 38] on div "Back to Coverage [PERSON_NAME] —" at bounding box center [334, 57] width 583 height 56
click at [78, 43] on span "Back to Coverage" at bounding box center [88, 42] width 57 height 9
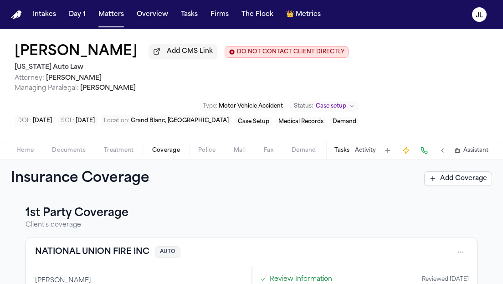
scroll to position [1, 0]
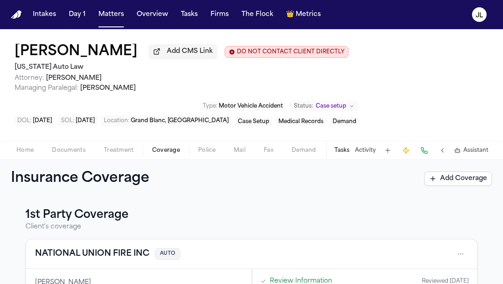
click at [126, 252] on button "NATIONAL UNION FIRE INC" at bounding box center [92, 253] width 114 height 13
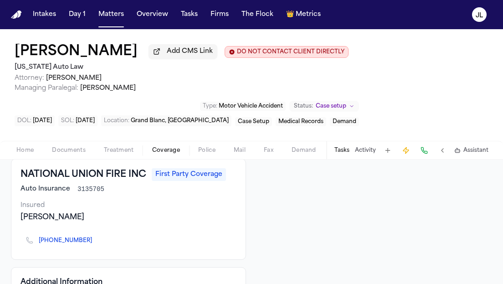
scroll to position [56, 0]
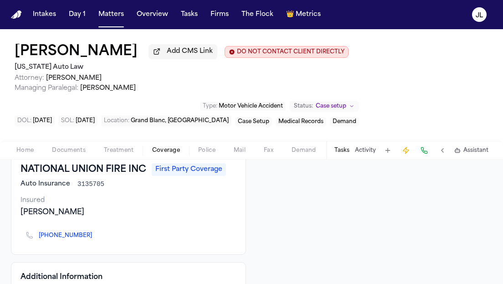
click at [95, 238] on icon "Copy to clipboard" at bounding box center [96, 236] width 3 height 3
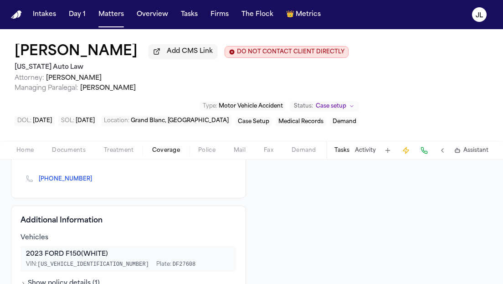
scroll to position [71, 0]
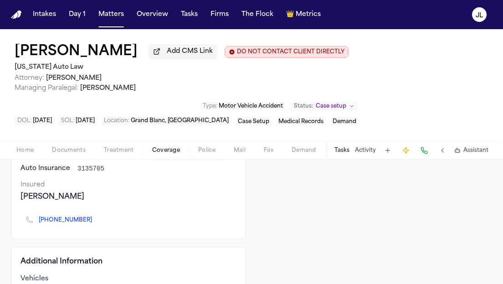
click at [423, 150] on button at bounding box center [423, 150] width 13 height 13
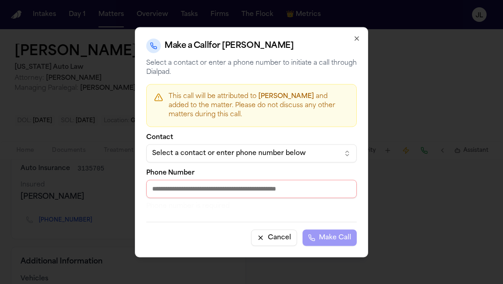
click at [243, 188] on input "Phone Number" at bounding box center [251, 188] width 210 height 18
paste input "**********"
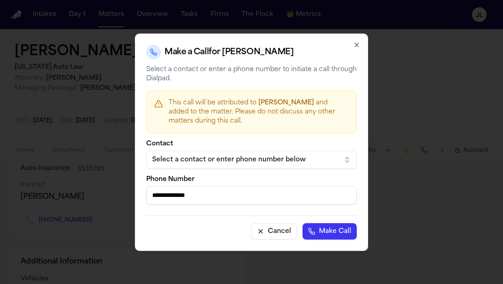
type input "**********"
click at [350, 229] on button "Make Call" at bounding box center [329, 231] width 54 height 16
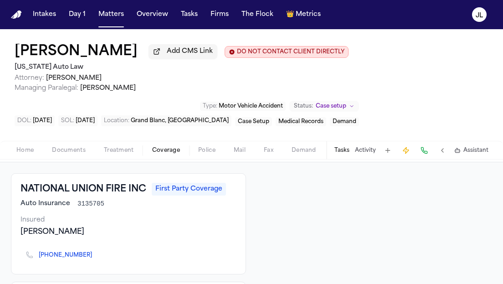
scroll to position [24, 0]
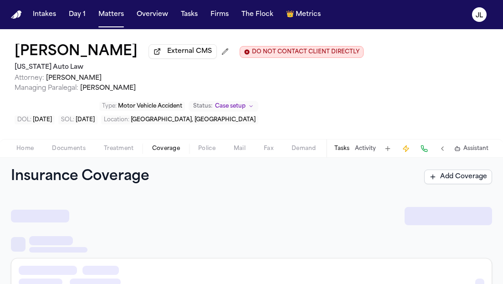
click at [164, 154] on span "button" at bounding box center [166, 153] width 39 height 1
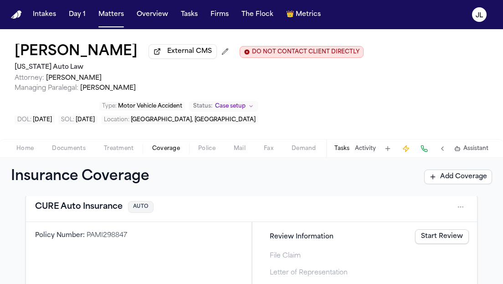
scroll to position [423, 0]
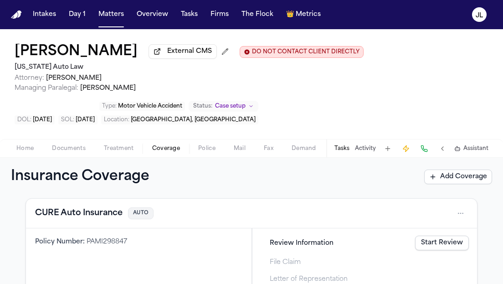
click at [94, 224] on div "CURE Auto Insurance AUTO" at bounding box center [251, 213] width 451 height 30
click at [95, 215] on button "CURE Auto Insurance" at bounding box center [78, 213] width 87 height 13
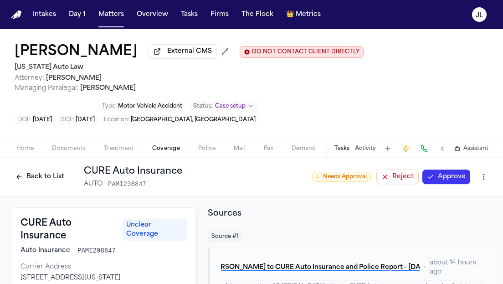
click at [57, 182] on button "Back to List" at bounding box center [40, 176] width 58 height 15
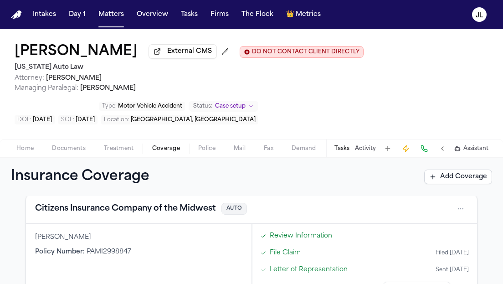
scroll to position [266, 0]
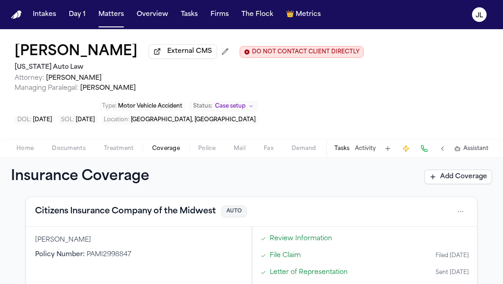
click at [131, 210] on button "Citizens Insurance Company of the Midwest" at bounding box center [125, 211] width 181 height 13
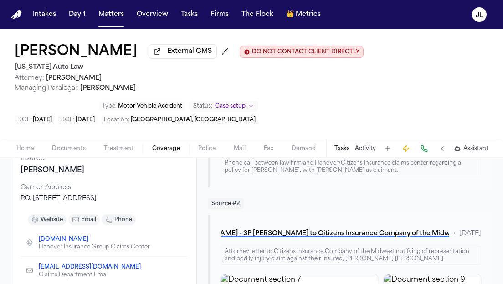
scroll to position [50, 0]
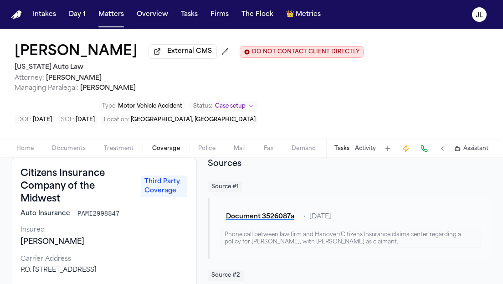
click at [62, 151] on span "Documents" at bounding box center [69, 148] width 34 height 7
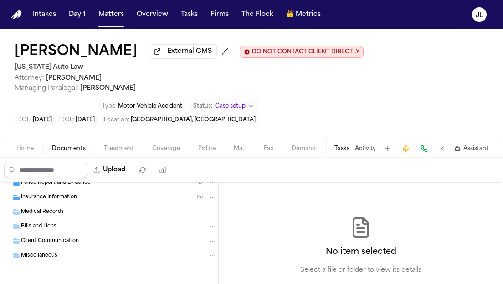
scroll to position [53, 0]
click at [57, 200] on span "Insurance Information" at bounding box center [49, 197] width 56 height 8
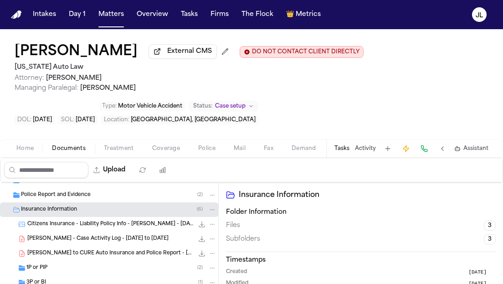
scroll to position [37, 0]
click at [76, 258] on span "[PERSON_NAME] to CURE Auto Insurance and Police Report - [DATE]" at bounding box center [110, 254] width 166 height 8
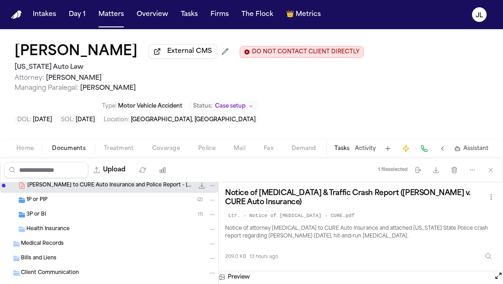
scroll to position [105, 0]
click at [66, 223] on div "3P or BI ( 1 )" at bounding box center [109, 215] width 218 height 15
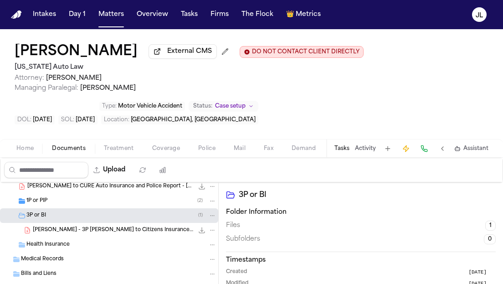
click at [66, 203] on div "1P or PIP ( 2 )" at bounding box center [121, 201] width 190 height 8
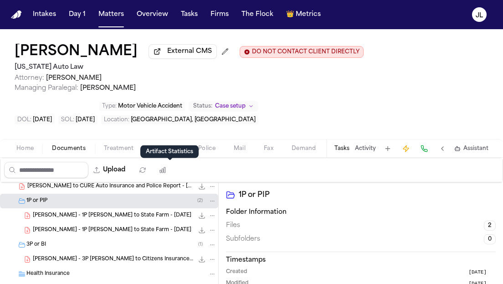
click at [169, 149] on div "Artifact Statistics Artifact Statistics" at bounding box center [169, 151] width 58 height 13
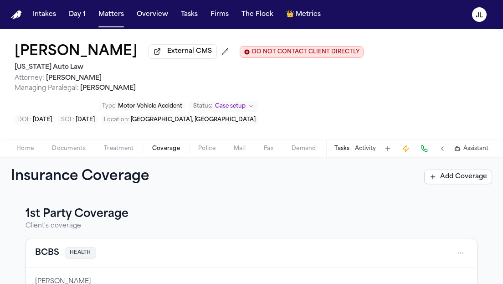
click at [168, 151] on span "Coverage" at bounding box center [166, 148] width 28 height 7
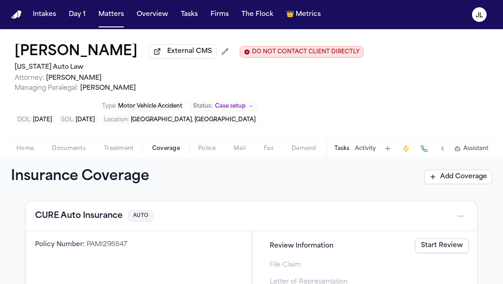
scroll to position [387, 0]
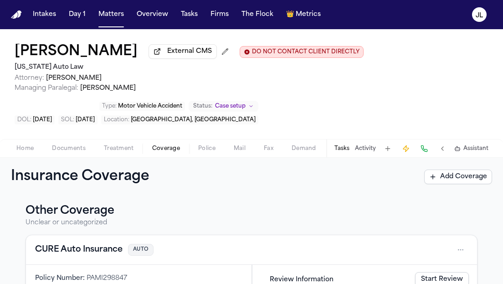
click at [438, 279] on link "Start Review" at bounding box center [442, 279] width 54 height 15
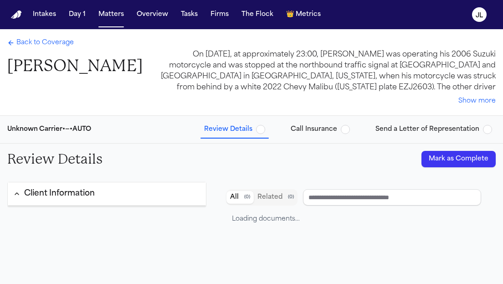
type input "**********"
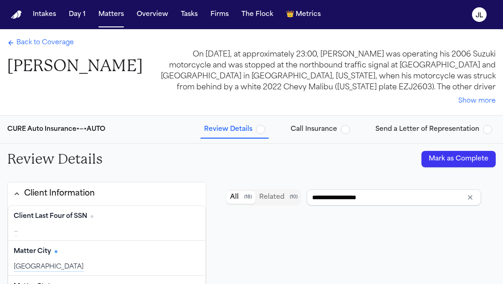
click at [477, 165] on button "Mark as Complete" at bounding box center [458, 159] width 74 height 16
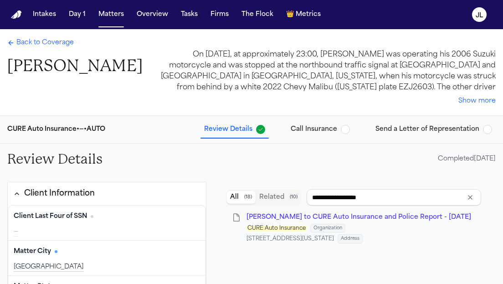
click at [337, 132] on span "Call Insurance" at bounding box center [313, 129] width 46 height 9
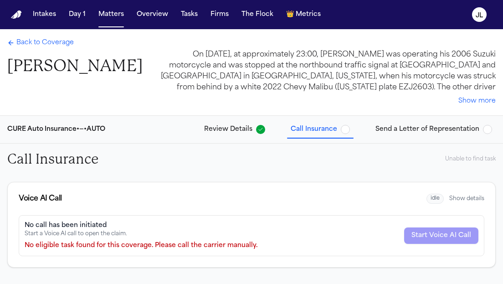
click at [445, 132] on span "Send a Letter of Representation" at bounding box center [427, 129] width 104 height 9
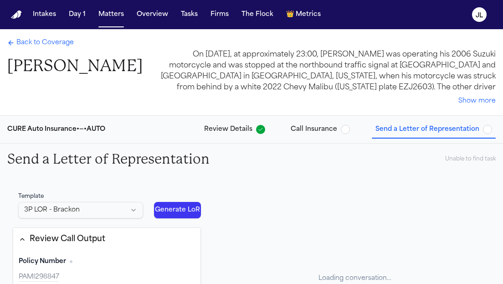
click at [327, 126] on span "Call Insurance" at bounding box center [313, 129] width 46 height 9
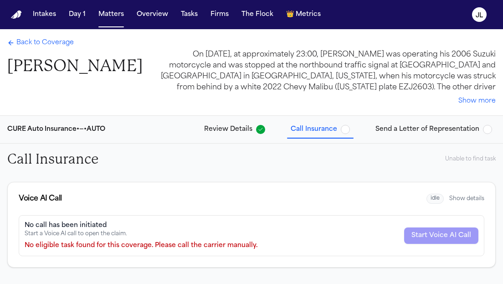
click at [249, 122] on button "Review Details" at bounding box center [234, 129] width 68 height 16
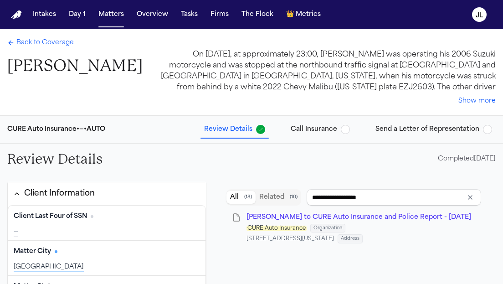
click at [331, 130] on span "Call Insurance" at bounding box center [313, 129] width 46 height 9
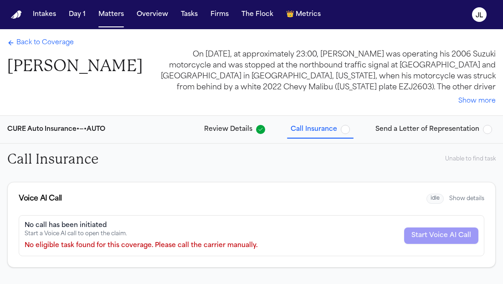
click at [221, 122] on button "Review Details" at bounding box center [234, 129] width 68 height 16
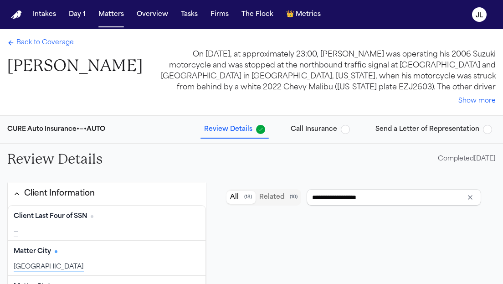
click at [233, 128] on span "Review Details" at bounding box center [228, 129] width 48 height 9
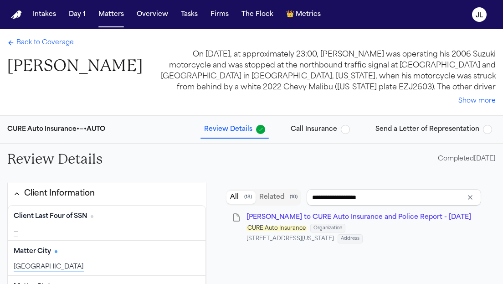
click at [334, 127] on span "Call Insurance" at bounding box center [313, 129] width 46 height 9
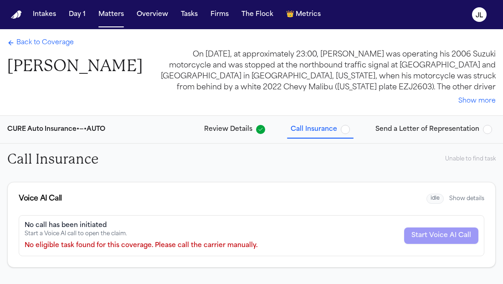
click at [38, 40] on span "Back to Coverage" at bounding box center [44, 42] width 57 height 9
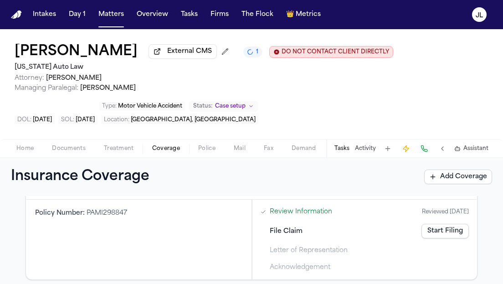
scroll to position [461, 0]
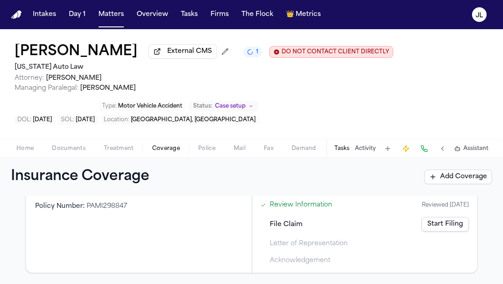
click at [433, 227] on link "Start Filing" at bounding box center [444, 224] width 47 height 15
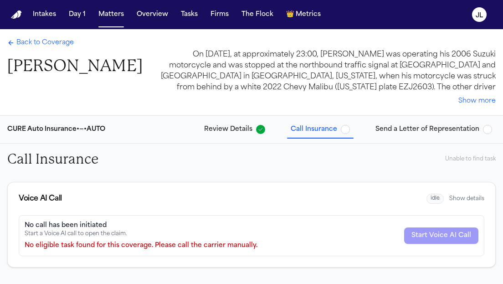
click at [406, 133] on span "Send a Letter of Representation" at bounding box center [427, 129] width 104 height 9
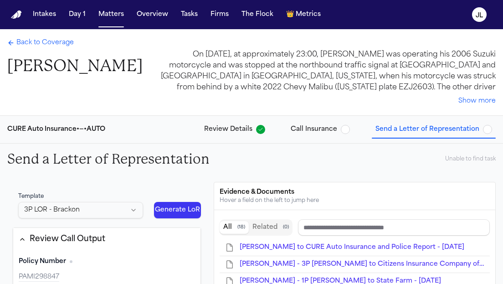
click at [345, 137] on button "Call Insurance" at bounding box center [320, 129] width 66 height 16
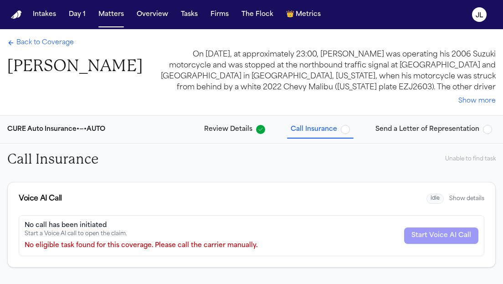
click at [408, 135] on button "Send a Letter of Representation" at bounding box center [433, 129] width 124 height 16
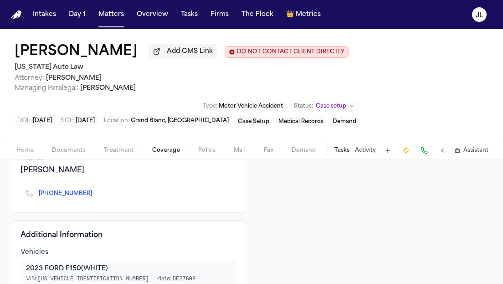
scroll to position [154, 0]
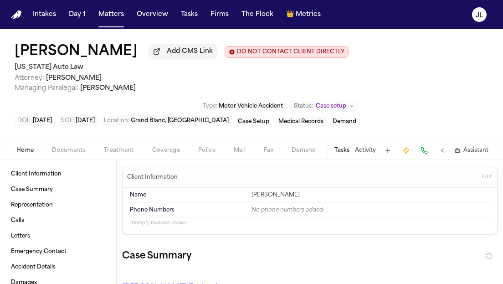
click at [23, 152] on span "Home" at bounding box center [24, 150] width 17 height 7
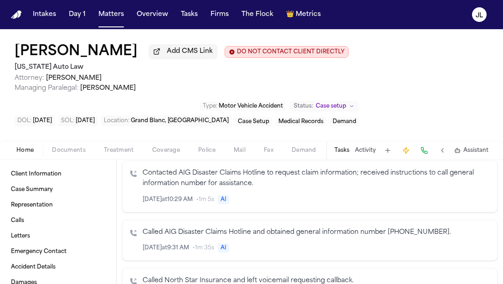
scroll to position [212, 0]
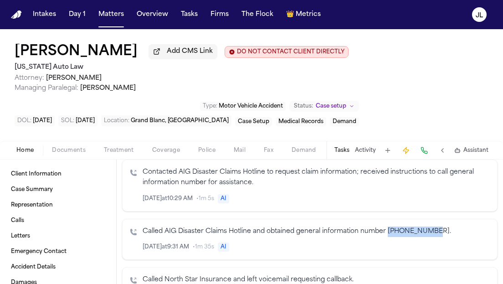
drag, startPoint x: 433, startPoint y: 235, endPoint x: 387, endPoint y: 234, distance: 46.5
click at [387, 234] on p "Called AIG Disaster Claims Hotline and obtained general information number [PHO…" at bounding box center [315, 231] width 347 height 10
copy p "[PHONE_NUMBER]"
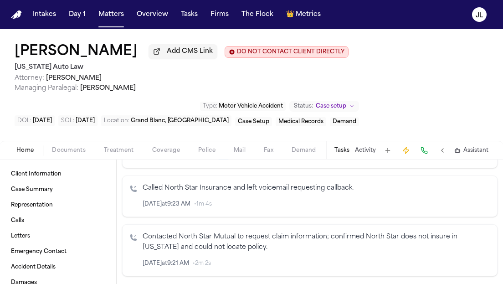
scroll to position [305, 0]
click at [165, 153] on span "Coverage" at bounding box center [166, 150] width 28 height 7
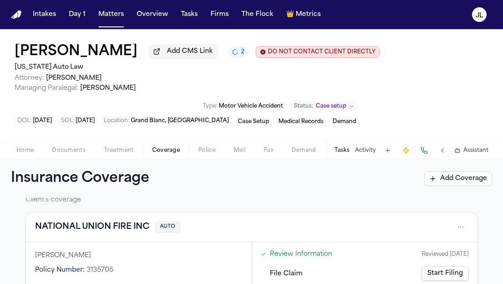
scroll to position [27, 0]
click at [135, 231] on button "NATIONAL UNION FIRE INC" at bounding box center [92, 227] width 114 height 13
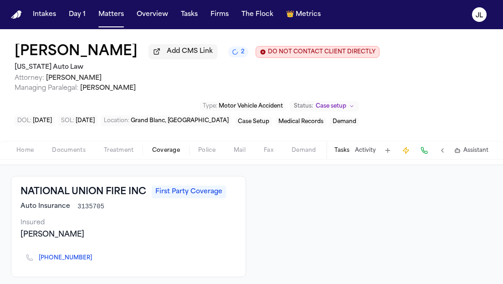
scroll to position [46, 0]
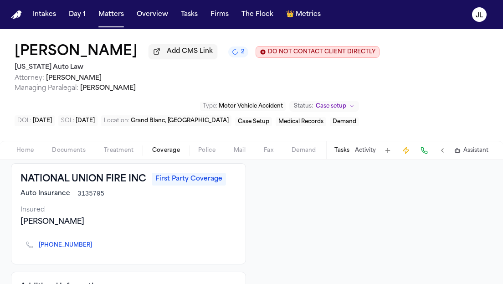
click at [427, 147] on button at bounding box center [423, 150] width 13 height 13
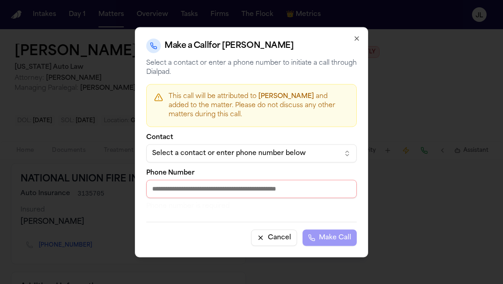
click at [295, 191] on input "Phone Number" at bounding box center [251, 188] width 210 height 18
paste input "**********"
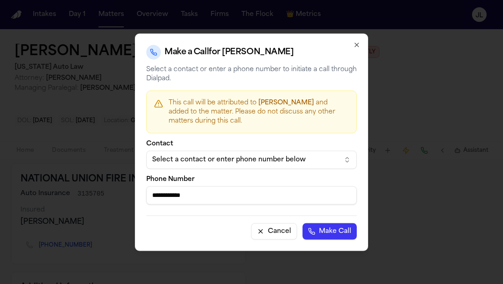
type input "**********"
click at [328, 227] on button "Make Call" at bounding box center [329, 231] width 54 height 16
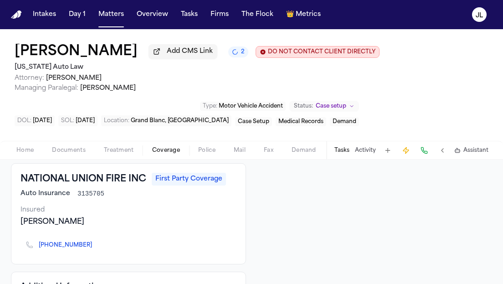
click at [422, 151] on button at bounding box center [423, 150] width 13 height 13
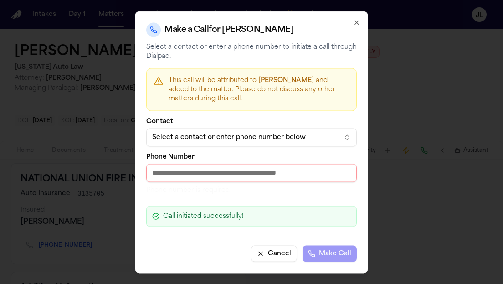
click at [283, 167] on input "Phone Number" at bounding box center [251, 172] width 210 height 18
paste input "**********"
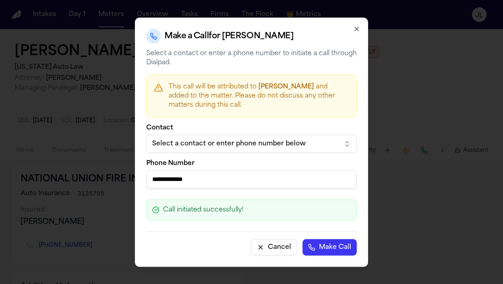
type input "**********"
click at [338, 249] on button "Make Call" at bounding box center [329, 247] width 54 height 16
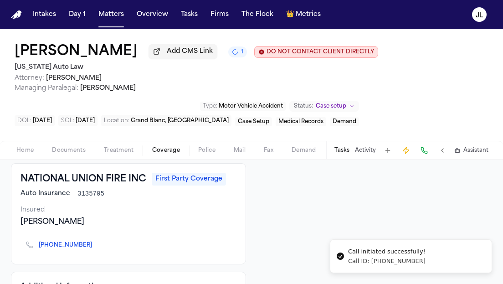
scroll to position [0, 0]
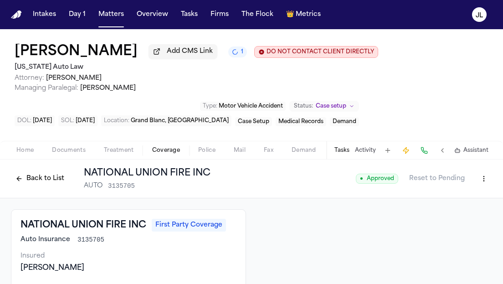
click at [478, 184] on html "Intakes Day 1 Matters Overview Tasks Firms The Flock 👑 Metrics JL Lismay [PERSO…" at bounding box center [251, 142] width 503 height 284
click at [460, 201] on div "Edit Coverage" at bounding box center [452, 200] width 76 height 15
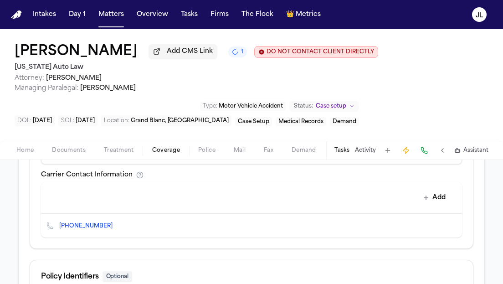
scroll to position [401, 0]
click at [438, 230] on button "Edit contact" at bounding box center [436, 224] width 13 height 13
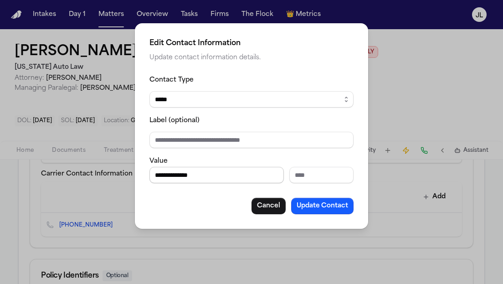
drag, startPoint x: 218, startPoint y: 178, endPoint x: 156, endPoint y: 178, distance: 61.5
click at [156, 178] on input "**********" at bounding box center [216, 175] width 134 height 16
type input "**********"
click at [315, 210] on button "Update Contact" at bounding box center [322, 206] width 62 height 16
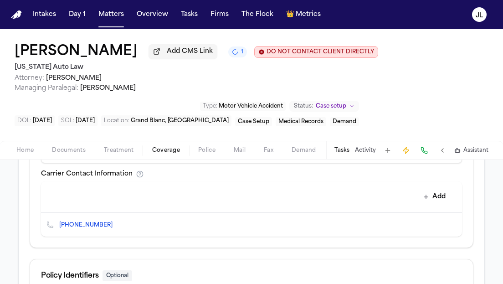
click at [115, 228] on icon "Copy to clipboard" at bounding box center [116, 225] width 3 height 3
click at [428, 152] on button at bounding box center [423, 150] width 13 height 13
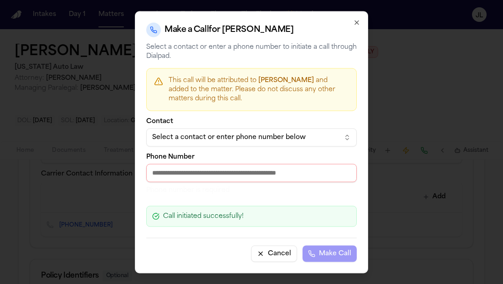
click at [290, 179] on input "Phone Number" at bounding box center [251, 172] width 210 height 18
paste input "**********"
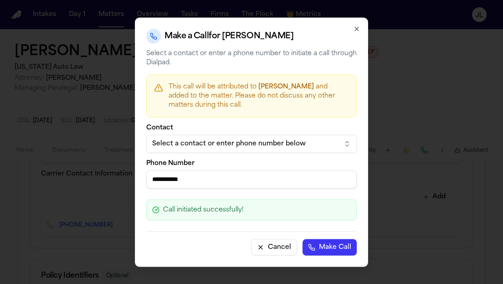
type input "**********"
click at [321, 240] on button "Make Call" at bounding box center [329, 247] width 54 height 16
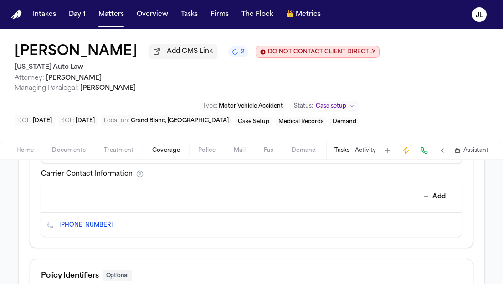
click at [436, 226] on icon "Edit contact" at bounding box center [436, 224] width 6 height 6
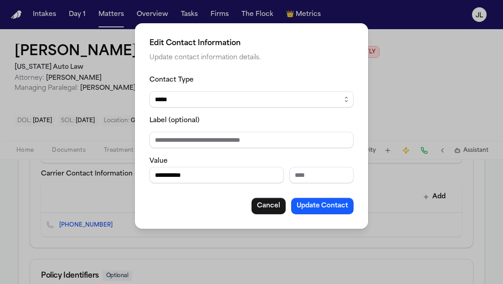
drag, startPoint x: 212, startPoint y: 176, endPoint x: 131, endPoint y: 176, distance: 81.5
click at [131, 176] on div "**********" at bounding box center [251, 142] width 503 height 284
paste input "**"
type input "**********"
click at [309, 208] on button "Update Contact" at bounding box center [322, 206] width 62 height 16
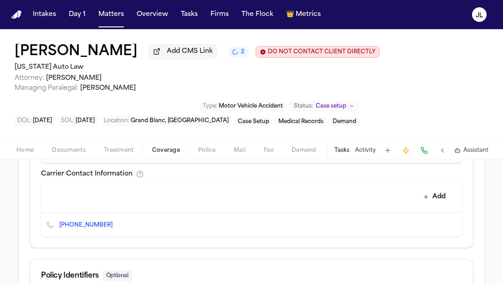
click at [114, 228] on icon "Copy to clipboard" at bounding box center [116, 224] width 5 height 5
click at [426, 153] on button at bounding box center [423, 150] width 13 height 13
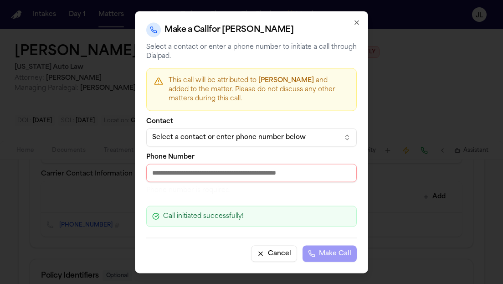
click at [264, 182] on div "Phone Number Phone number is required" at bounding box center [251, 173] width 210 height 41
click at [264, 174] on input "Phone Number" at bounding box center [251, 172] width 210 height 18
paste input "**********"
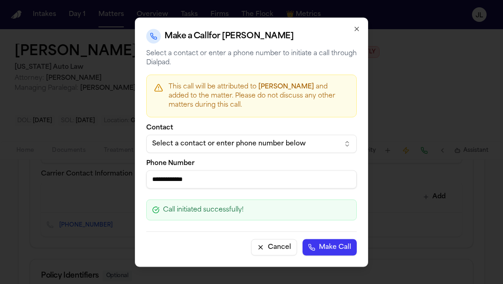
type input "**********"
click at [327, 245] on button "Make Call" at bounding box center [329, 247] width 54 height 16
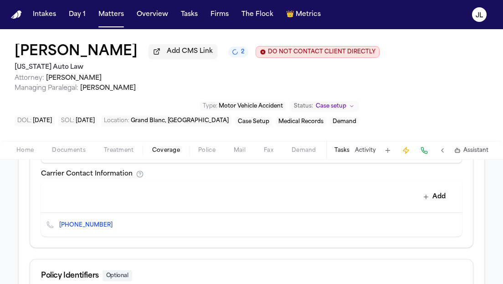
click at [458, 229] on div "[PHONE_NUMBER]" at bounding box center [251, 225] width 421 height 24
click at [451, 227] on icon "Delete contact" at bounding box center [450, 224] width 5 height 5
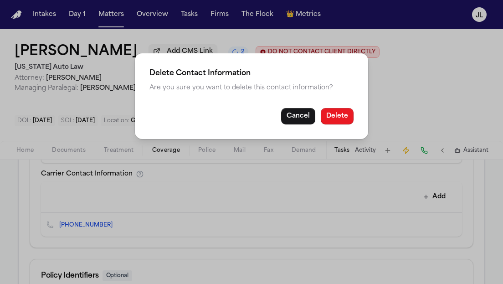
click at [340, 112] on button "Delete" at bounding box center [336, 116] width 33 height 16
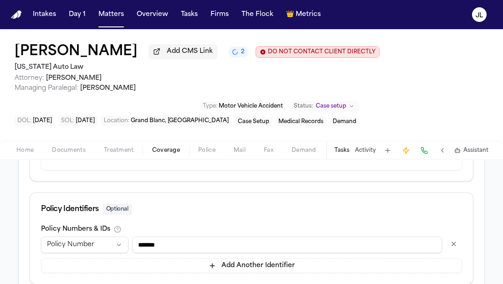
scroll to position [602, 0]
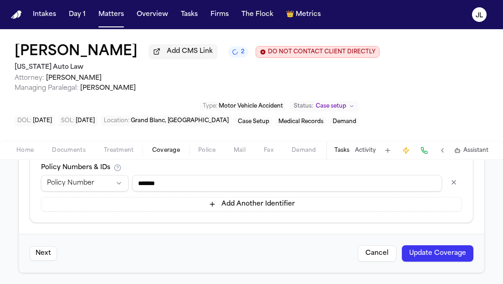
click at [409, 257] on button "Update Coverage" at bounding box center [437, 253] width 71 height 16
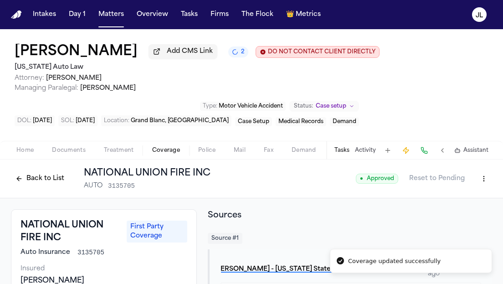
click at [56, 178] on button "Back to List" at bounding box center [40, 178] width 58 height 15
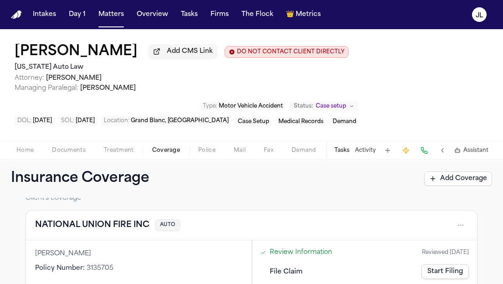
scroll to position [11, 0]
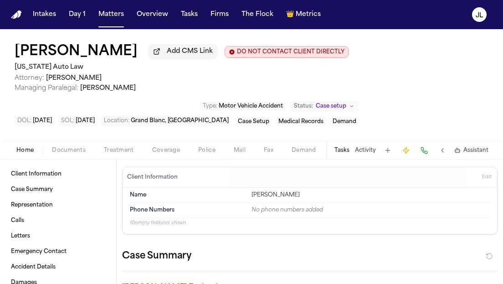
click at [38, 153] on button "Home" at bounding box center [25, 150] width 36 height 11
click at [65, 159] on div "Home Documents Treatment Coverage Police Mail Fax Demand Workspaces Artifacts T…" at bounding box center [251, 150] width 503 height 18
click at [65, 153] on span "Documents" at bounding box center [69, 150] width 34 height 7
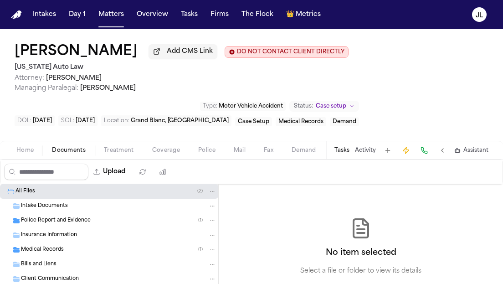
click at [73, 223] on span "Police Report and Evidence" at bounding box center [56, 221] width 70 height 8
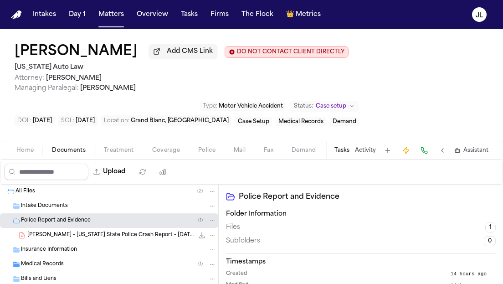
click at [117, 242] on div "[PERSON_NAME] - [US_STATE] State Police Crash Report - [DATE] 2.1 MB • PDF" at bounding box center [109, 235] width 218 height 15
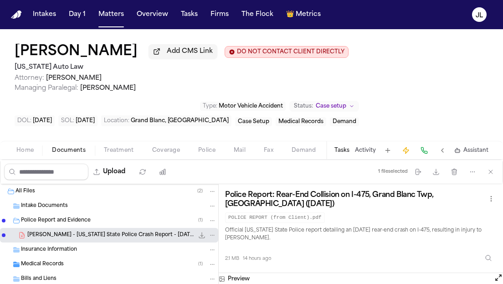
click at [500, 279] on button "Open preview" at bounding box center [497, 277] width 9 height 9
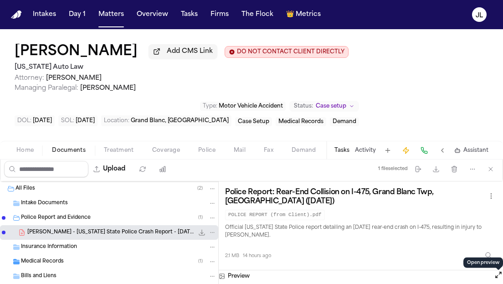
click at [154, 149] on span "Coverage" at bounding box center [166, 150] width 28 height 7
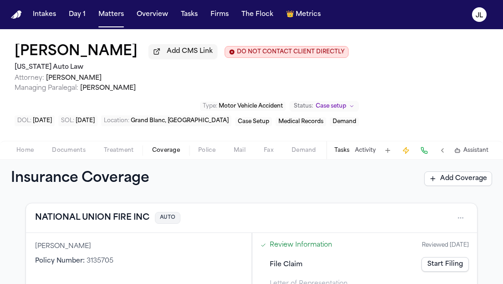
scroll to position [21, 0]
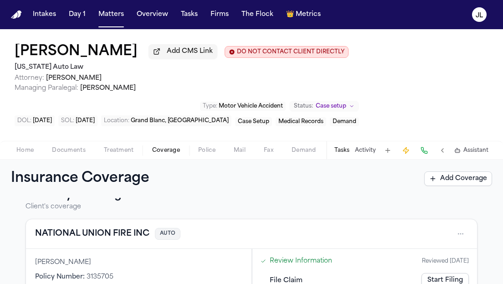
click at [114, 238] on button "NATIONAL UNION FIRE INC" at bounding box center [92, 233] width 114 height 13
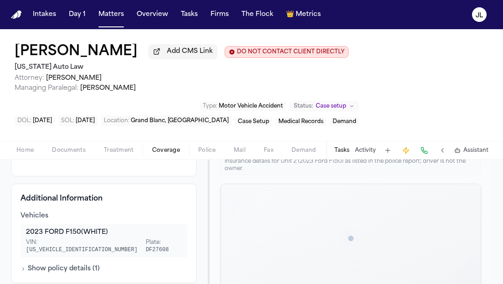
scroll to position [126, 0]
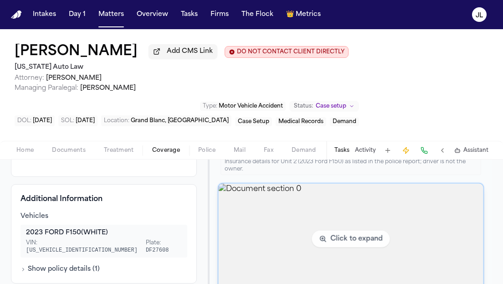
click at [258, 211] on img "View document section 0" at bounding box center [350, 238] width 264 height 111
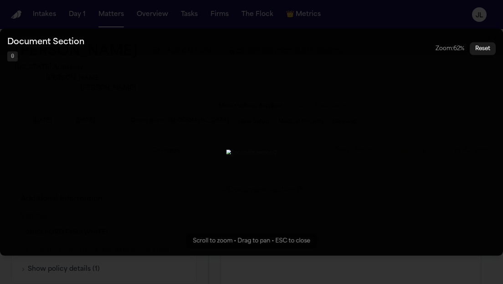
click at [226, 149] on img "Zoomable image viewer. Use mouse wheel to zoom, drag to pan, or press R to rese…" at bounding box center [251, 152] width 50 height 7
click at [493, 68] on button "Zoomable image viewer. Use mouse wheel to zoom, drag to pan, or press R to rese…" at bounding box center [251, 141] width 503 height 227
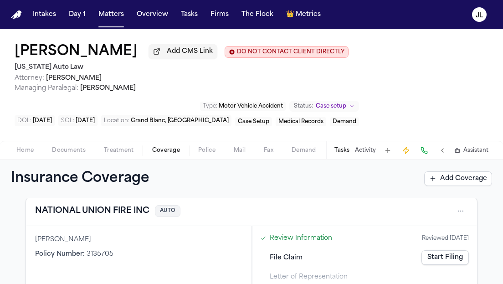
scroll to position [46, 0]
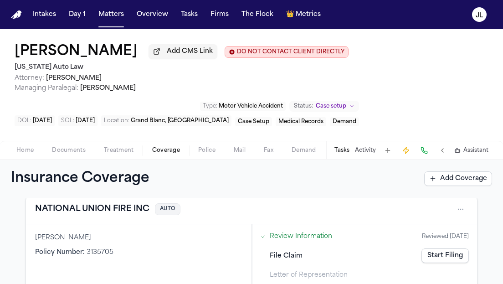
click at [124, 215] on button "NATIONAL UNION FIRE INC" at bounding box center [92, 209] width 114 height 13
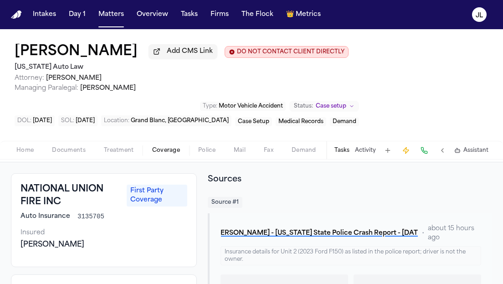
scroll to position [42, 0]
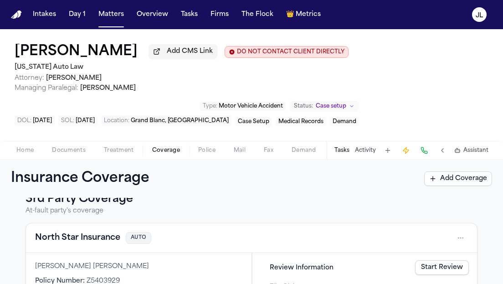
scroll to position [177, 0]
click at [103, 238] on button "North Star Insurance" at bounding box center [77, 237] width 85 height 13
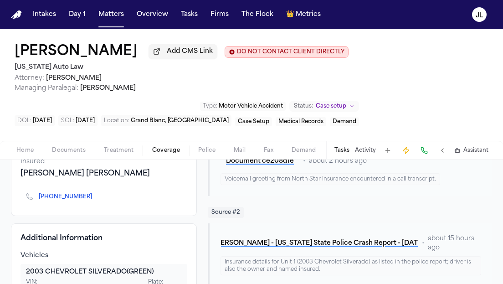
scroll to position [101, 0]
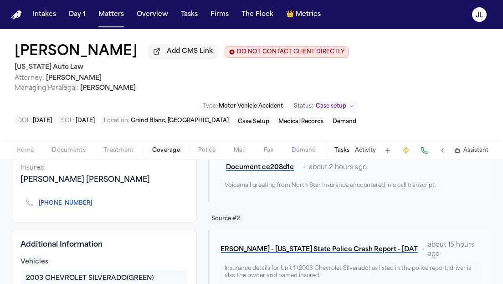
click at [95, 206] on icon "Copy to clipboard" at bounding box center [96, 204] width 3 height 3
click at [84, 201] on div "[PHONE_NUMBER]" at bounding box center [69, 202] width 61 height 9
click at [94, 206] on icon "Copy to clipboard" at bounding box center [96, 202] width 5 height 5
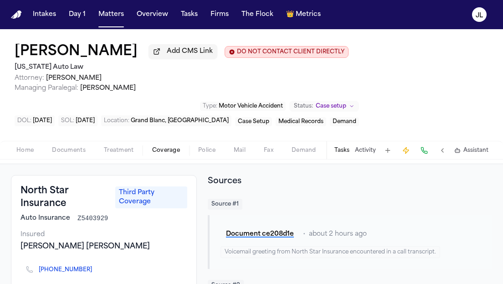
scroll to position [0, 0]
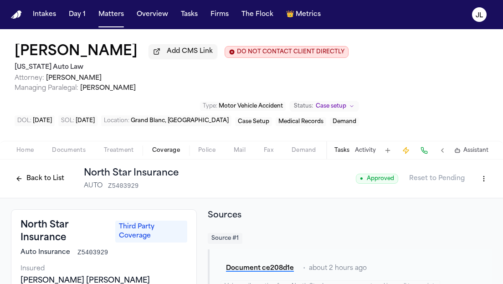
click at [424, 155] on button at bounding box center [423, 150] width 13 height 13
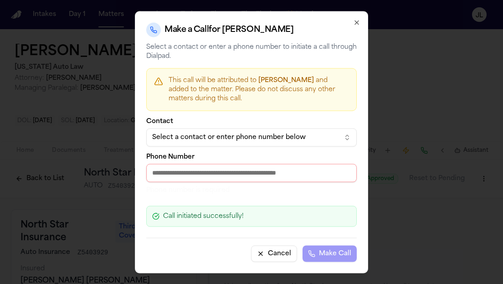
click at [168, 168] on input "Phone Number" at bounding box center [251, 172] width 210 height 18
click at [357, 21] on icon "button" at bounding box center [357, 22] width 4 height 4
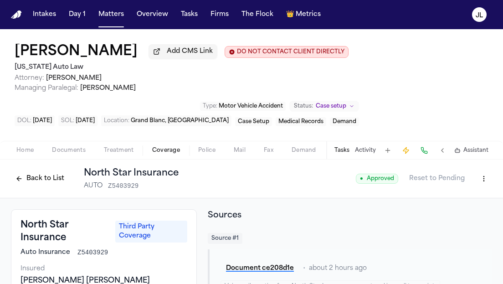
click at [44, 183] on button "Back to List" at bounding box center [40, 178] width 58 height 15
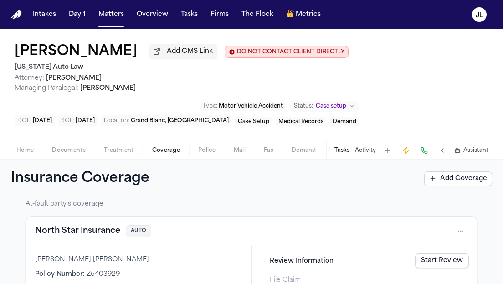
scroll to position [182, 0]
click at [113, 238] on button "North Star Insurance" at bounding box center [77, 231] width 85 height 13
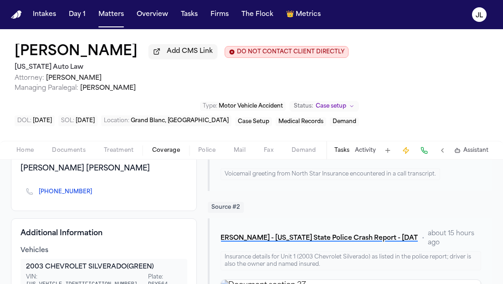
scroll to position [8, 0]
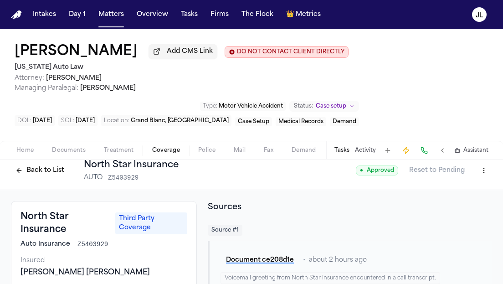
click at [42, 167] on button "Back to List" at bounding box center [40, 170] width 58 height 15
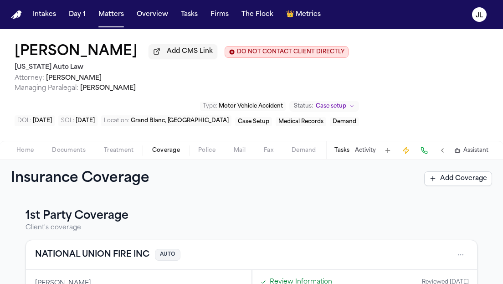
click at [32, 159] on div "Home Documents Treatment Coverage Police Mail Fax Demand Workspaces Artifacts T…" at bounding box center [251, 150] width 503 height 18
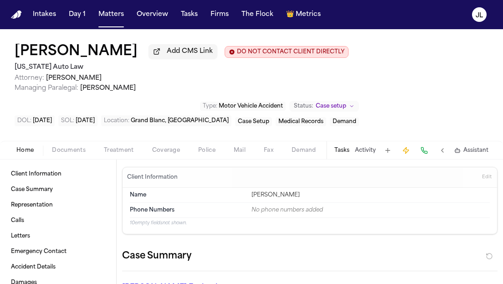
click at [30, 154] on span "Home" at bounding box center [24, 150] width 17 height 7
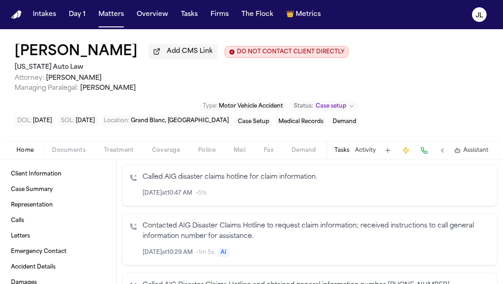
scroll to position [354, 0]
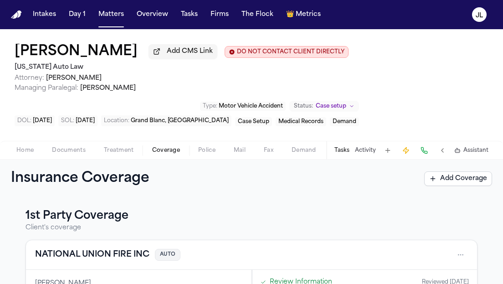
click at [170, 153] on span "Coverage" at bounding box center [166, 150] width 28 height 7
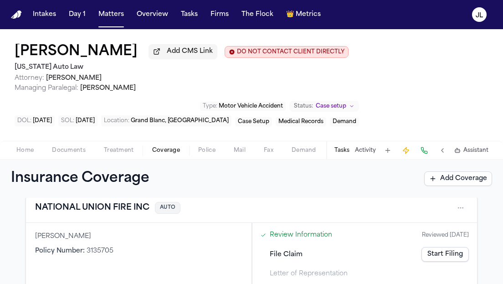
scroll to position [40, 0]
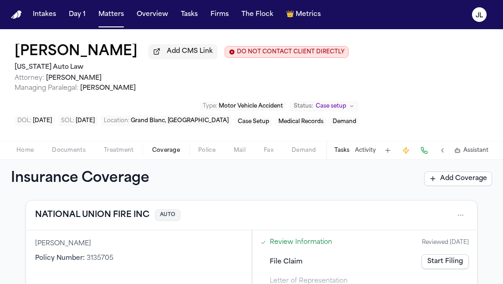
click at [102, 221] on button "NATIONAL UNION FIRE INC" at bounding box center [92, 215] width 114 height 13
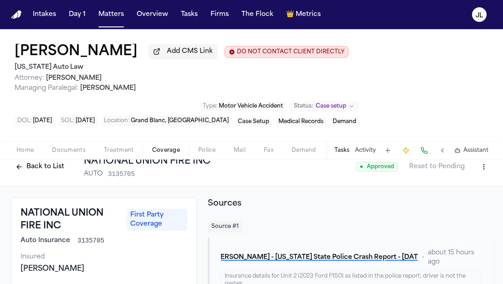
scroll to position [13, 0]
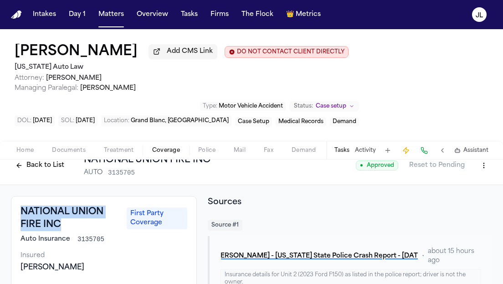
drag, startPoint x: 69, startPoint y: 225, endPoint x: 13, endPoint y: 213, distance: 56.9
click at [13, 213] on div "NATIONAL UNION FIRE INC First Party Coverage Auto Insurance 3135705 Insured [PE…" at bounding box center [104, 243] width 186 height 94
copy h3 "NATIONAL UNION FIRE INC"
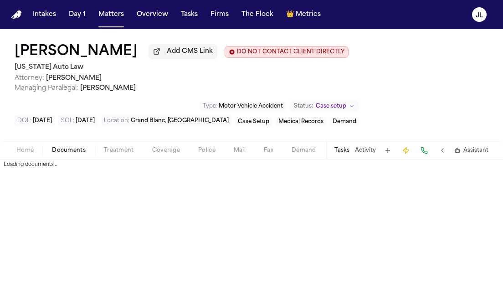
click at [48, 156] on span "button" at bounding box center [68, 155] width 45 height 1
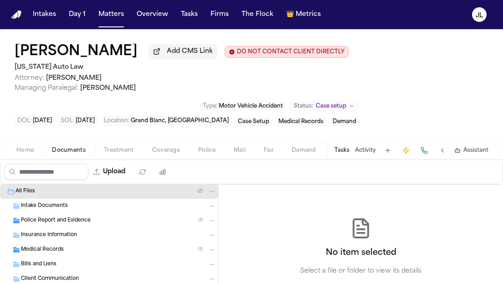
click at [31, 156] on span "button" at bounding box center [25, 155] width 28 height 1
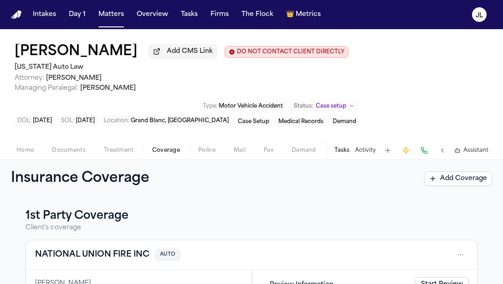
click at [156, 153] on span "Coverage" at bounding box center [166, 150] width 28 height 7
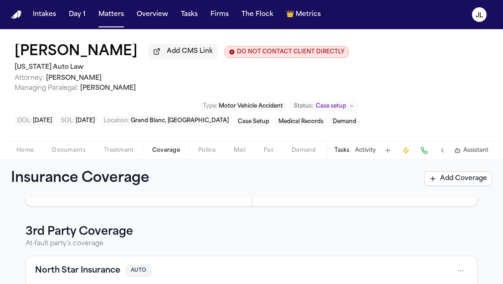
scroll to position [148, 0]
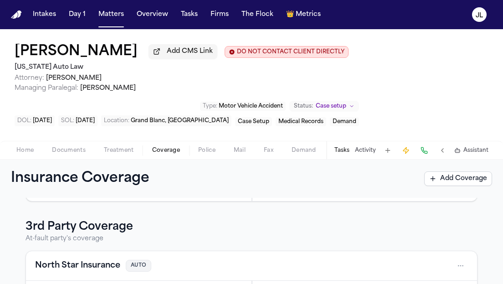
click at [70, 268] on button "North Star Insurance" at bounding box center [77, 265] width 85 height 13
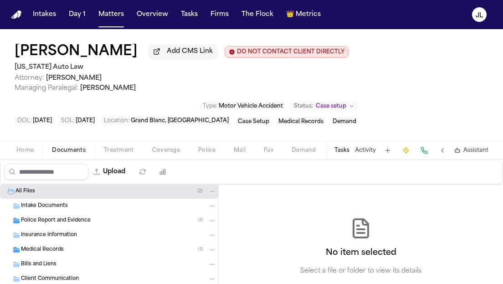
click at [69, 154] on span "Documents" at bounding box center [69, 150] width 34 height 7
click at [60, 221] on span "Police Report and Evidence" at bounding box center [56, 221] width 70 height 8
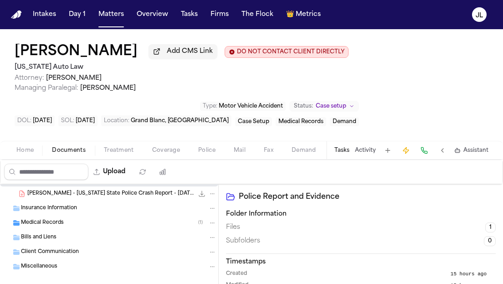
scroll to position [48, 0]
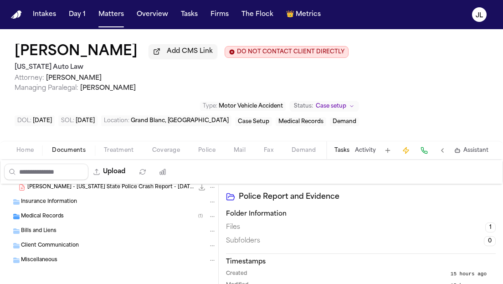
click at [60, 220] on span "Medical Records" at bounding box center [42, 217] width 43 height 8
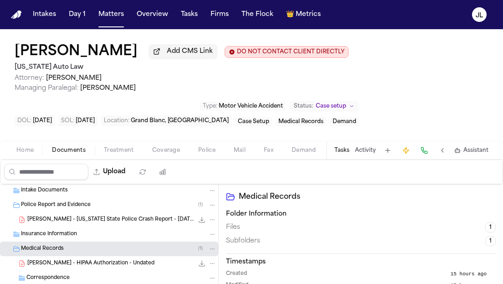
scroll to position [0, 0]
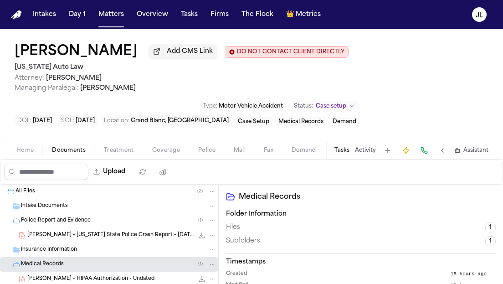
click at [51, 267] on span "Medical Records" at bounding box center [42, 264] width 43 height 8
click at [52, 221] on span "Police Report and Evidence" at bounding box center [56, 221] width 70 height 8
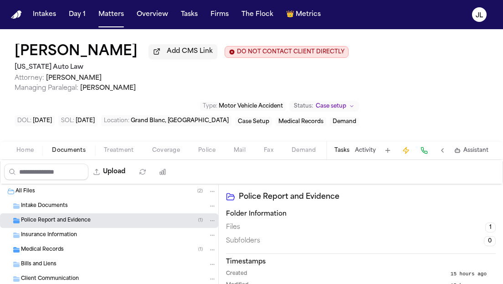
click at [25, 154] on span "Home" at bounding box center [24, 150] width 17 height 7
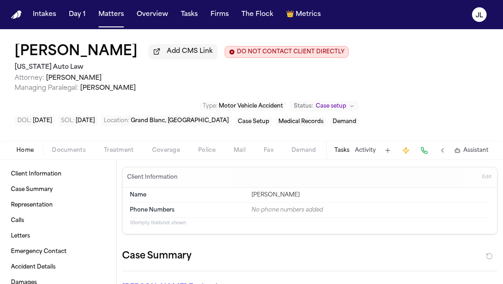
click at [179, 159] on div "Home Documents Treatment Coverage Police Mail Fax Demand Workspaces Artifacts T…" at bounding box center [251, 150] width 503 height 18
click at [177, 158] on div "Home Documents Treatment Coverage Police Mail Fax Demand Workspaces Artifacts T…" at bounding box center [251, 150] width 503 height 18
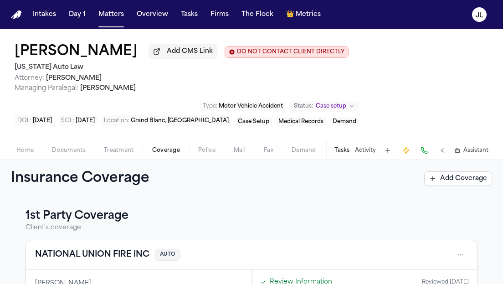
click at [175, 156] on span "button" at bounding box center [166, 155] width 39 height 1
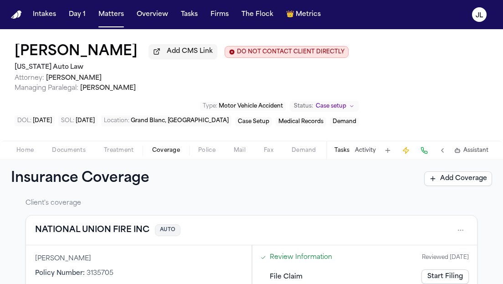
scroll to position [23, 0]
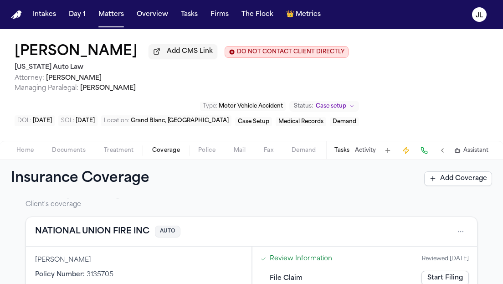
click at [76, 232] on button "NATIONAL UNION FIRE INC" at bounding box center [92, 231] width 114 height 13
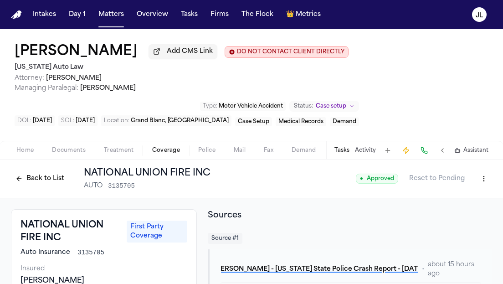
click at [41, 180] on button "Back to List" at bounding box center [40, 178] width 58 height 15
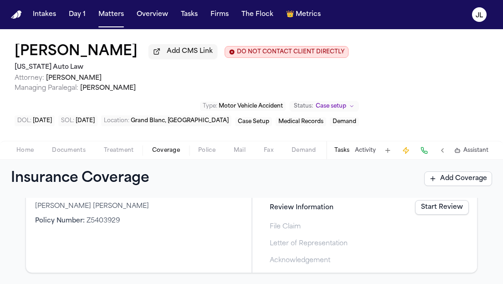
scroll to position [194, 0]
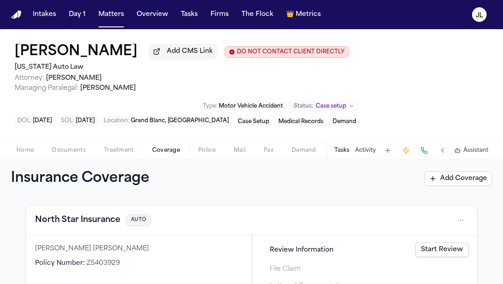
click at [108, 226] on button "North Star Insurance" at bounding box center [77, 220] width 85 height 13
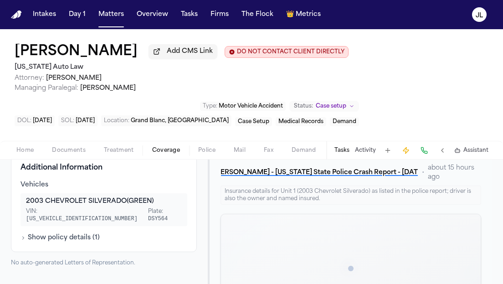
scroll to position [189, 0]
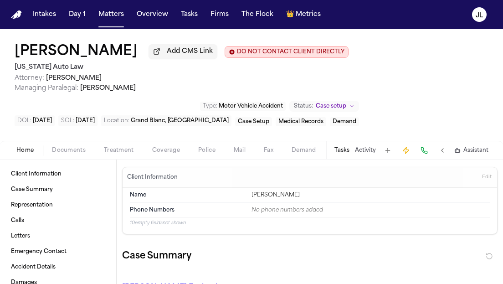
click at [22, 151] on span "Home" at bounding box center [24, 150] width 17 height 7
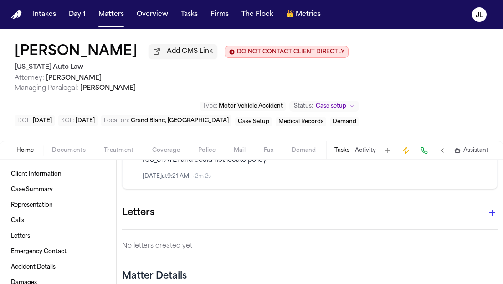
scroll to position [606, 0]
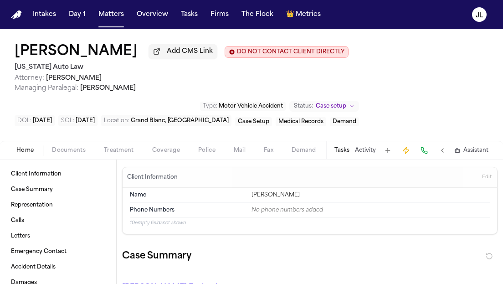
click at [165, 151] on span "Coverage" at bounding box center [166, 150] width 28 height 7
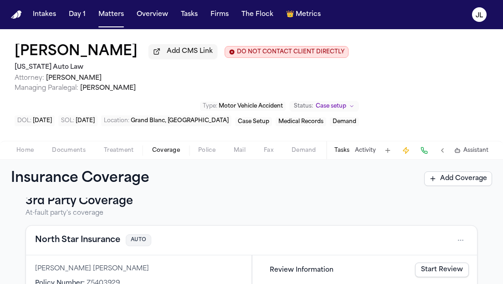
scroll to position [177, 0]
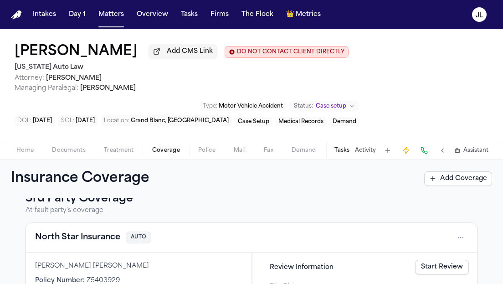
click at [102, 244] on button "North Star Insurance" at bounding box center [77, 237] width 85 height 13
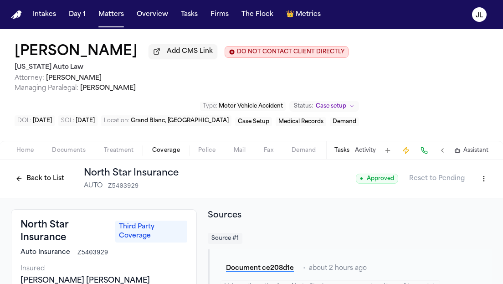
click at [52, 183] on button "Back to List" at bounding box center [40, 178] width 58 height 15
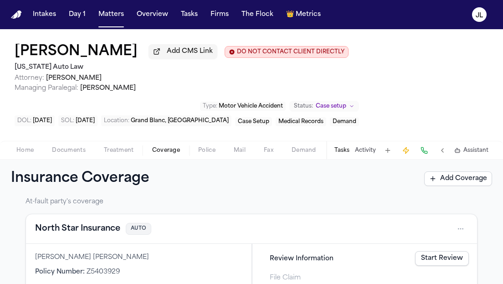
scroll to position [187, 0]
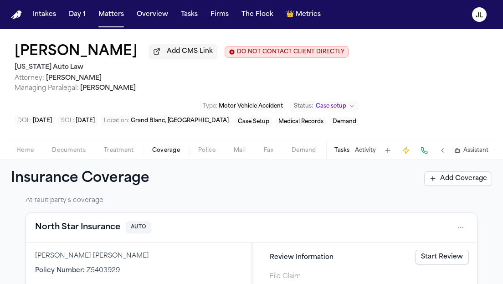
click at [90, 230] on button "North Star Insurance" at bounding box center [77, 227] width 85 height 13
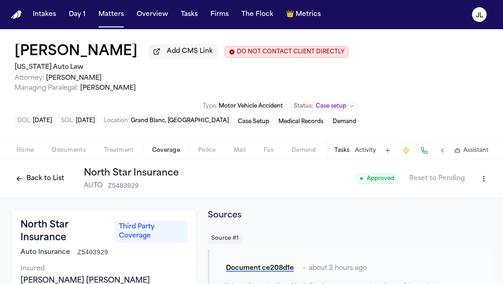
click at [63, 186] on button "Back to List" at bounding box center [40, 178] width 58 height 15
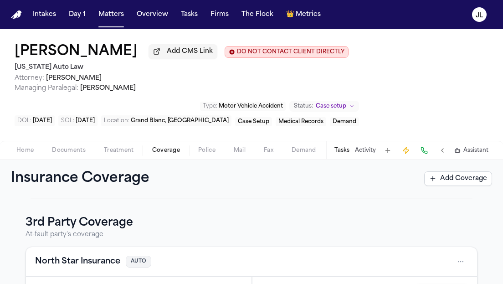
scroll to position [185, 0]
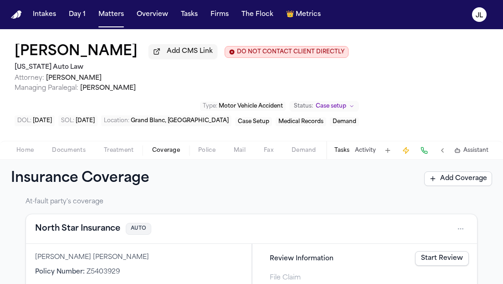
click at [107, 234] on button "North Star Insurance" at bounding box center [77, 228] width 85 height 13
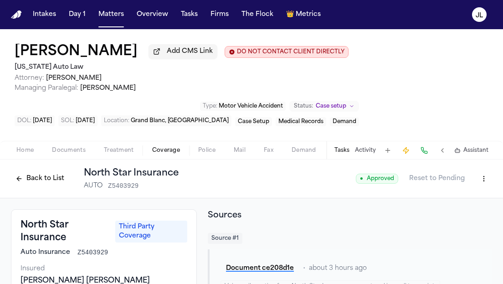
click at [46, 183] on button "Back to List" at bounding box center [40, 178] width 58 height 15
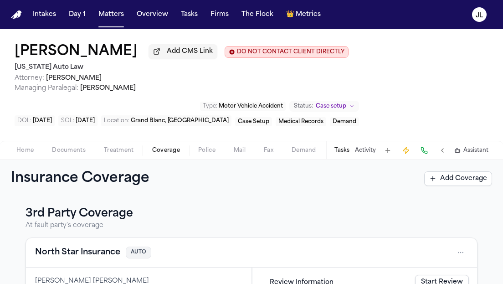
scroll to position [187, 0]
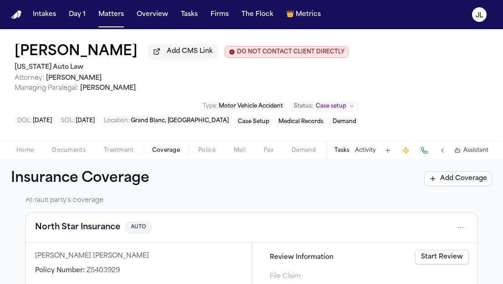
click at [104, 230] on button "North Star Insurance" at bounding box center [77, 227] width 85 height 13
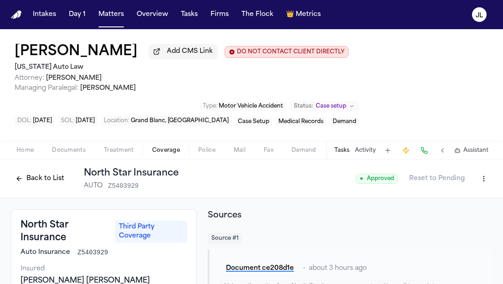
click at [38, 179] on button "Back to List" at bounding box center [40, 178] width 58 height 15
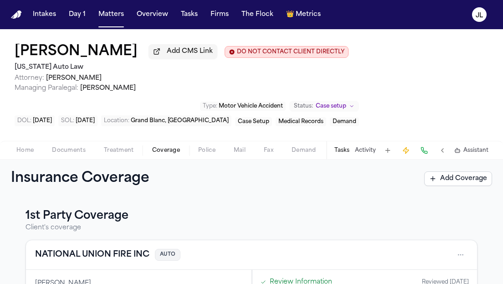
click at [25, 154] on span "Home" at bounding box center [24, 150] width 17 height 7
click at [157, 149] on span "Coverage" at bounding box center [166, 150] width 28 height 7
click at [61, 148] on span "Documents" at bounding box center [69, 150] width 34 height 7
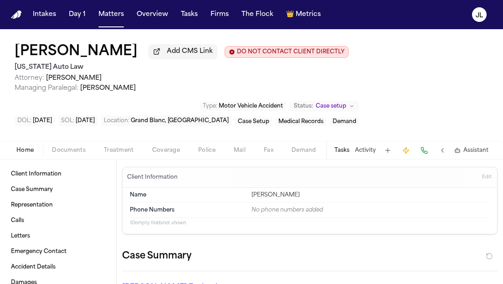
click at [21, 151] on span "Home" at bounding box center [24, 150] width 17 height 7
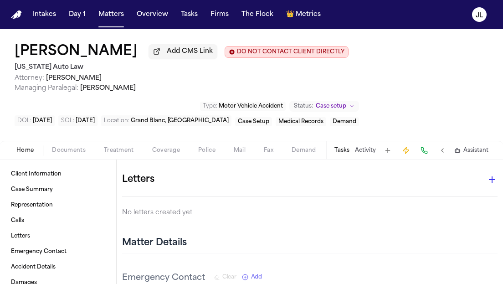
scroll to position [615, 0]
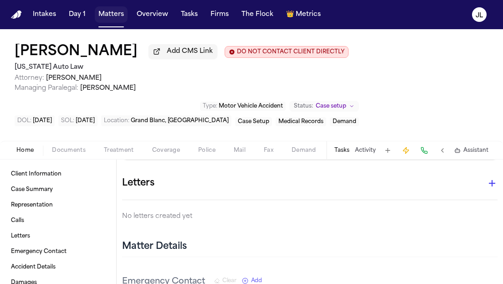
click at [118, 13] on button "Matters" at bounding box center [111, 14] width 33 height 16
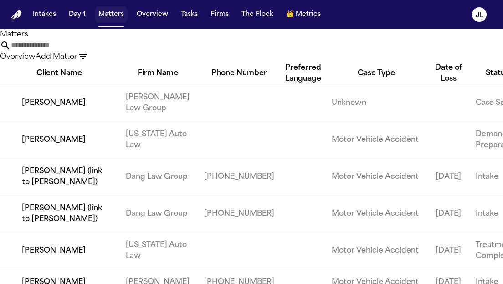
click at [103, 14] on button "Matters" at bounding box center [111, 14] width 33 height 16
click at [84, 51] on input "text" at bounding box center [47, 45] width 73 height 11
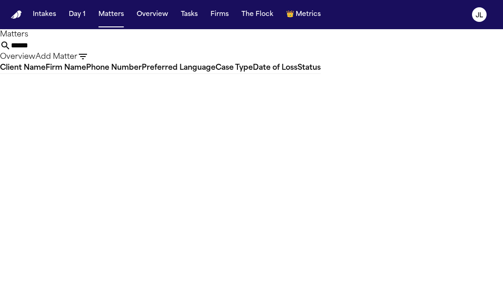
type input "*****"
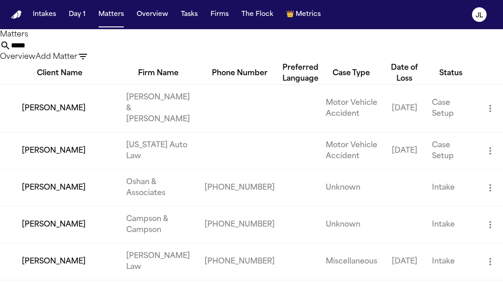
click at [84, 51] on input "*****" at bounding box center [47, 45] width 73 height 11
drag, startPoint x: 182, startPoint y: 55, endPoint x: 110, endPoint y: 55, distance: 71.9
click at [110, 55] on div "Matters ***** Overview Add Matter" at bounding box center [251, 45] width 503 height 33
paste input "**********"
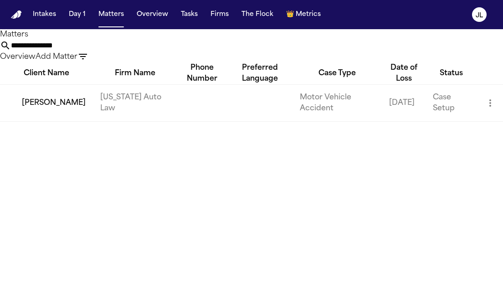
type input "**********"
click at [24, 121] on td "[PERSON_NAME]" at bounding box center [46, 102] width 93 height 37
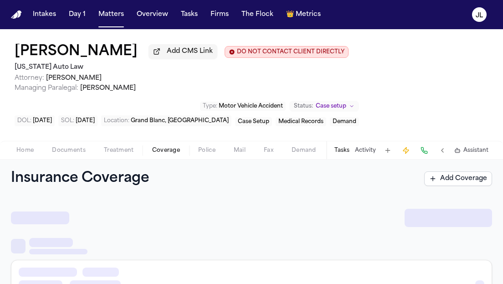
click at [169, 154] on span "Coverage" at bounding box center [166, 150] width 28 height 7
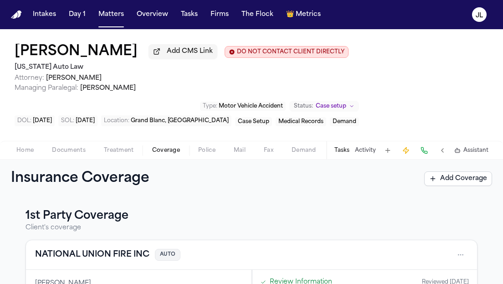
click at [92, 255] on button "NATIONAL UNION FIRE INC" at bounding box center [92, 254] width 114 height 13
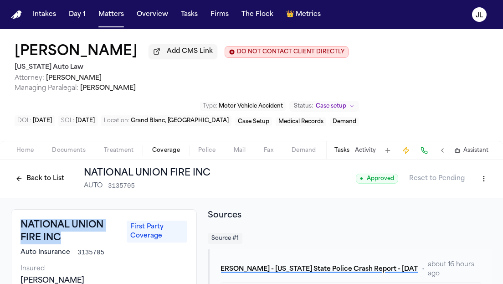
drag, startPoint x: 71, startPoint y: 240, endPoint x: 16, endPoint y: 229, distance: 56.3
click at [16, 228] on div "NATIONAL UNION FIRE INC First Party Coverage Auto Insurance 3135705 Insured Lis…" at bounding box center [104, 256] width 186 height 94
copy h3 "NATIONAL UNION FIRE INC"
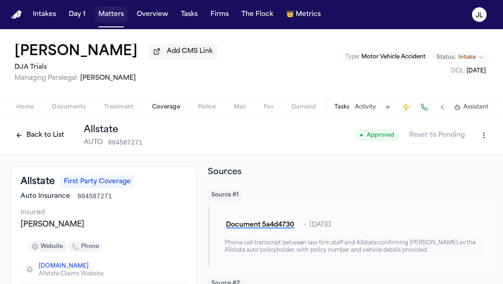
click at [116, 21] on button "Matters" at bounding box center [111, 14] width 33 height 16
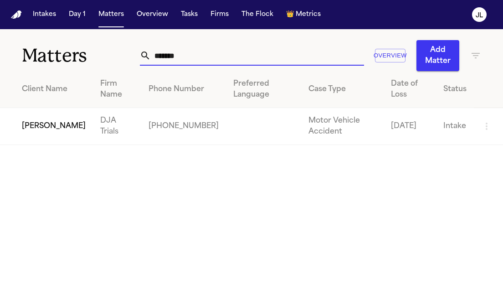
drag, startPoint x: 184, startPoint y: 54, endPoint x: 126, endPoint y: 53, distance: 58.3
click at [126, 54] on div "Matters ******* Overview Add Matter" at bounding box center [251, 50] width 503 height 42
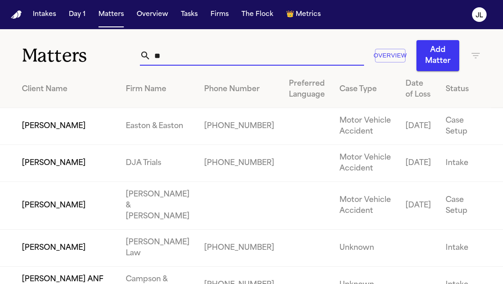
type input "*"
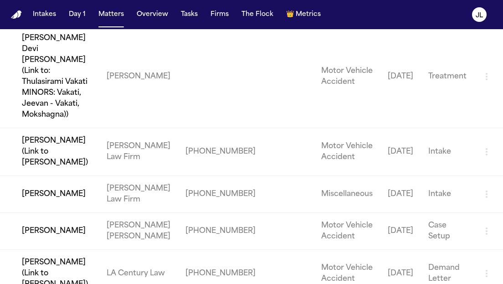
scroll to position [85, 0]
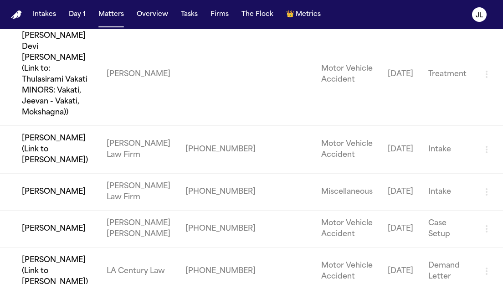
type input "******"
click at [52, 210] on td "[PERSON_NAME]" at bounding box center [49, 228] width 99 height 37
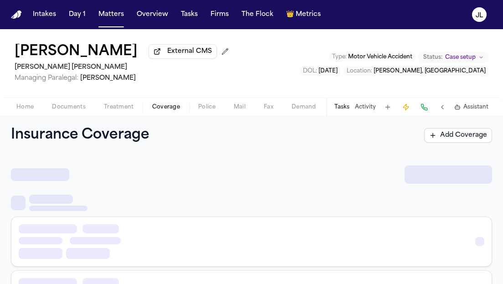
click at [175, 111] on span "Coverage" at bounding box center [166, 106] width 28 height 7
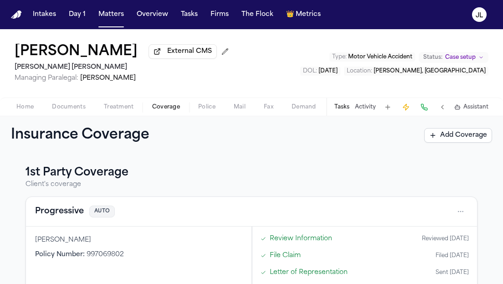
click at [63, 211] on button "Progressive" at bounding box center [59, 211] width 49 height 13
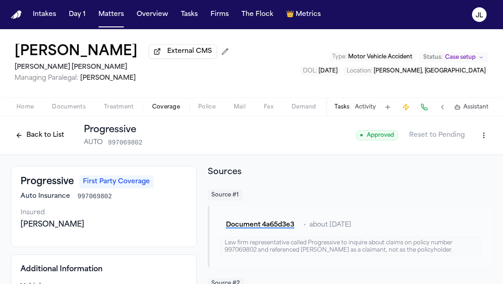
drag, startPoint x: 146, startPoint y: 59, endPoint x: 10, endPoint y: 56, distance: 136.1
click at [10, 56] on div "Jhonnathan Patino External CMS Steele Adams Hosman Managing Paralegal: Jacqueli…" at bounding box center [251, 63] width 503 height 68
copy h1 "[PERSON_NAME]"
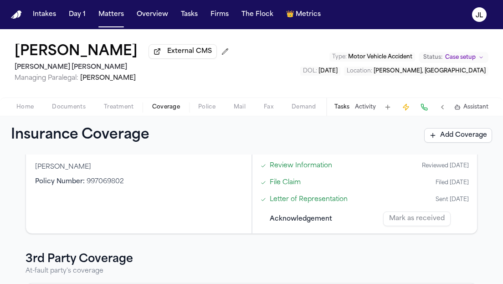
scroll to position [195, 0]
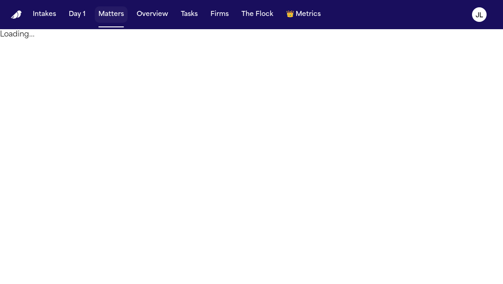
click at [110, 15] on button "Matters" at bounding box center [111, 14] width 33 height 16
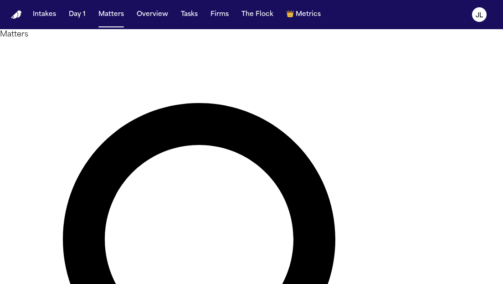
drag, startPoint x: 177, startPoint y: 56, endPoint x: 128, endPoint y: 57, distance: 49.2
type input "******"
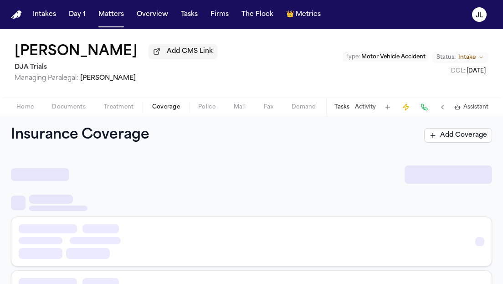
click at [174, 110] on span "Coverage" at bounding box center [166, 106] width 28 height 7
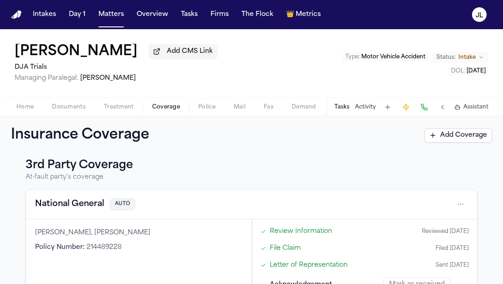
scroll to position [238, 0]
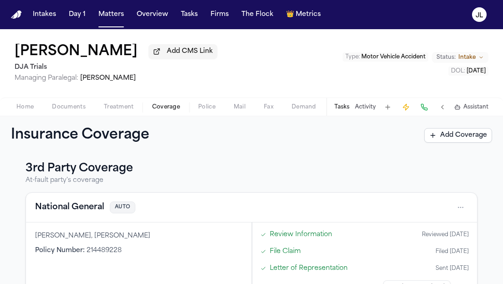
click at [71, 213] on button "National General" at bounding box center [69, 207] width 69 height 13
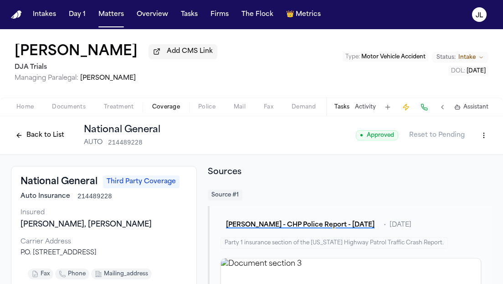
click at [39, 132] on button "Back to List" at bounding box center [40, 135] width 58 height 15
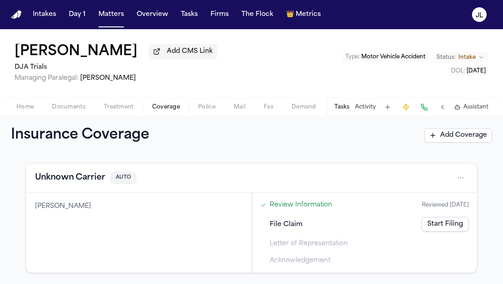
scroll to position [524, 0]
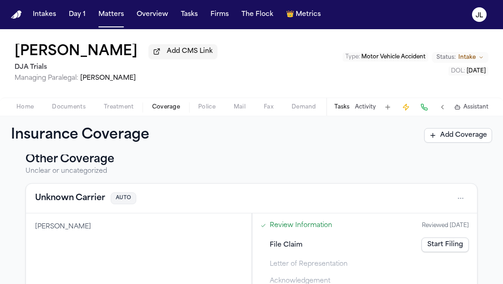
click at [77, 202] on button "Unknown Carrier" at bounding box center [70, 198] width 70 height 13
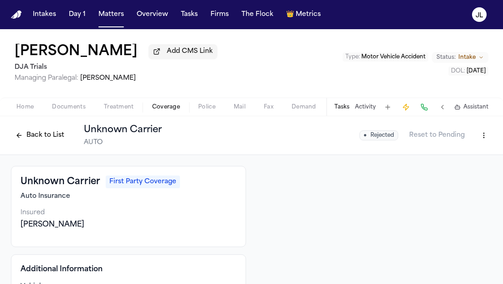
click at [35, 134] on button "Back to List" at bounding box center [40, 135] width 58 height 15
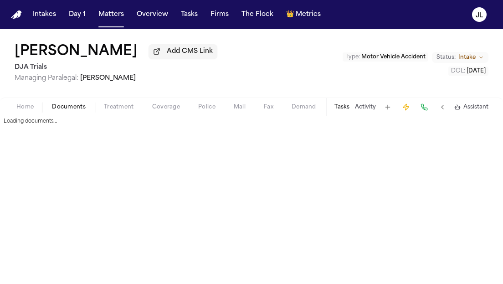
click at [73, 110] on span "Documents" at bounding box center [69, 106] width 34 height 7
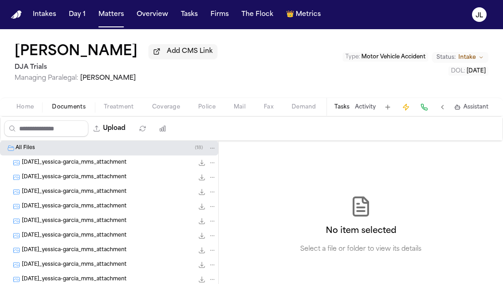
click at [113, 110] on span "Treatment" at bounding box center [119, 106] width 30 height 7
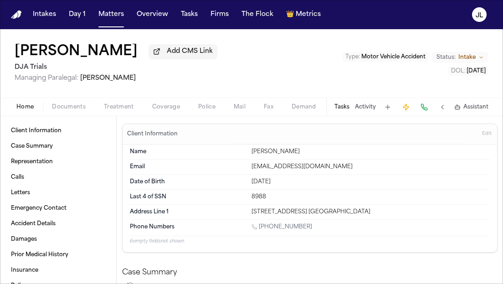
click at [25, 112] on button "Home" at bounding box center [25, 107] width 36 height 11
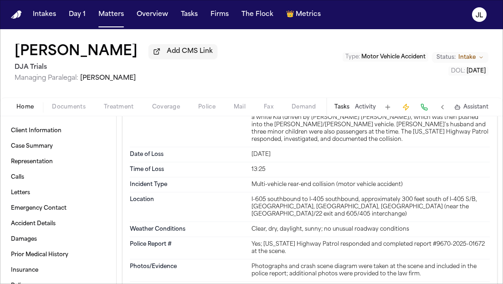
scroll to position [1148, 0]
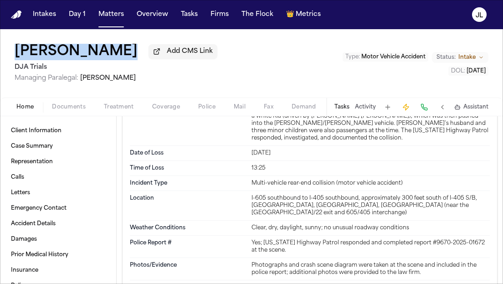
drag, startPoint x: 122, startPoint y: 53, endPoint x: 11, endPoint y: 52, distance: 110.2
click at [11, 52] on div "[PERSON_NAME] Add CMS Link DJA Trials Managing Paralegal: [PERSON_NAME] Type : …" at bounding box center [251, 63] width 503 height 68
copy div "[PERSON_NAME]"
